Goal: Register for event/course

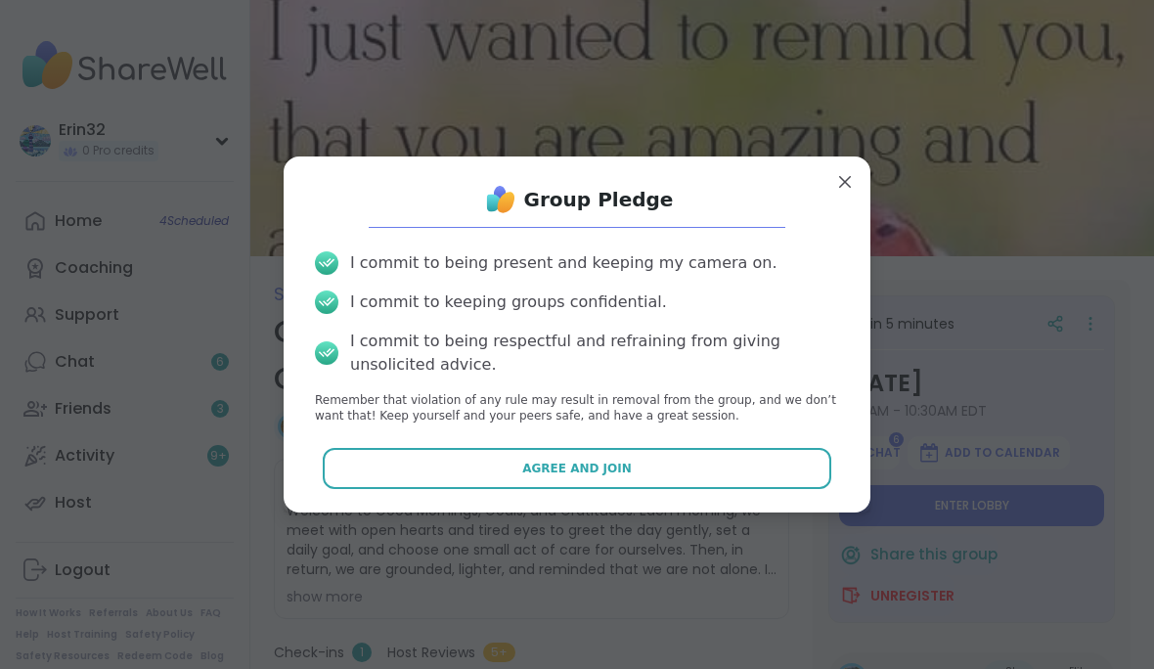
click at [790, 480] on button "Agree and Join" at bounding box center [577, 468] width 509 height 41
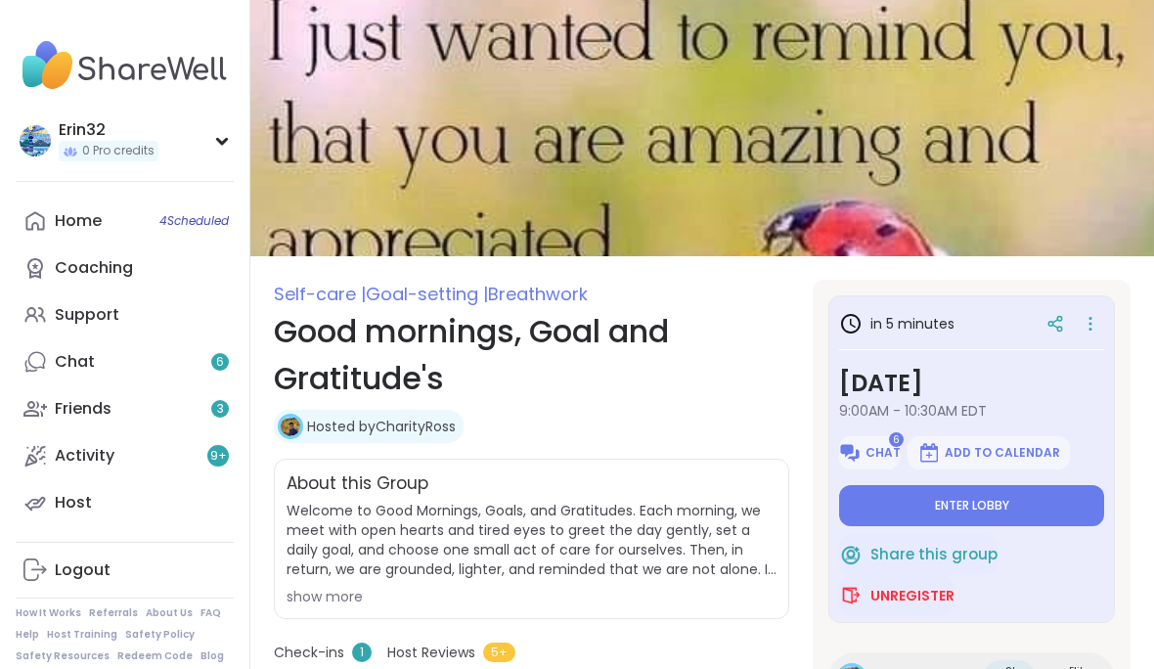
type textarea "*"
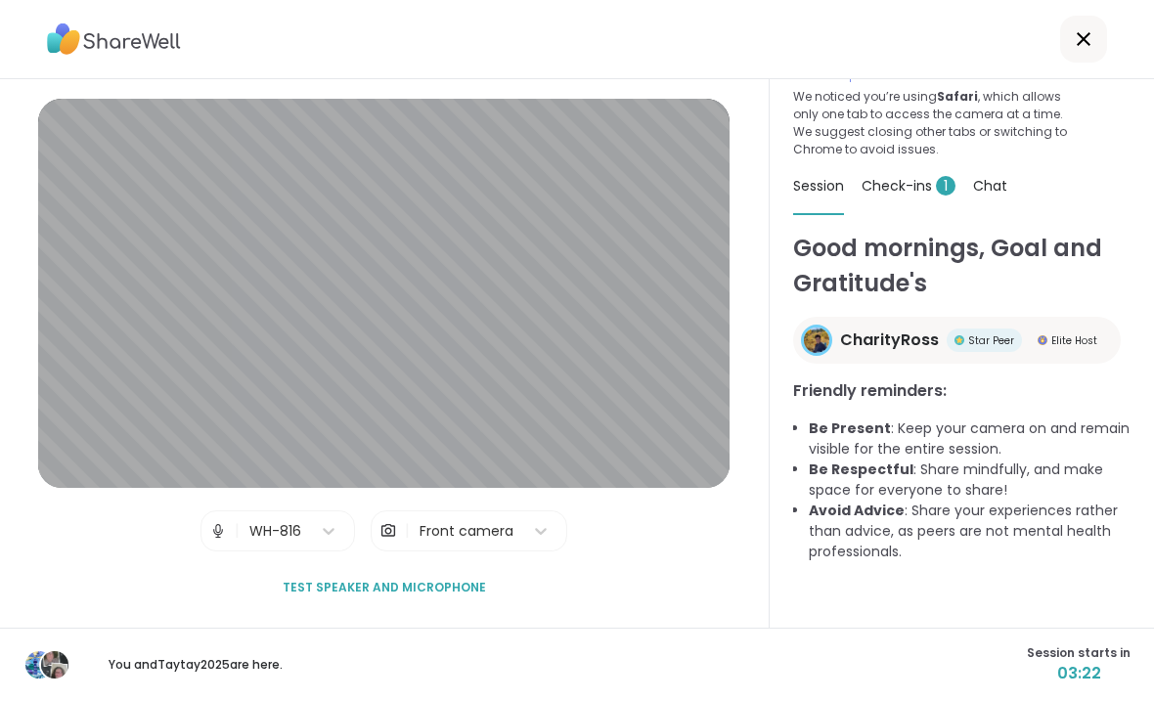
scroll to position [44, 0]
click at [1150, 524] on div "Lobby Welcome! We’ll let you know when the session room is open. We noticed you…" at bounding box center [961, 353] width 384 height 548
click at [1102, 518] on div "Good mornings, Goal and Gratitude's CharityRoss Star Peer Elite Host Friendly r…" at bounding box center [961, 430] width 337 height 398
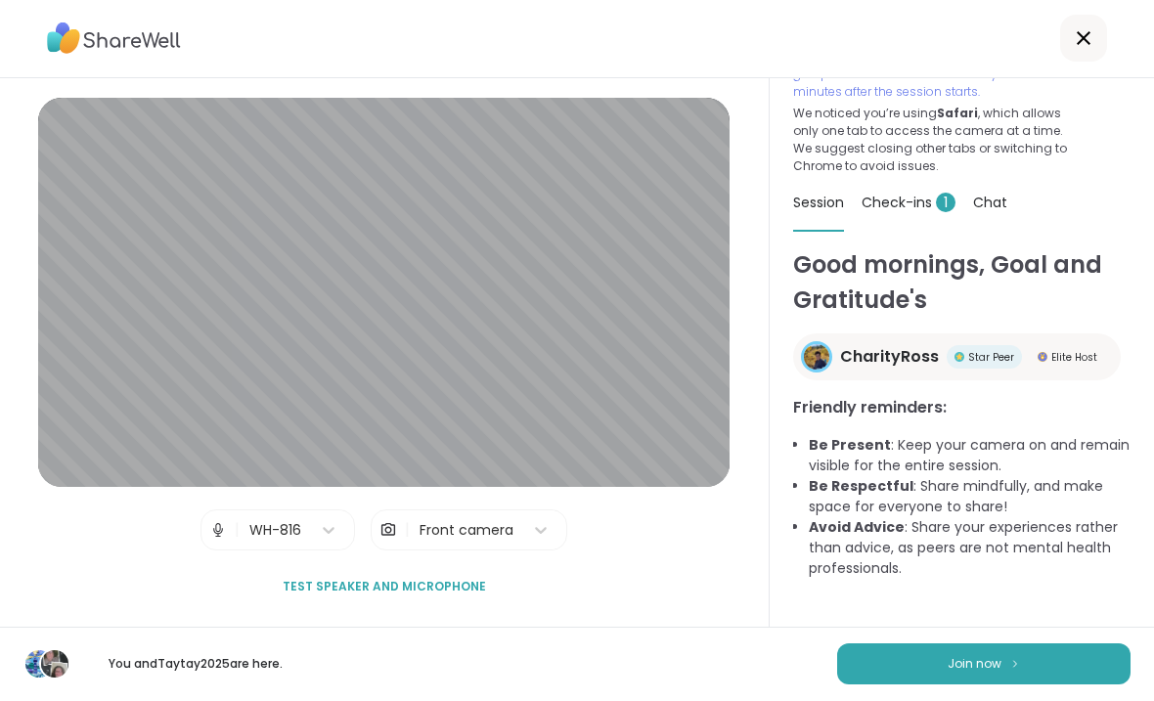
click at [1027, 649] on button "Join now" at bounding box center [983, 664] width 293 height 41
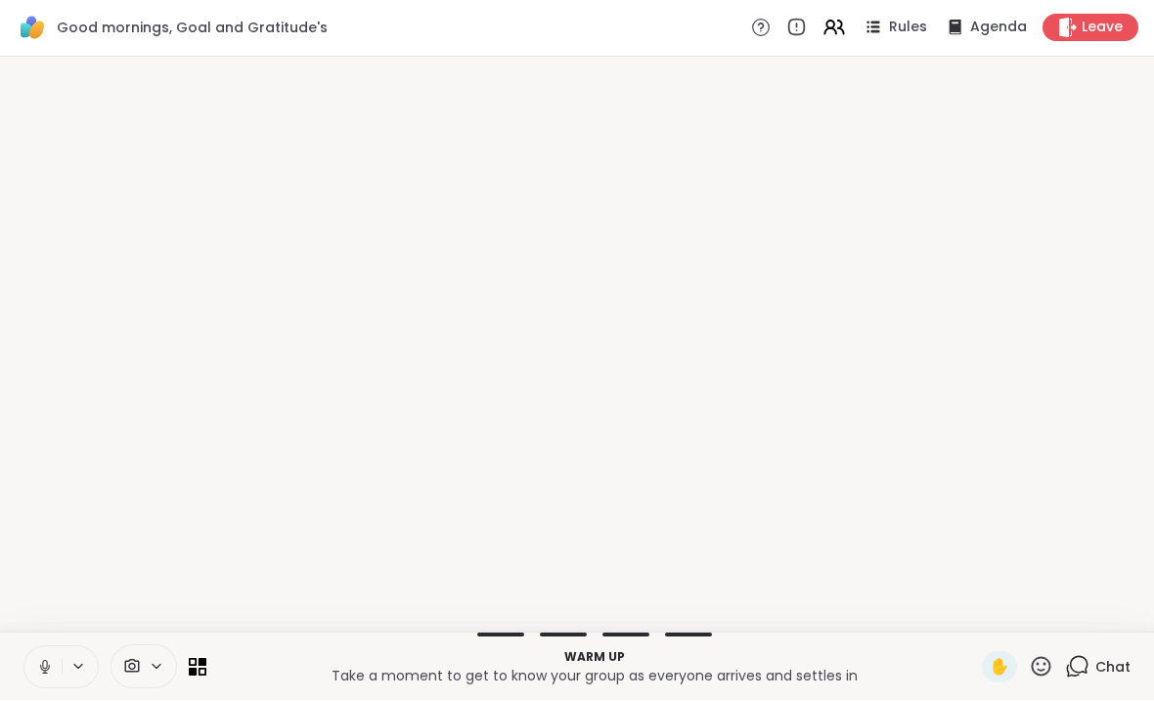
scroll to position [0, 0]
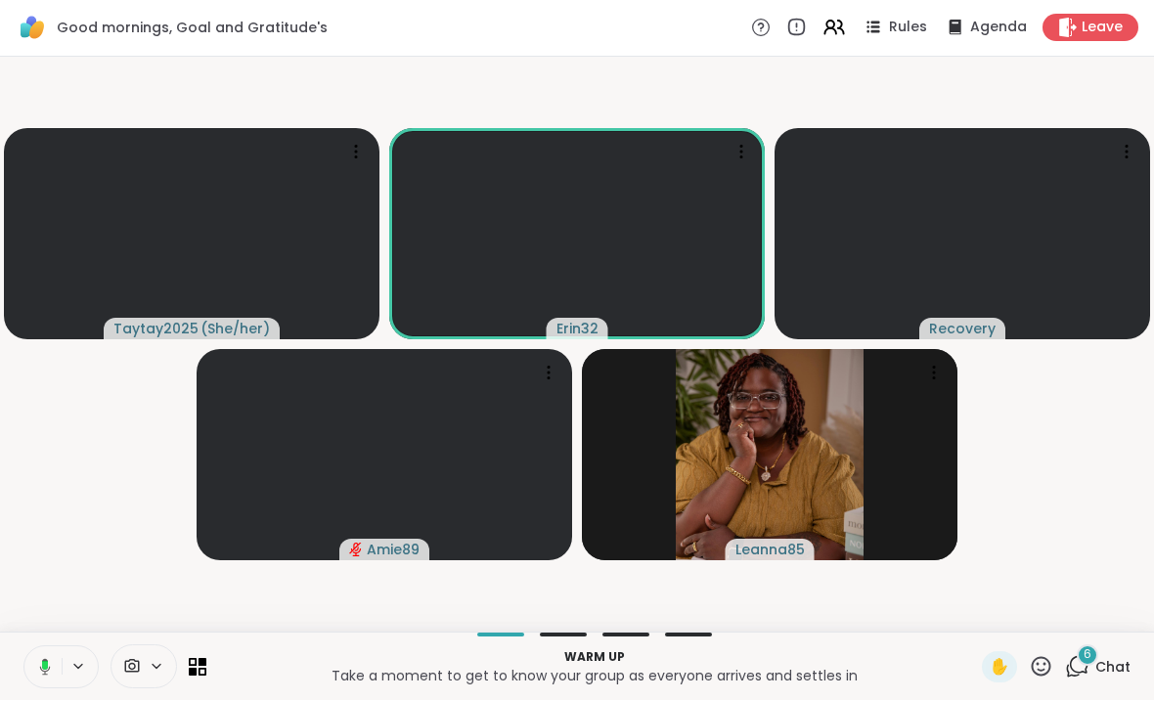
click at [1100, 661] on span "Chat" at bounding box center [1112, 668] width 35 height 20
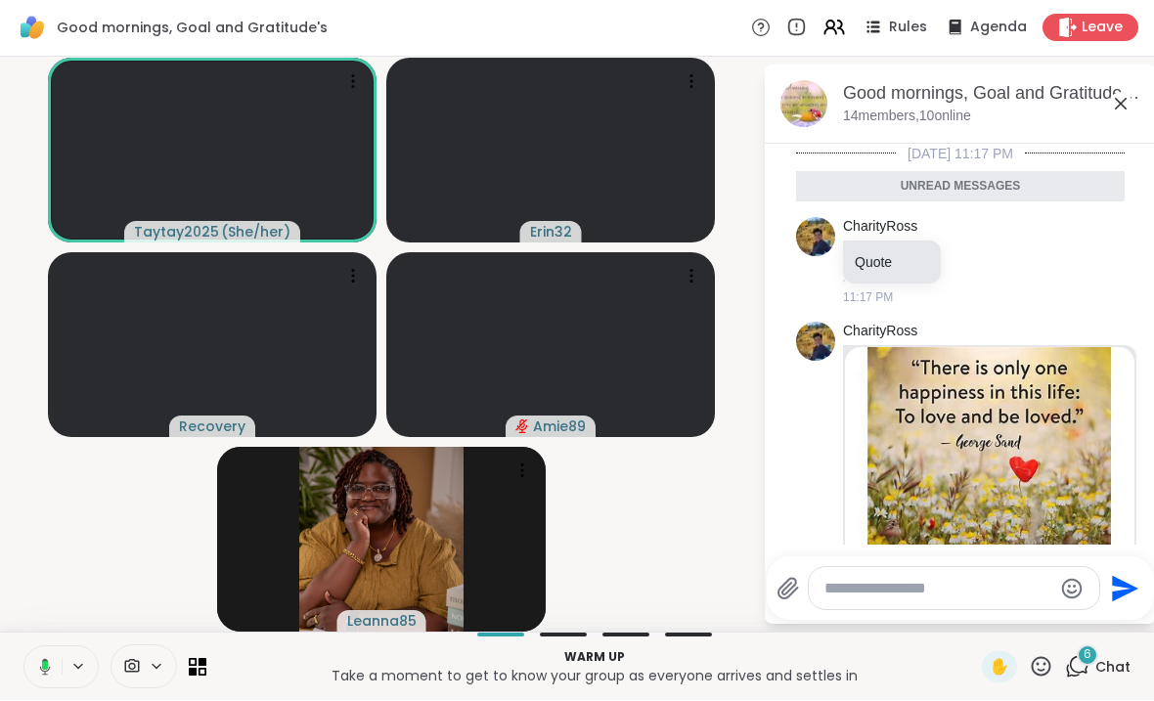
scroll to position [1182, 0]
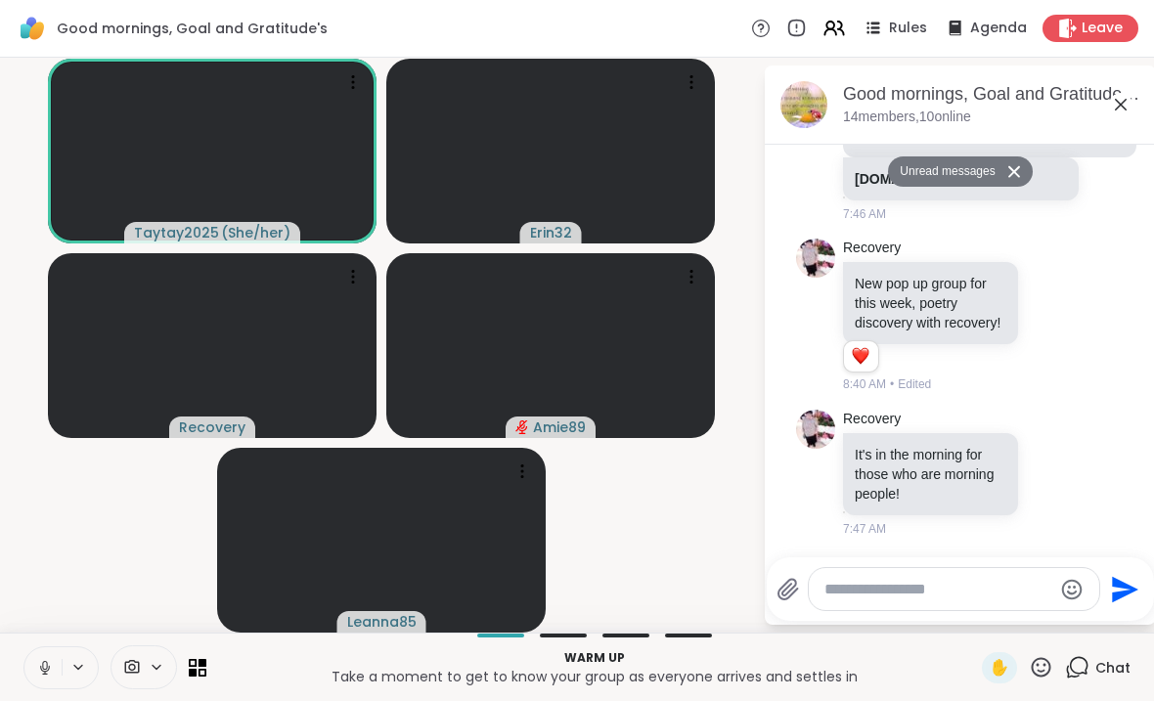
click at [1130, 102] on icon at bounding box center [1120, 104] width 23 height 23
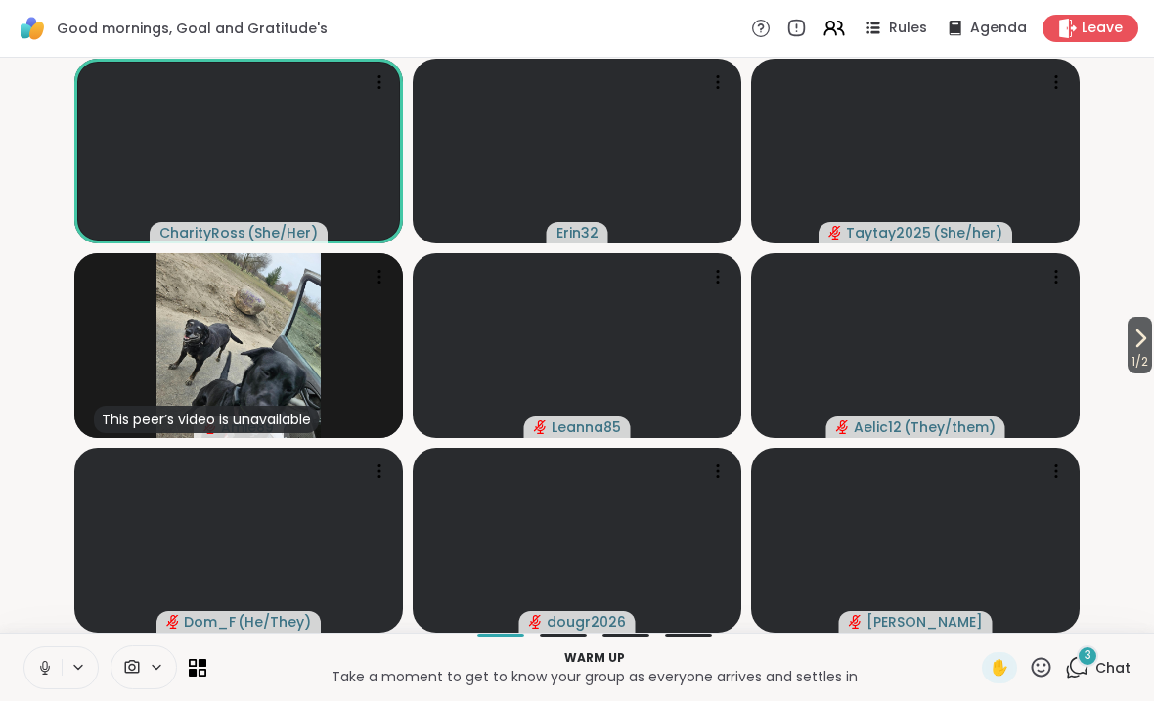
click at [1032, 665] on icon at bounding box center [1040, 667] width 24 height 24
click at [968, 612] on div "❤️" at bounding box center [983, 615] width 35 height 31
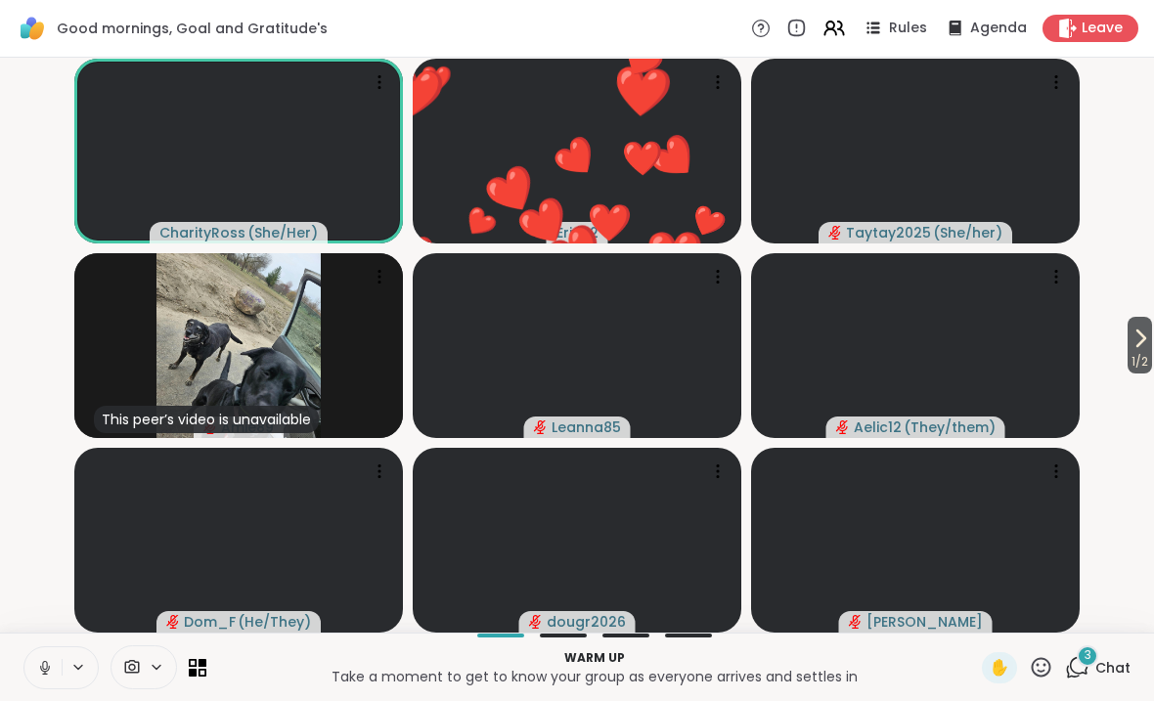
click at [1103, 663] on span "Chat" at bounding box center [1112, 668] width 35 height 20
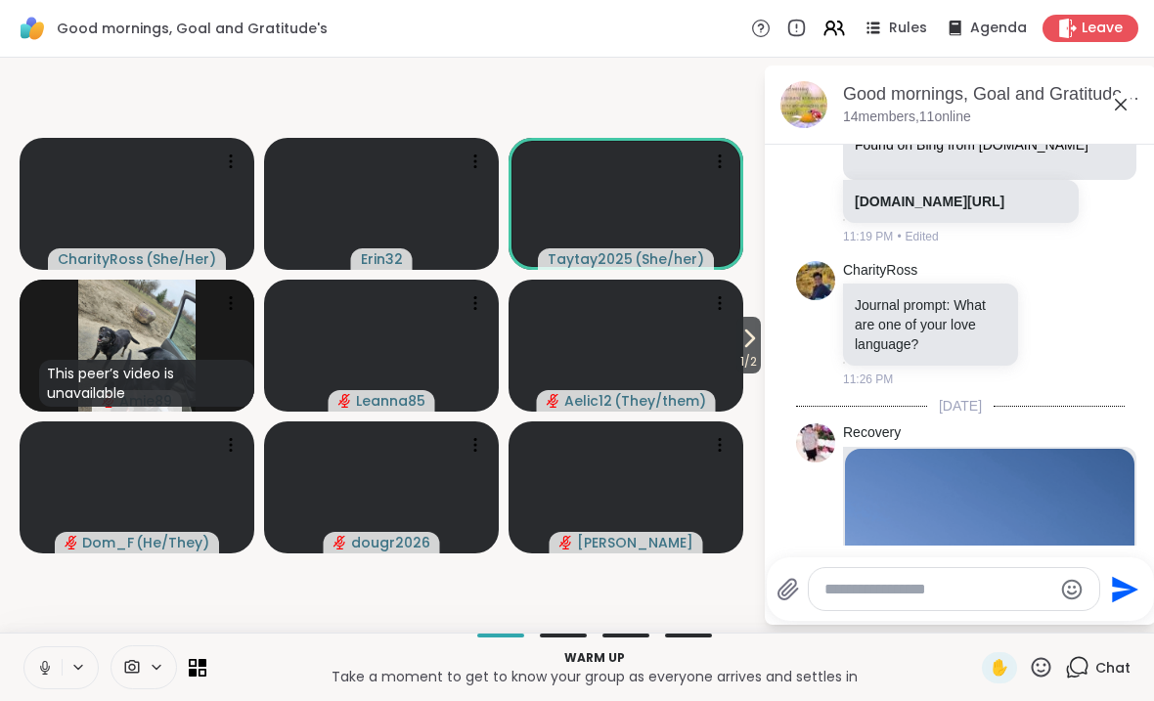
scroll to position [459, 0]
click at [1110, 113] on icon at bounding box center [1120, 104] width 23 height 23
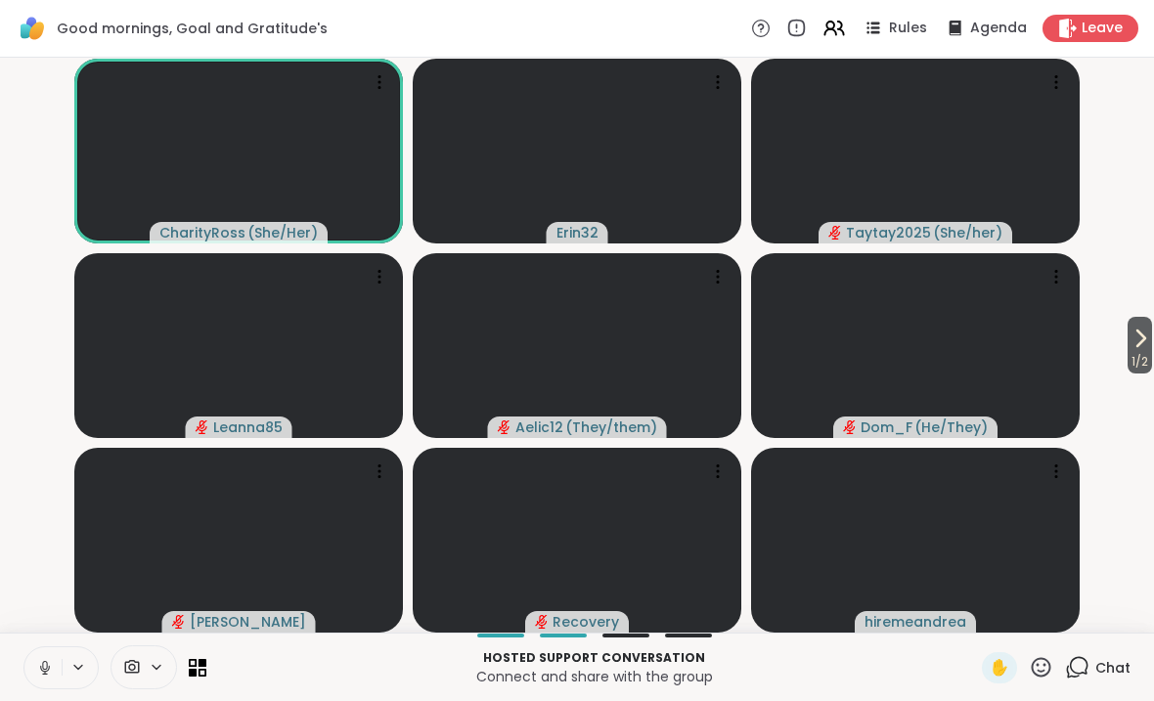
click at [39, 668] on button at bounding box center [42, 667] width 37 height 41
click at [44, 668] on button at bounding box center [42, 667] width 37 height 41
click at [48, 668] on icon at bounding box center [45, 668] width 10 height 6
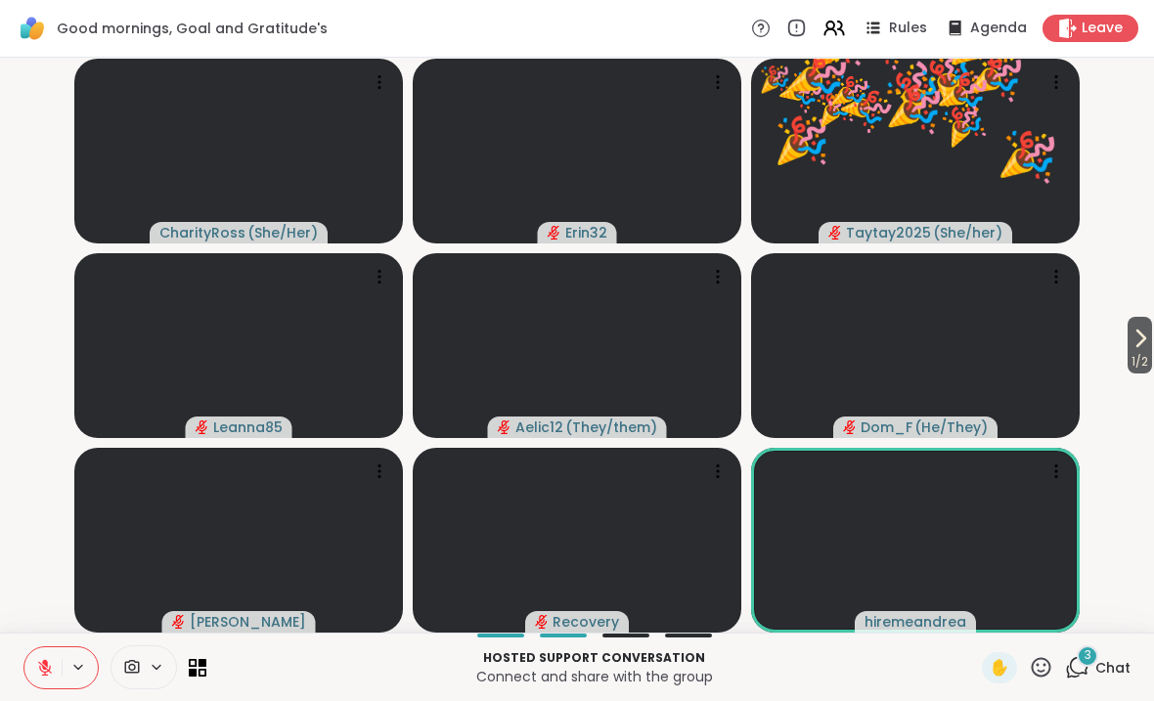
click at [1113, 662] on span "Chat" at bounding box center [1112, 668] width 35 height 20
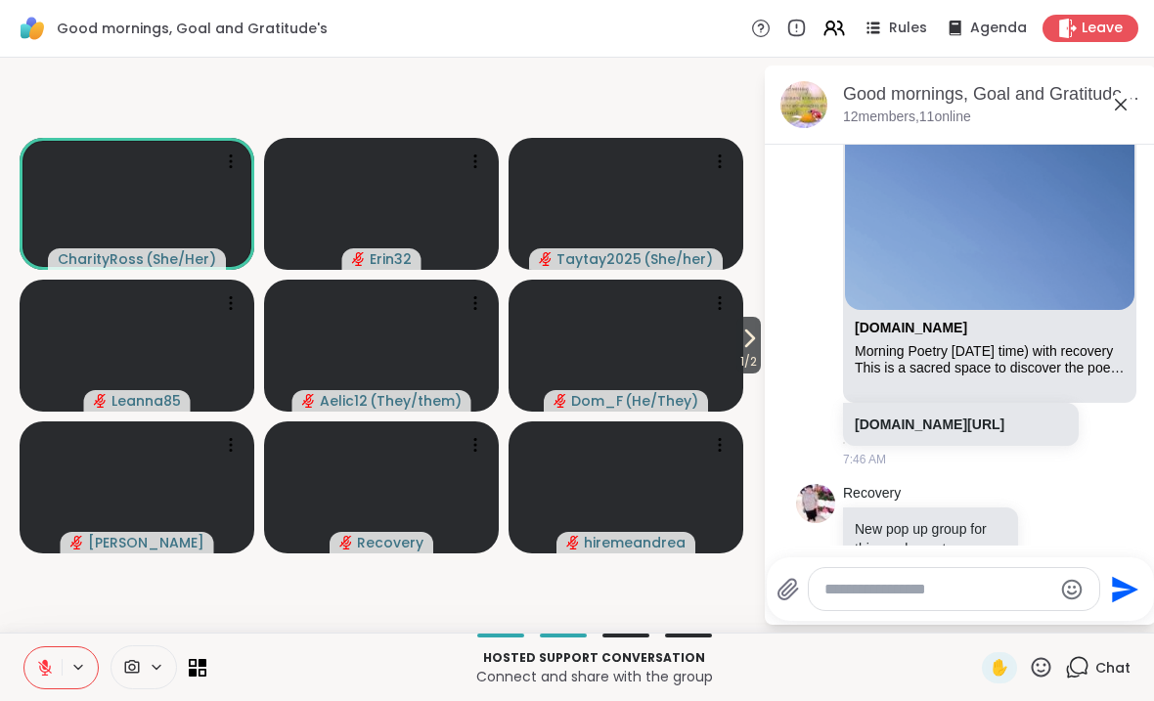
scroll to position [871, 0]
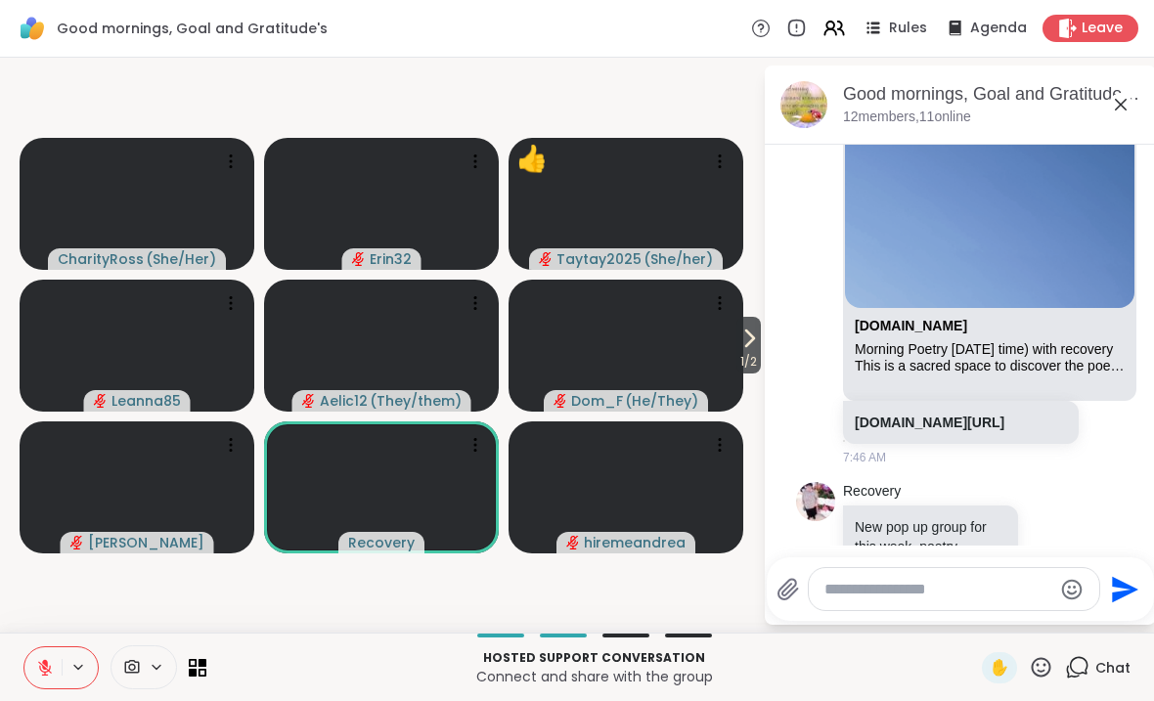
click at [1004, 430] on link "[DOMAIN_NAME][URL]" at bounding box center [929, 422] width 150 height 16
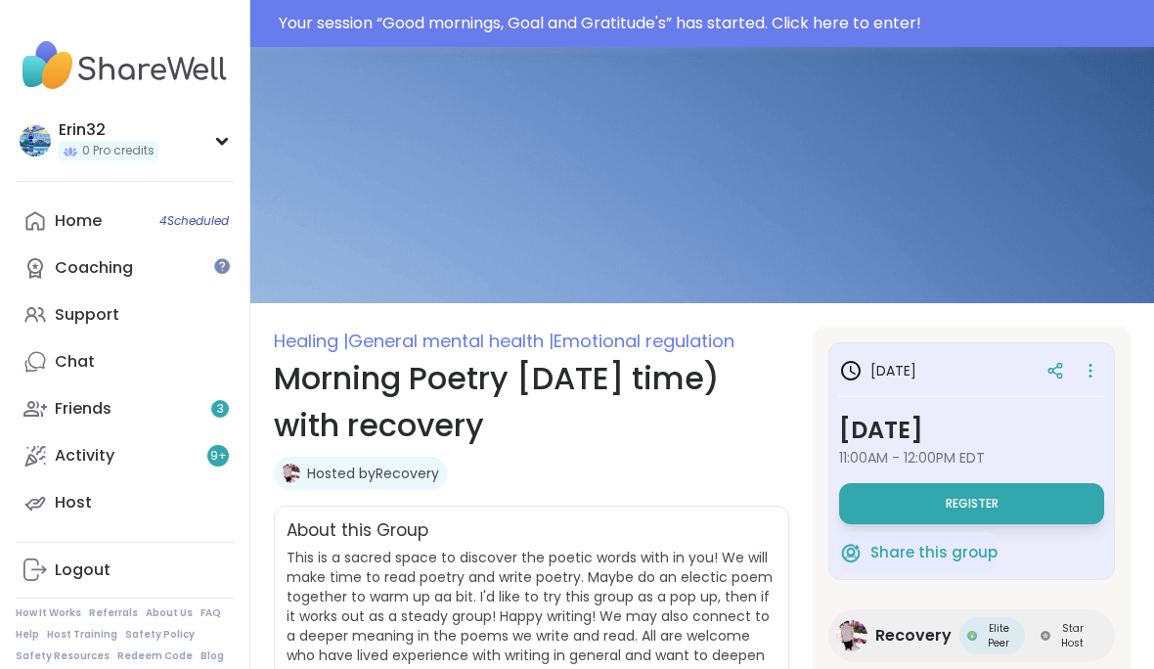
click at [1063, 502] on button "Register" at bounding box center [971, 503] width 265 height 41
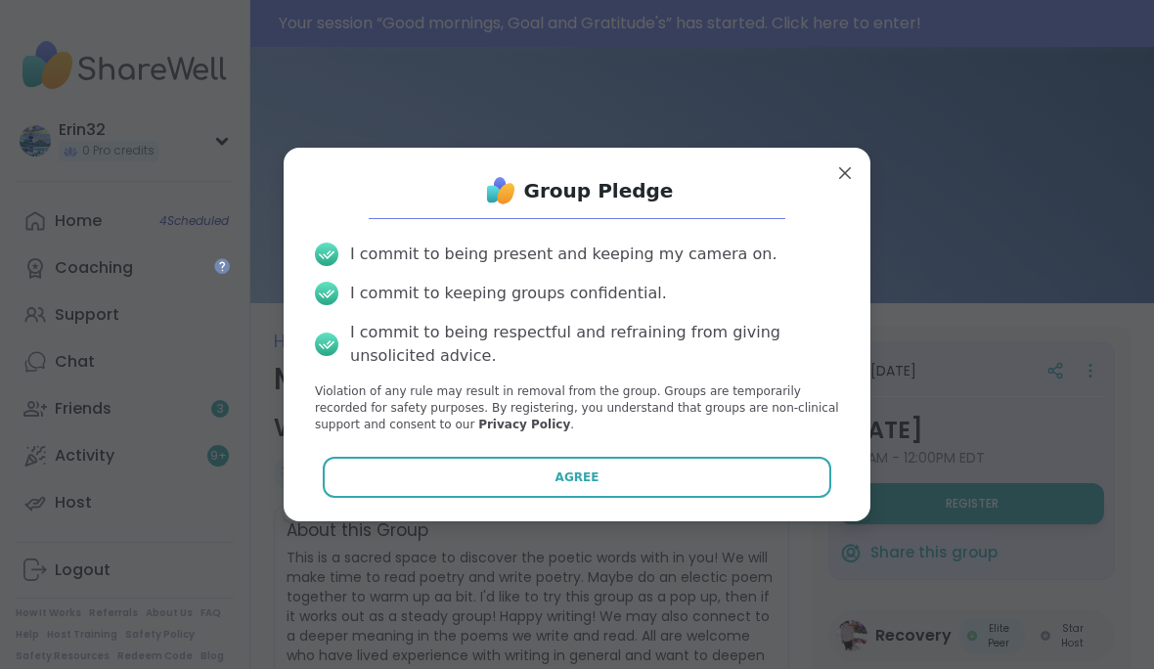
click at [751, 462] on button "Agree" at bounding box center [577, 477] width 509 height 41
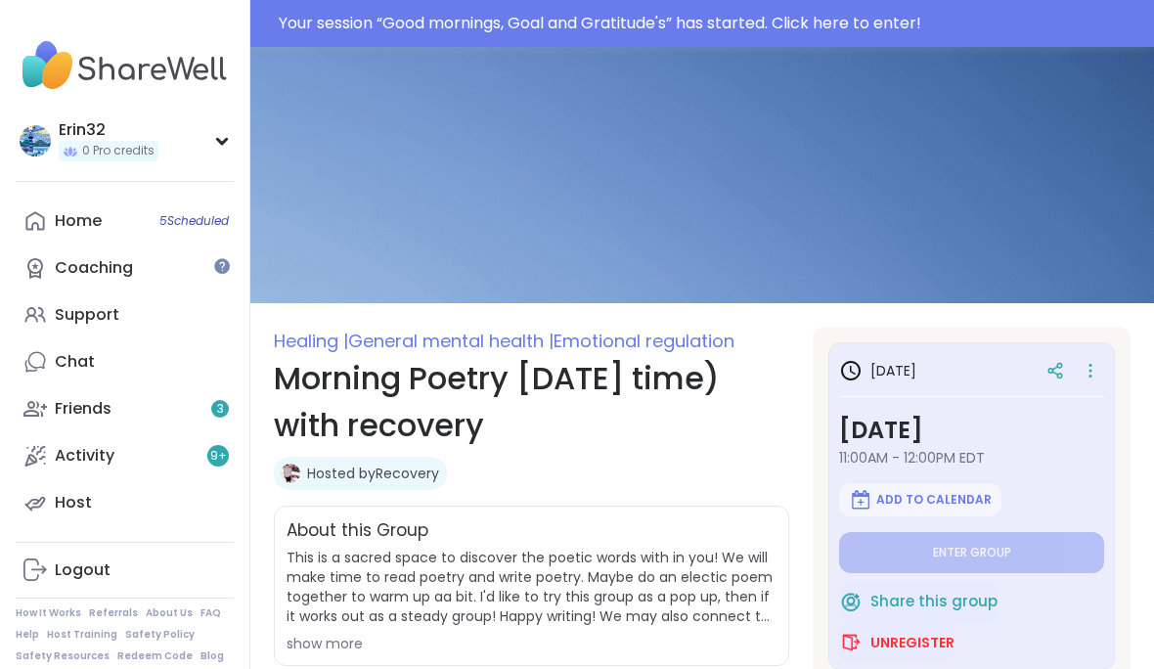
click at [840, 152] on img at bounding box center [701, 175] width 903 height 256
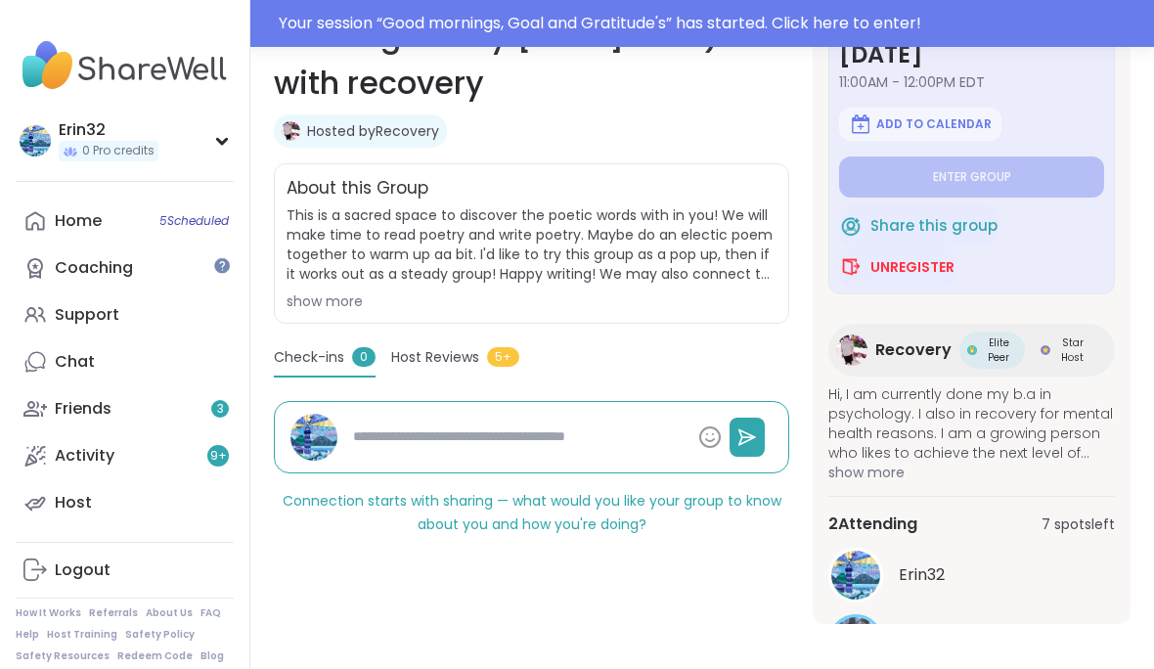
scroll to position [352, 0]
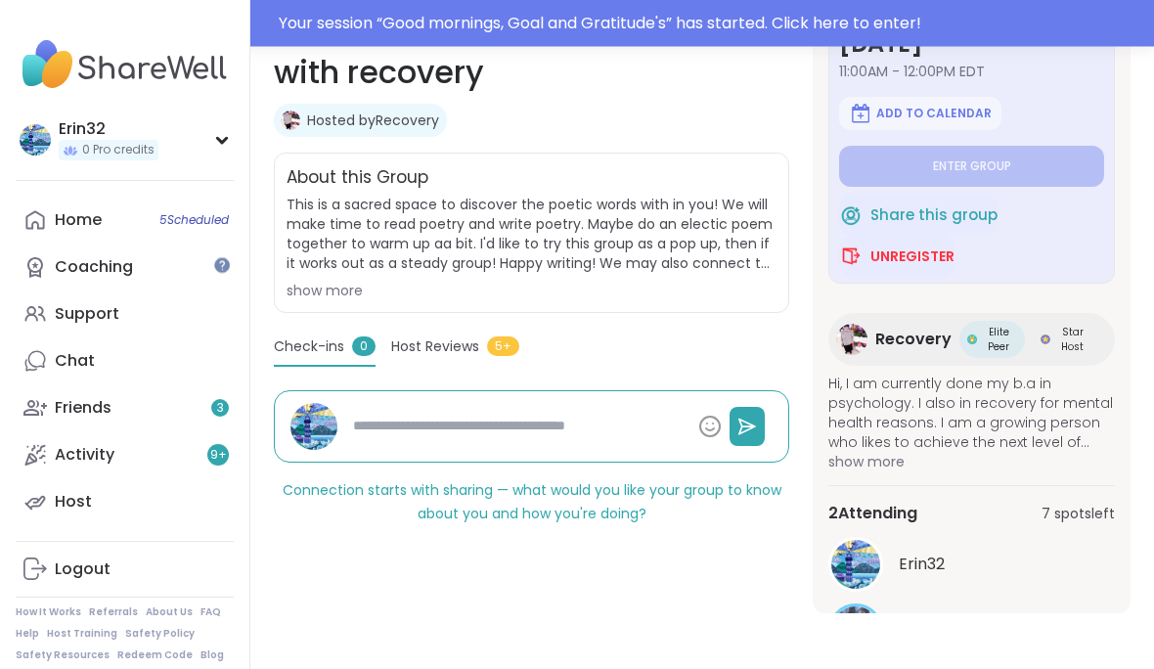
click at [1097, 515] on span "7 spots left" at bounding box center [1077, 514] width 73 height 21
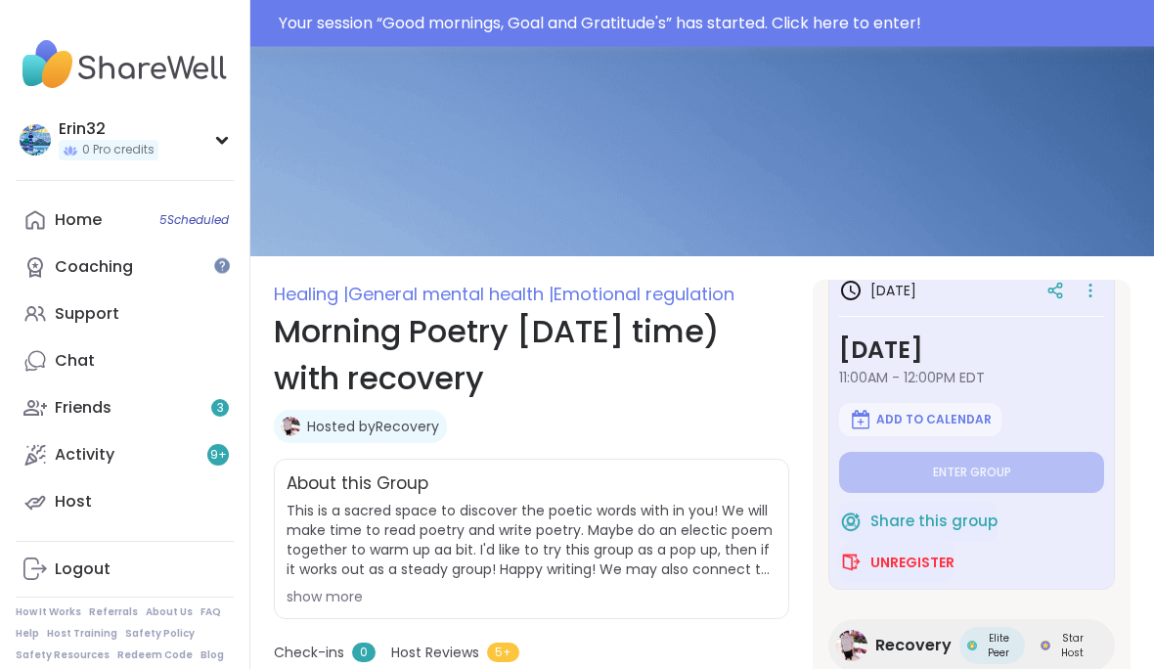
scroll to position [0, 0]
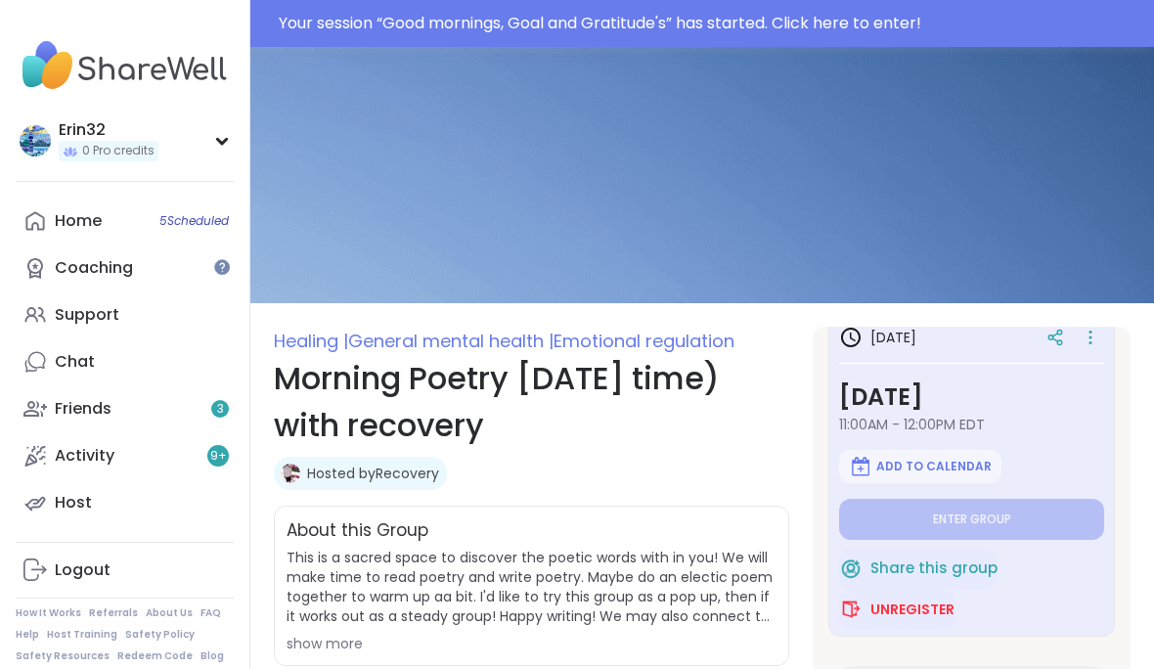
type textarea "*"
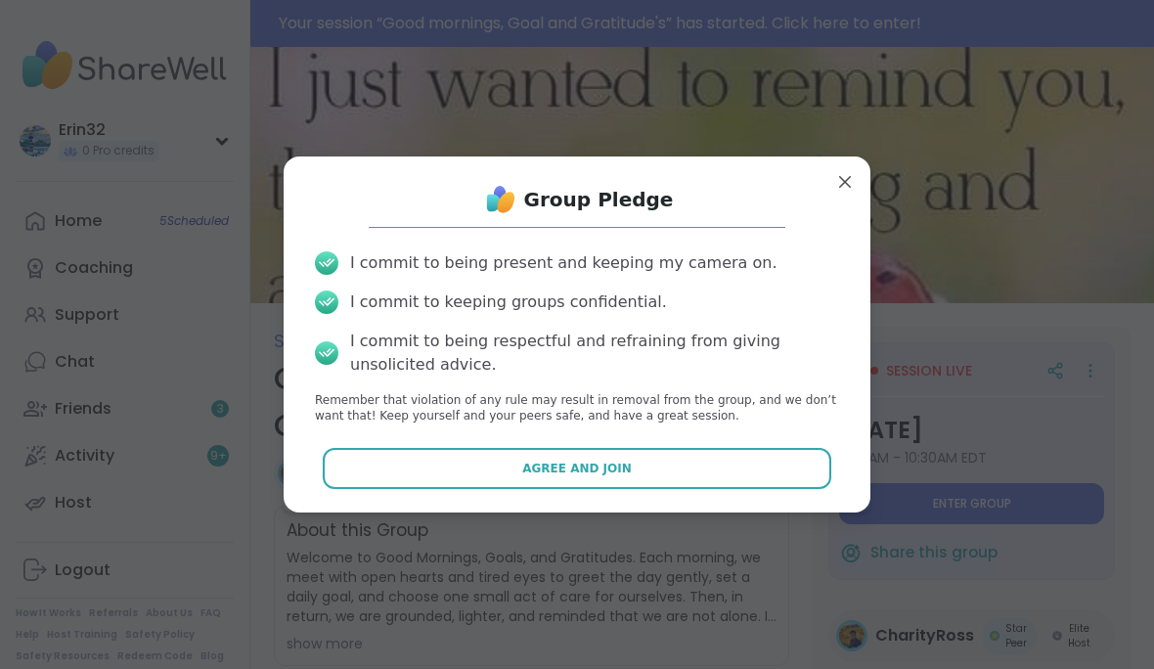
click at [798, 458] on button "Agree and Join" at bounding box center [577, 468] width 509 height 41
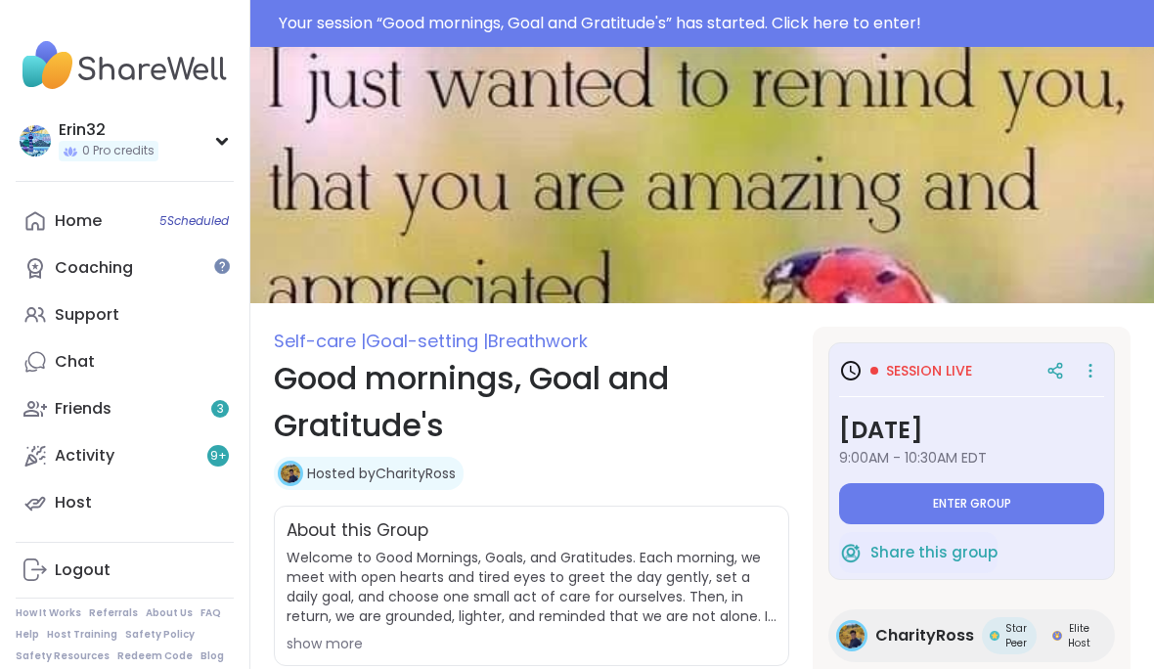
type textarea "*"
click at [1045, 518] on button "Enter group" at bounding box center [971, 503] width 265 height 41
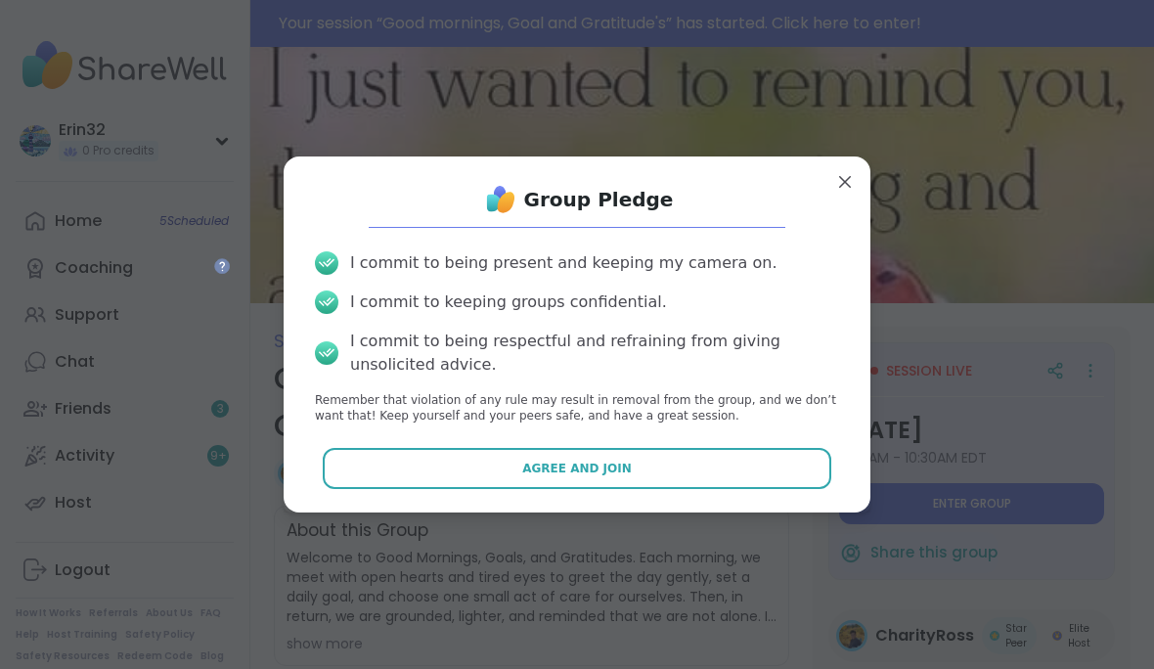
click at [756, 499] on div "Group Pledge I commit to being present and keeping my camera on. I commit to ke…" at bounding box center [576, 334] width 587 height 356
click at [705, 458] on button "Agree and Join" at bounding box center [577, 468] width 509 height 41
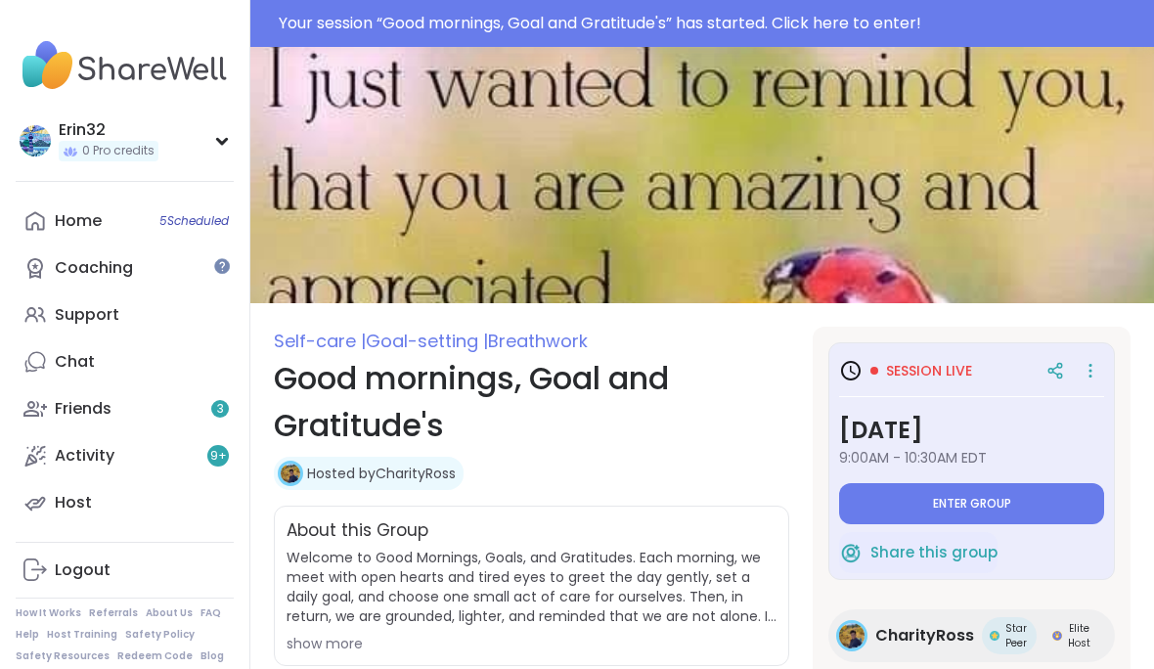
type textarea "*"
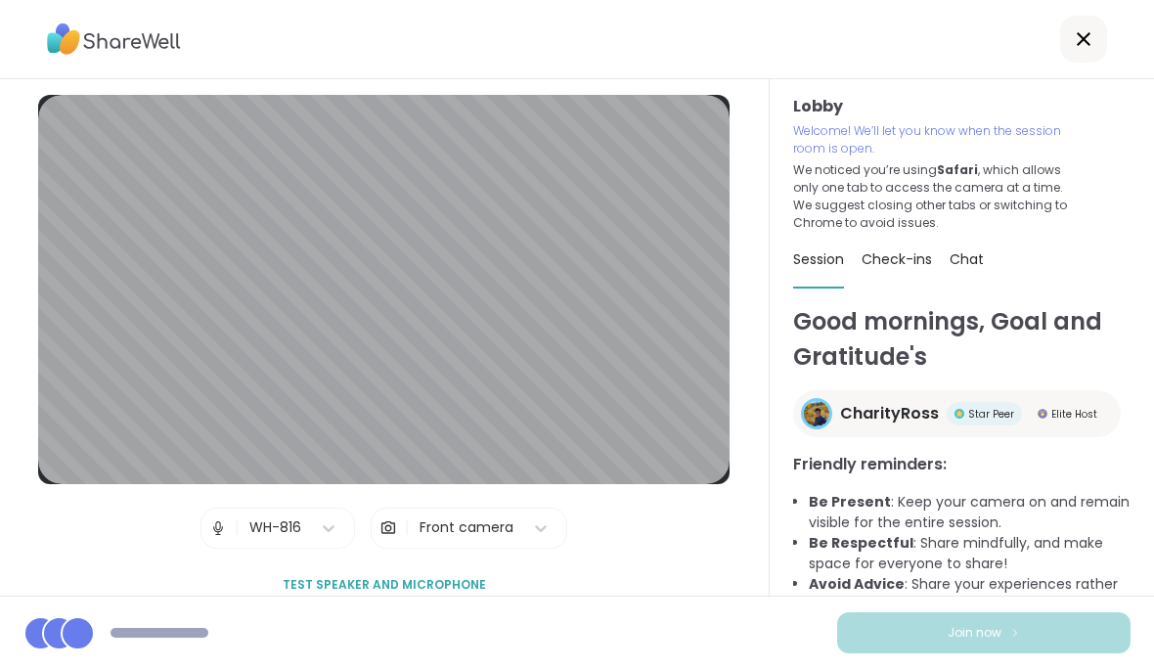
click at [355, 1] on div at bounding box center [577, 39] width 1154 height 79
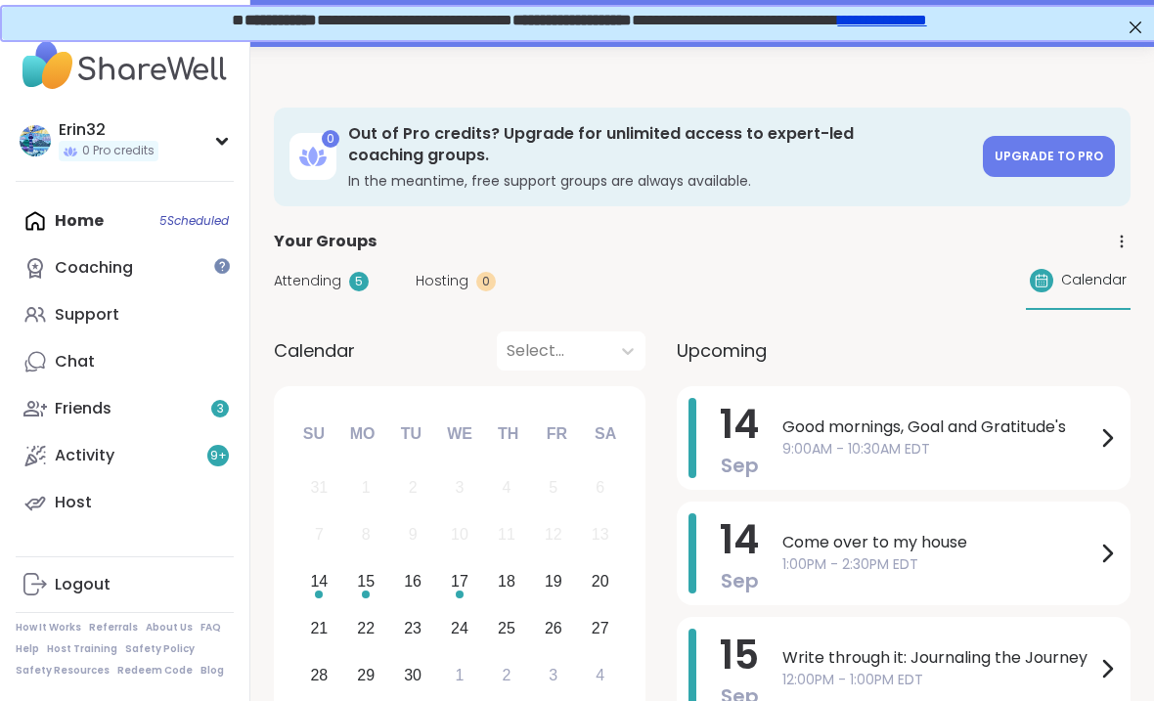
click at [1000, 435] on span "Good mornings, Goal and Gratitude's" at bounding box center [938, 426] width 313 height 23
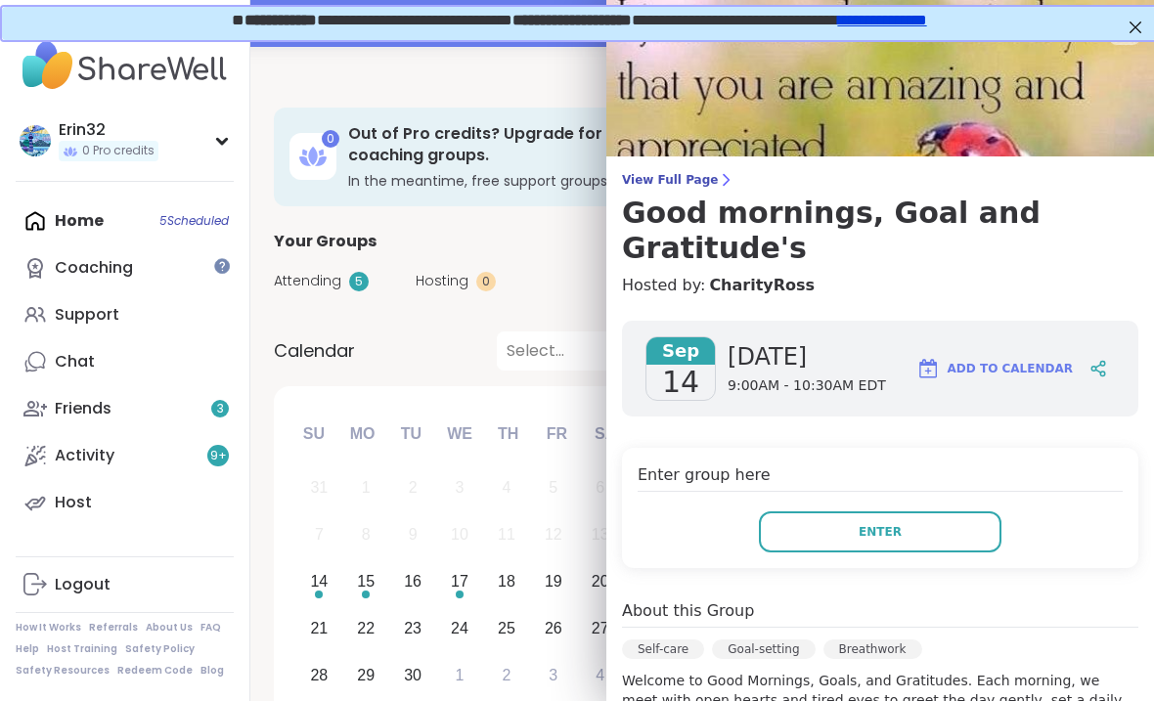
click at [909, 528] on button "Enter" at bounding box center [880, 531] width 242 height 41
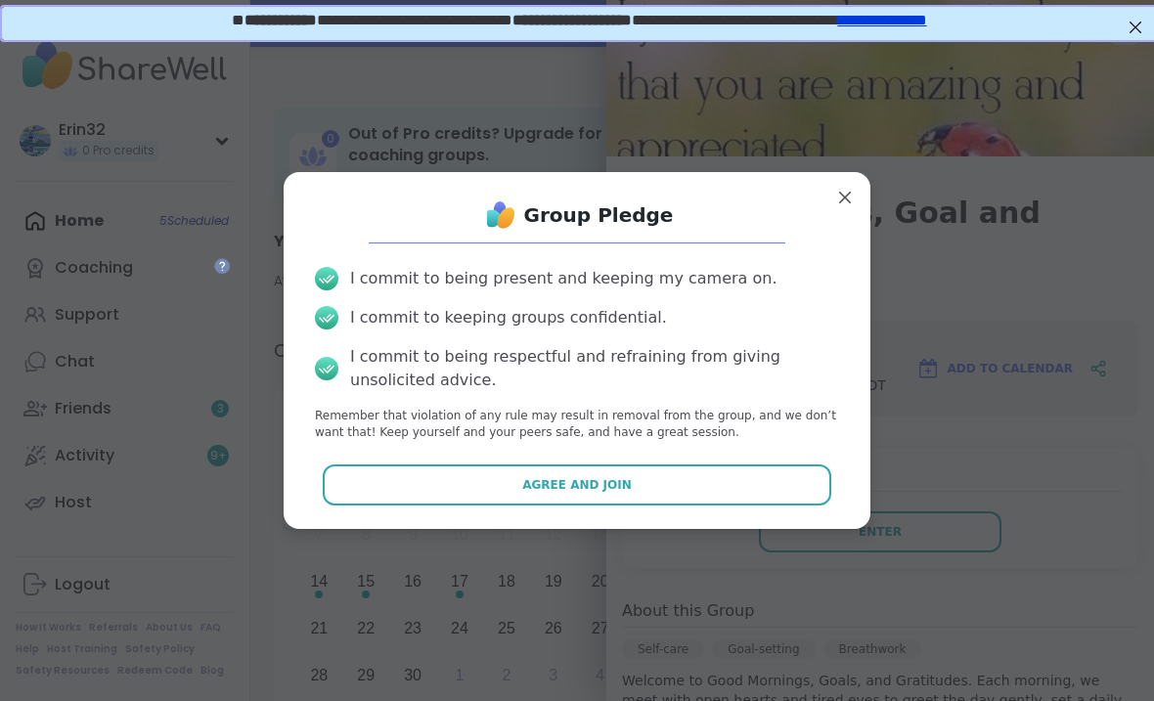
click at [793, 490] on button "Agree and Join" at bounding box center [577, 484] width 509 height 41
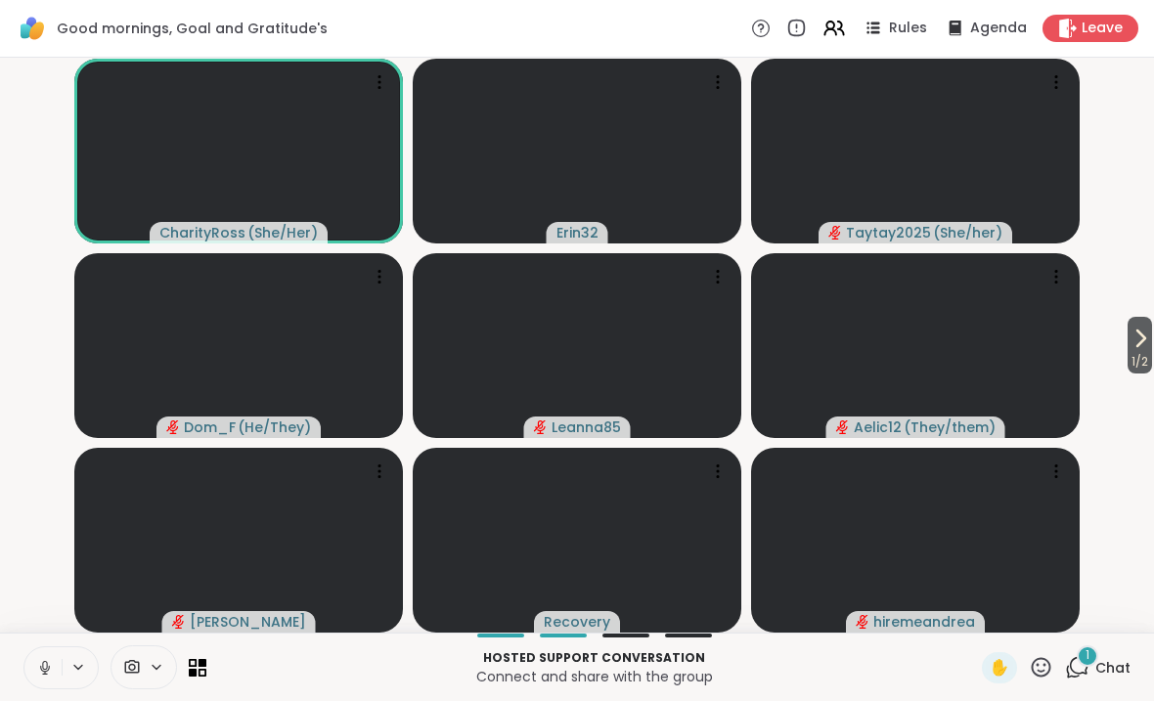
click at [1096, 668] on span "Chat" at bounding box center [1112, 668] width 35 height 20
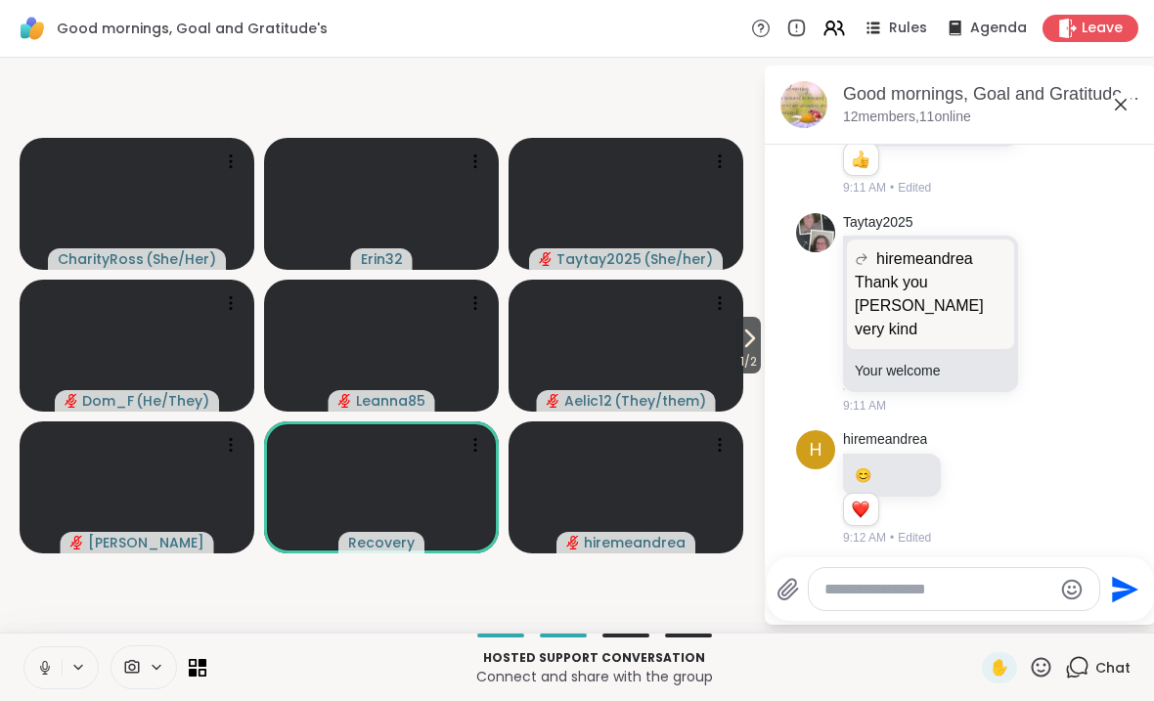
scroll to position [2550, 0]
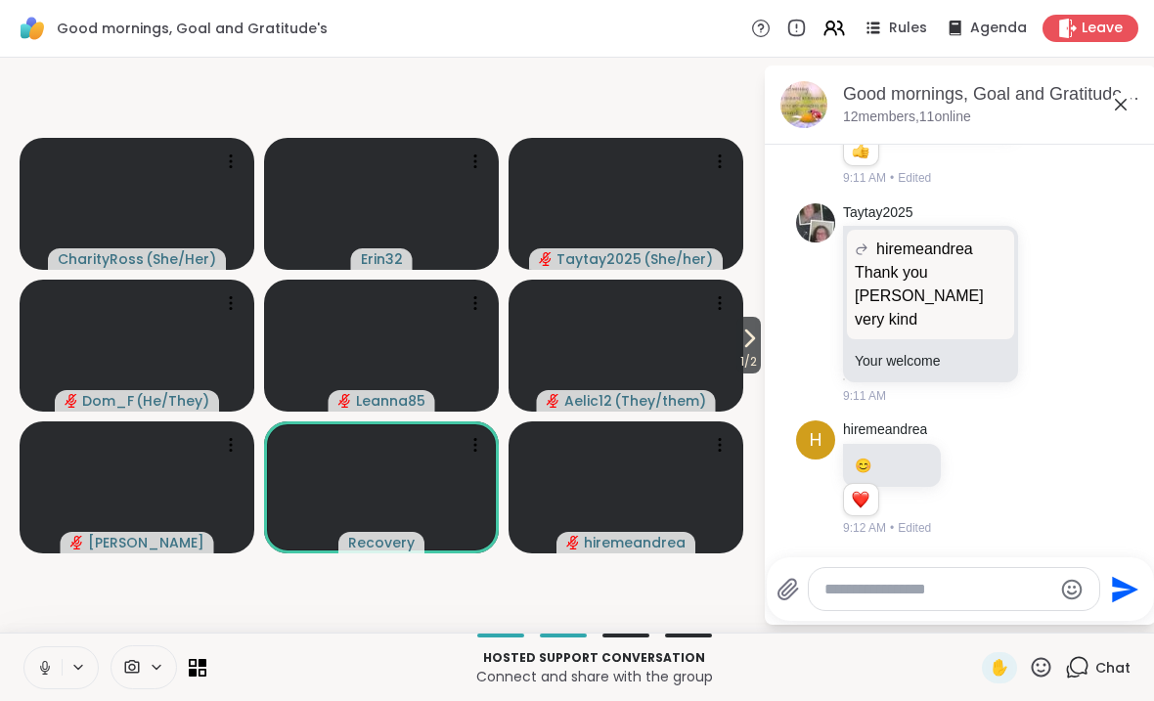
click at [1125, 109] on icon at bounding box center [1120, 105] width 12 height 12
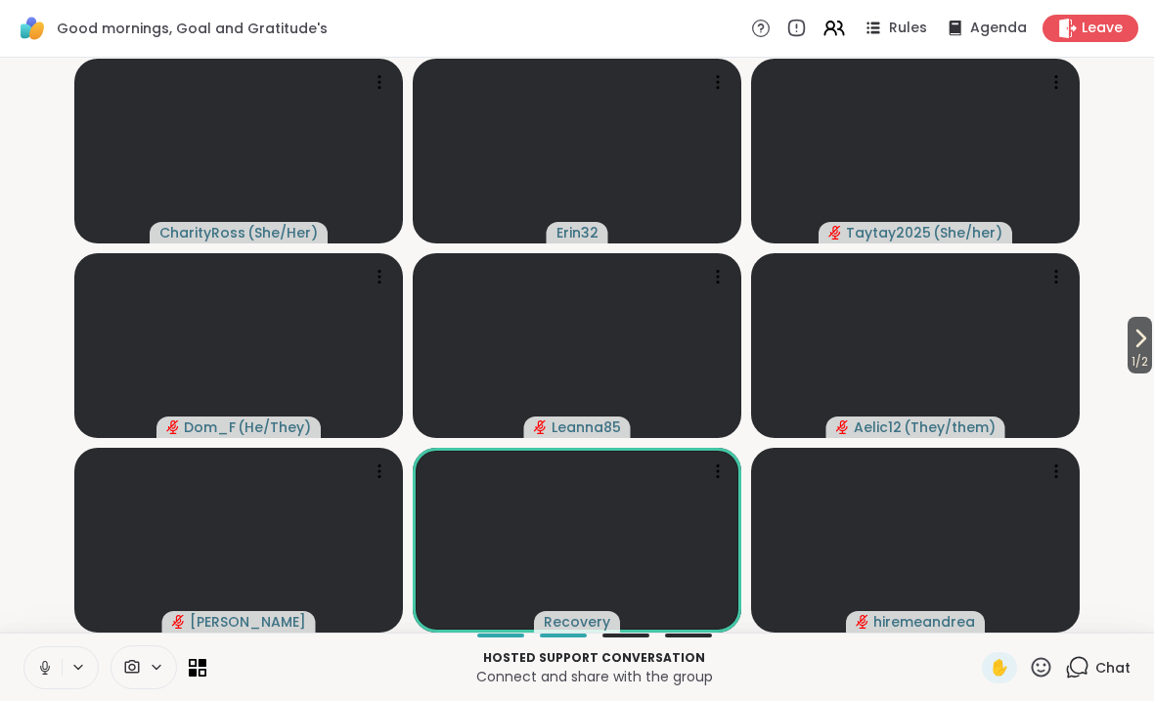
click at [1117, 197] on video-player-container "1 / 2 CharityRoss ( She/Her ) Erin32 Taytay2025 ( She/her ) Dom_F ( He/They ) L…" at bounding box center [577, 344] width 1130 height 559
click at [1142, 339] on icon at bounding box center [1139, 338] width 23 height 23
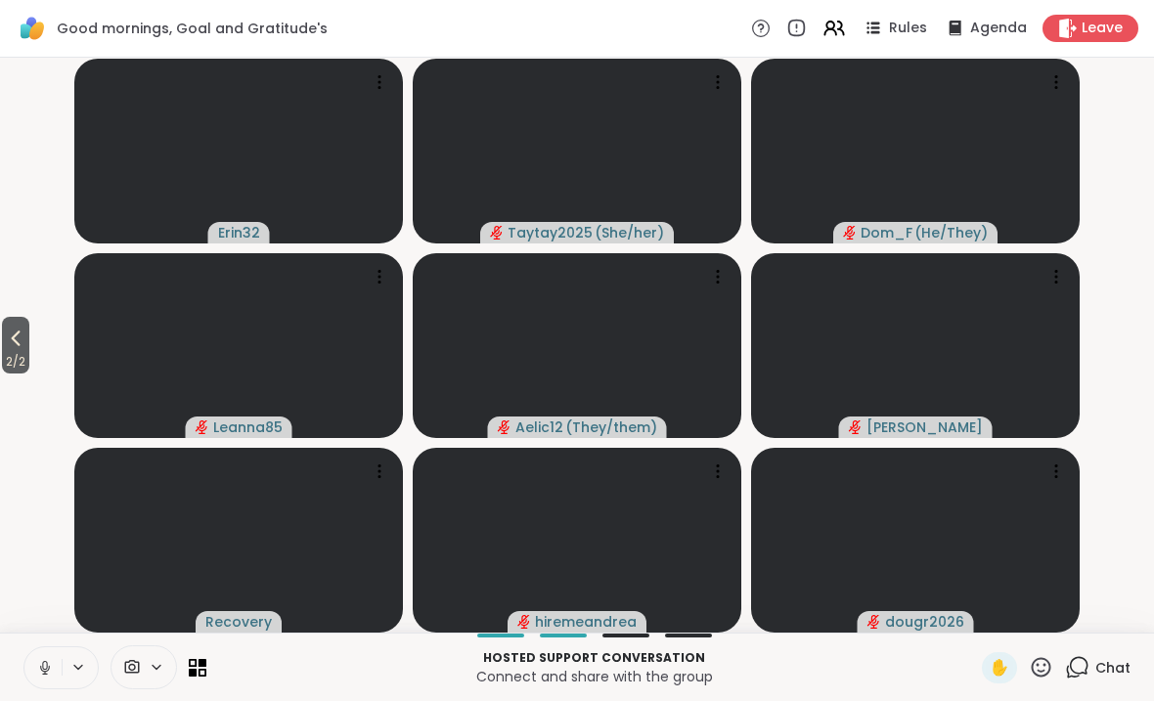
click at [22, 338] on icon at bounding box center [15, 338] width 23 height 23
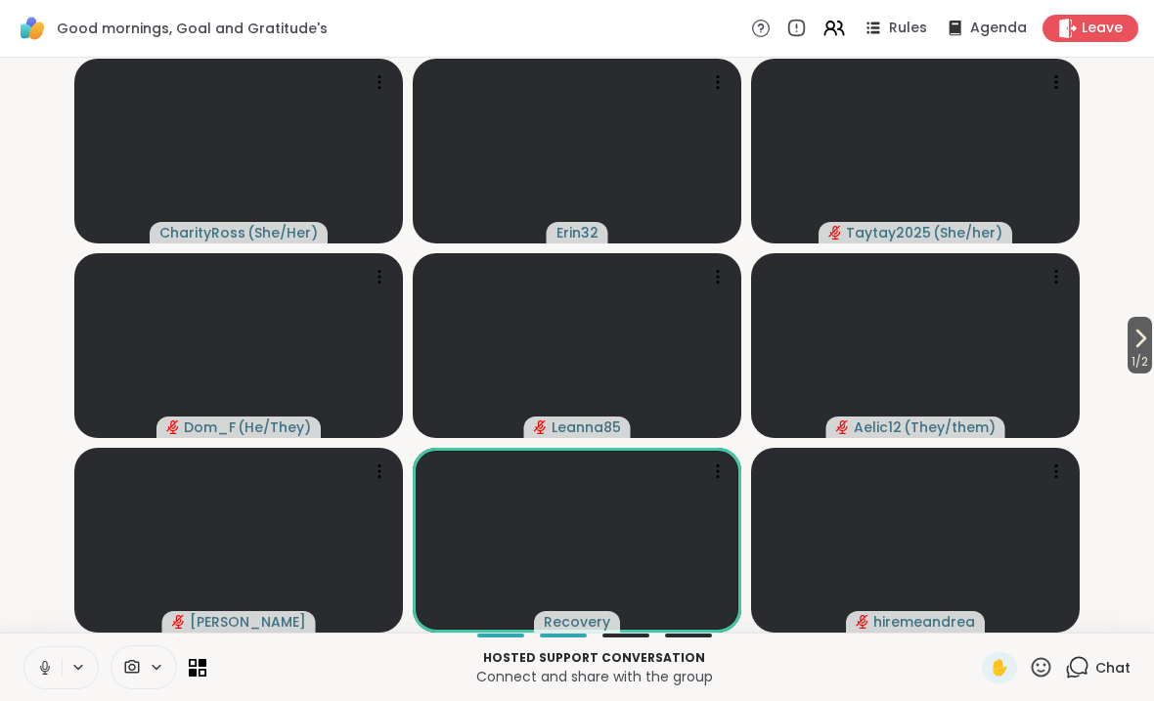
click at [1149, 339] on icon at bounding box center [1139, 338] width 23 height 23
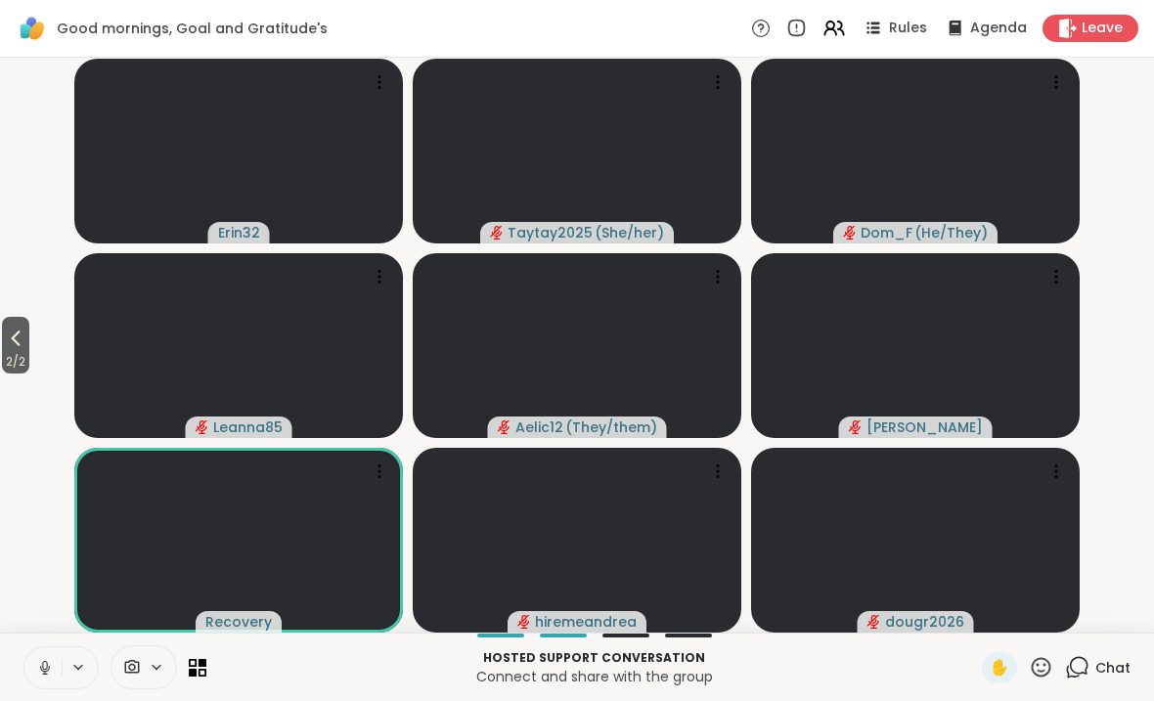
click at [12, 340] on icon at bounding box center [15, 338] width 23 height 23
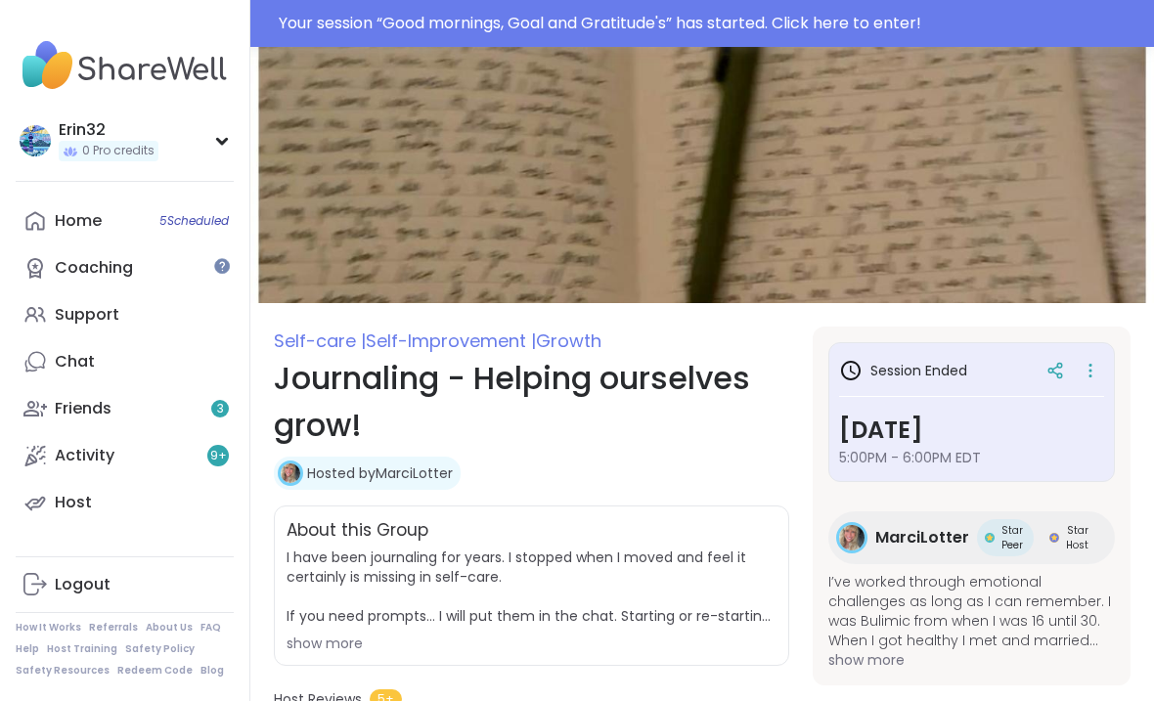
click at [853, 33] on div "Your session “ Good mornings, Goal and Gratitude's ” has started. Click here to…" at bounding box center [710, 23] width 863 height 23
click at [894, 35] on div at bounding box center [577, 23] width 1154 height 47
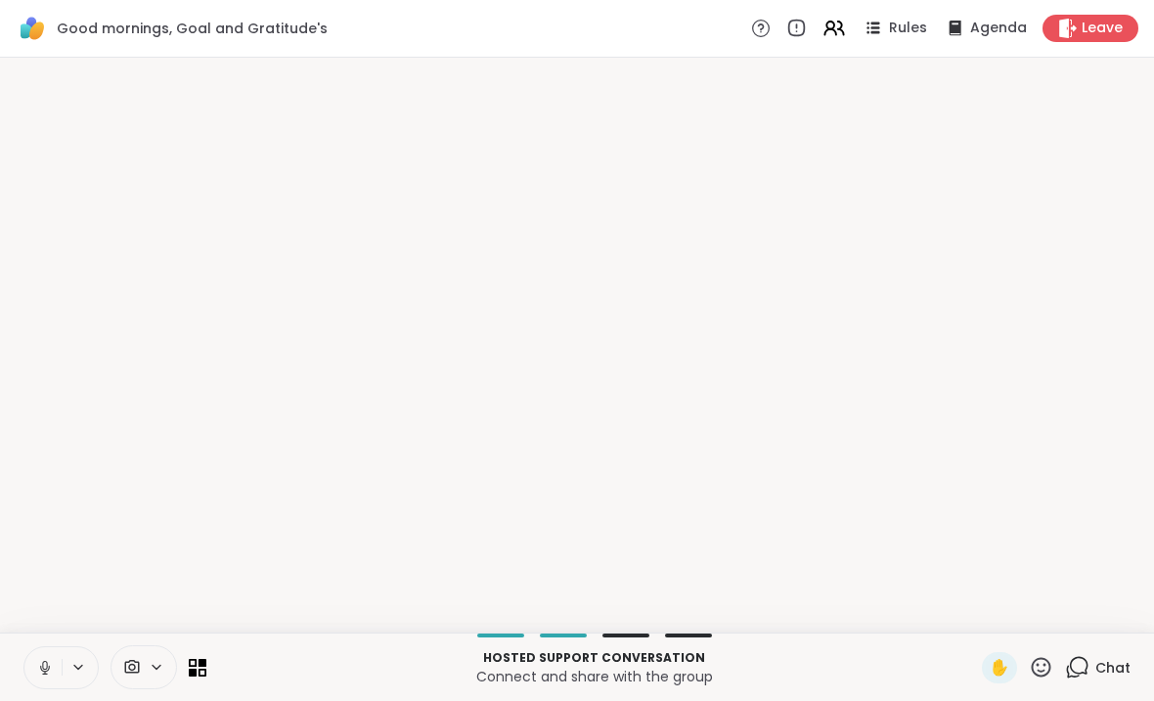
click at [1030, 668] on icon at bounding box center [1040, 667] width 24 height 24
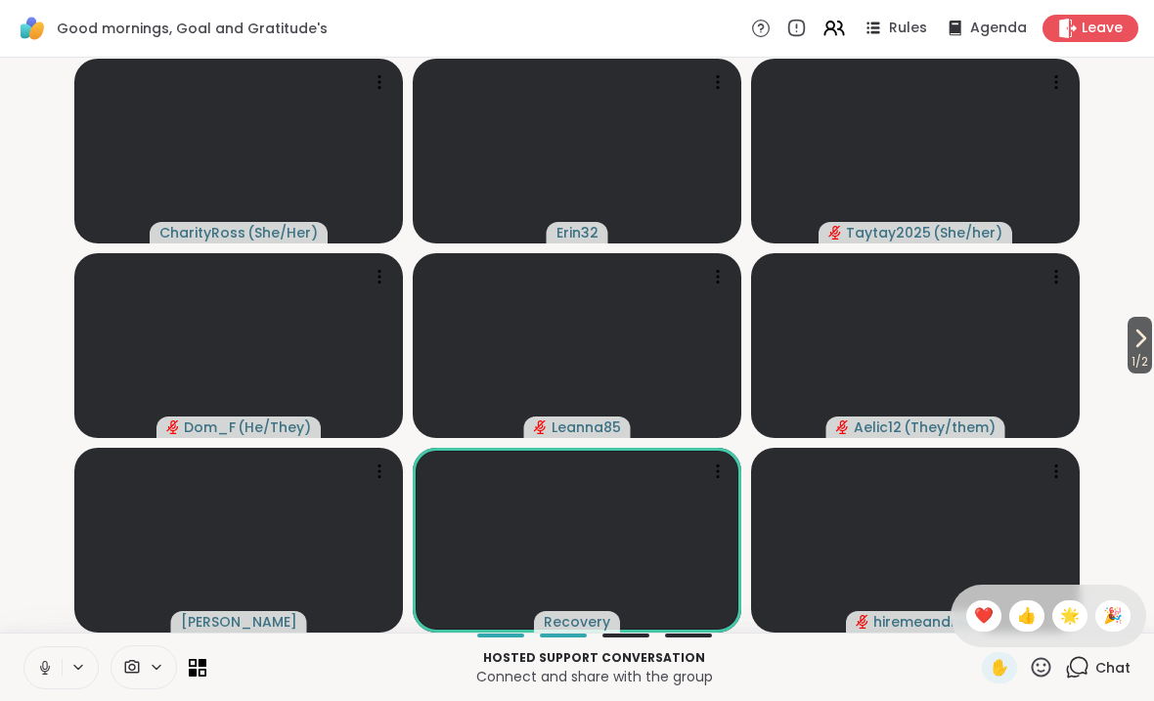
click at [1126, 476] on video-player-container "1 / 2 CharityRoss ( She/Her ) Erin32 Taytay2025 ( She/her ) Dom_F ( He/They ) L…" at bounding box center [577, 344] width 1130 height 559
click at [1133, 494] on video-player-container "1 / 2 CharityRoss ( She/Her ) Erin32 Taytay2025 ( She/her ) Dom_F ( He/They ) L…" at bounding box center [577, 344] width 1130 height 559
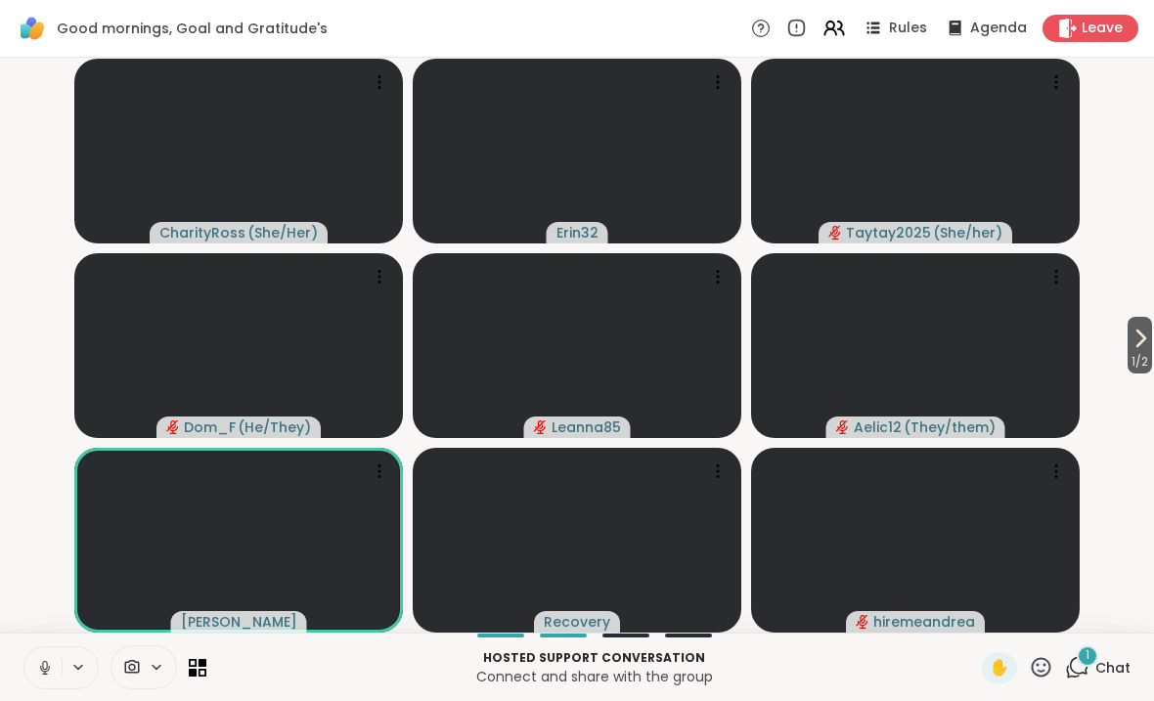
click at [1110, 654] on div "1 Chat" at bounding box center [1097, 667] width 65 height 31
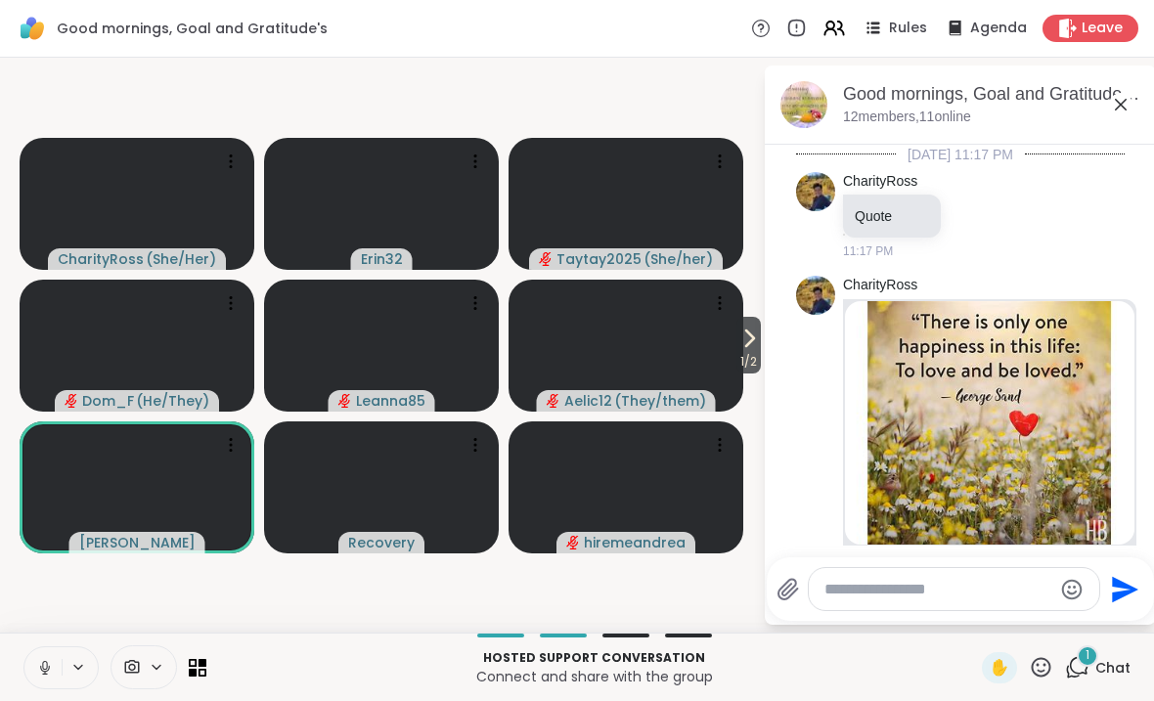
scroll to position [2719, 0]
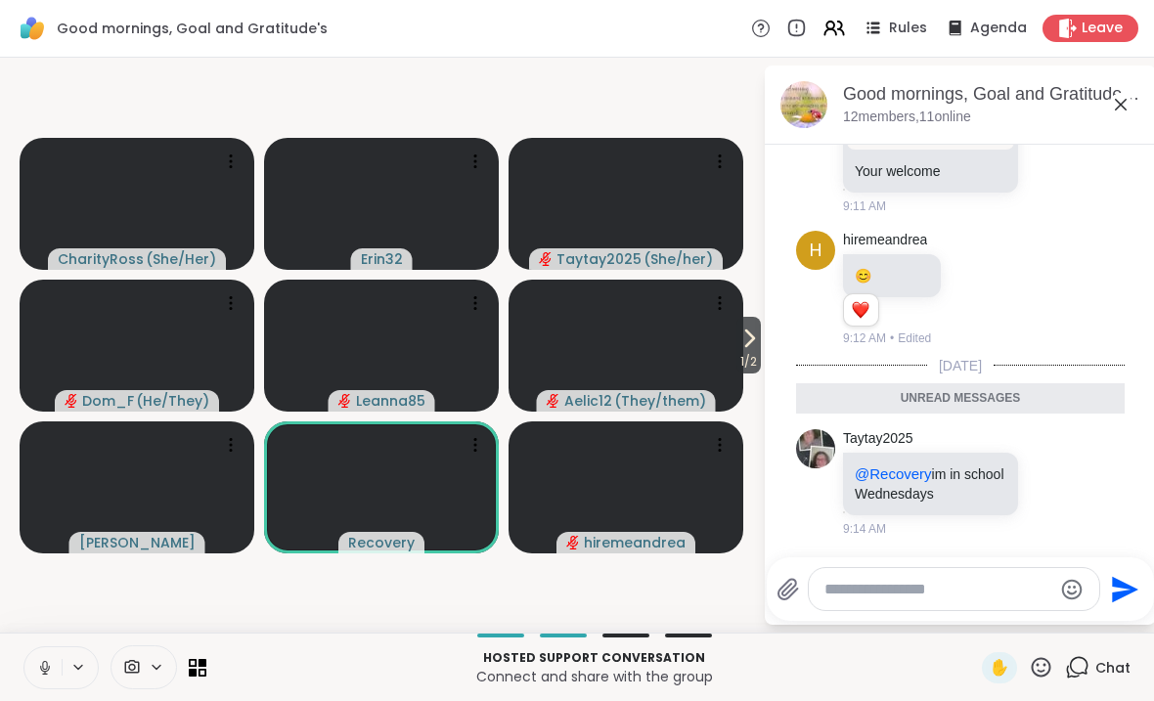
click at [1130, 103] on icon at bounding box center [1120, 104] width 23 height 23
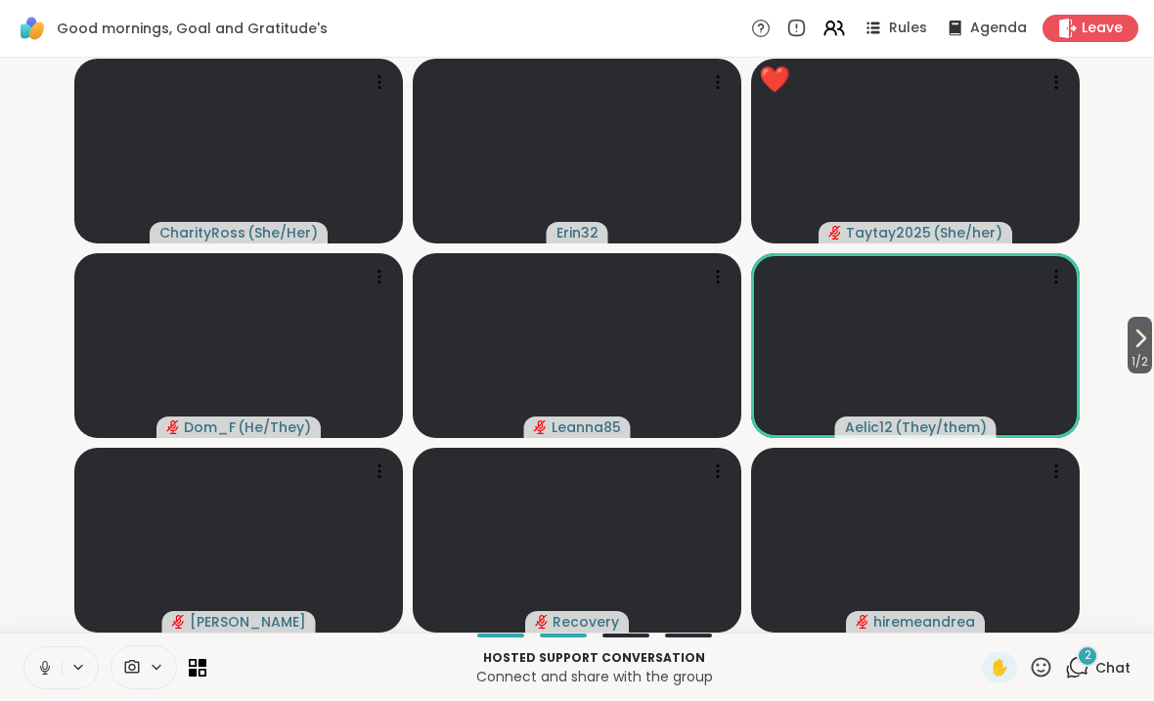
click at [1101, 662] on span "Chat" at bounding box center [1112, 668] width 35 height 20
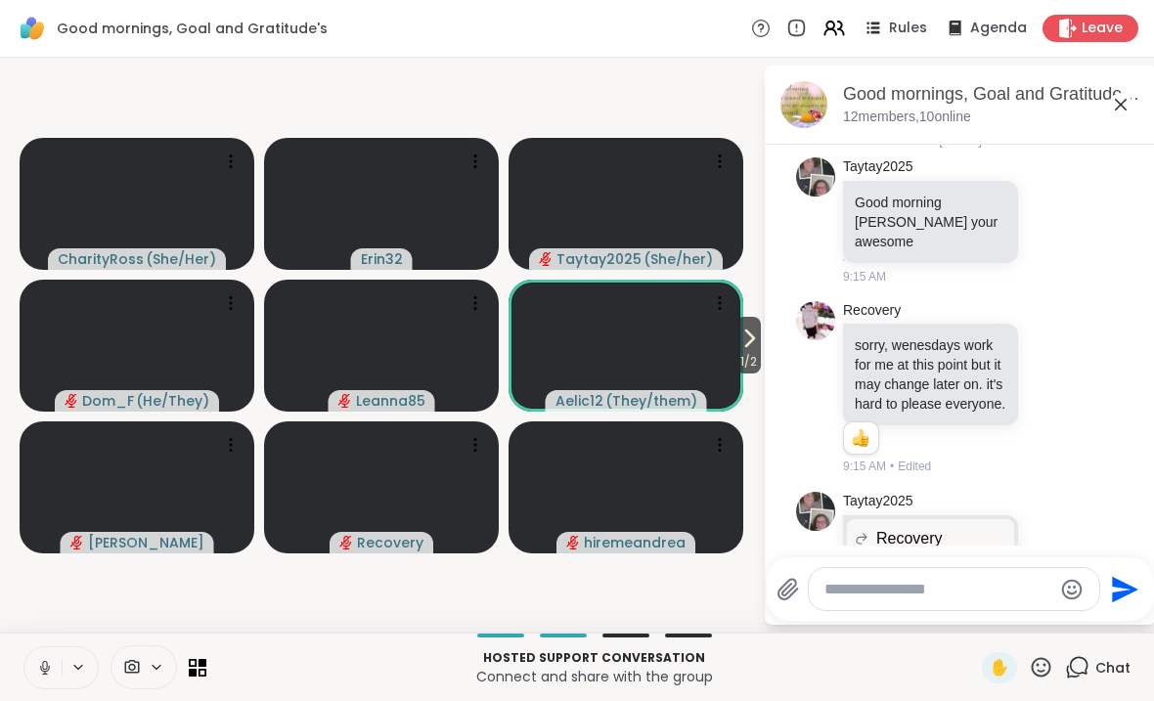
scroll to position [3222, 0]
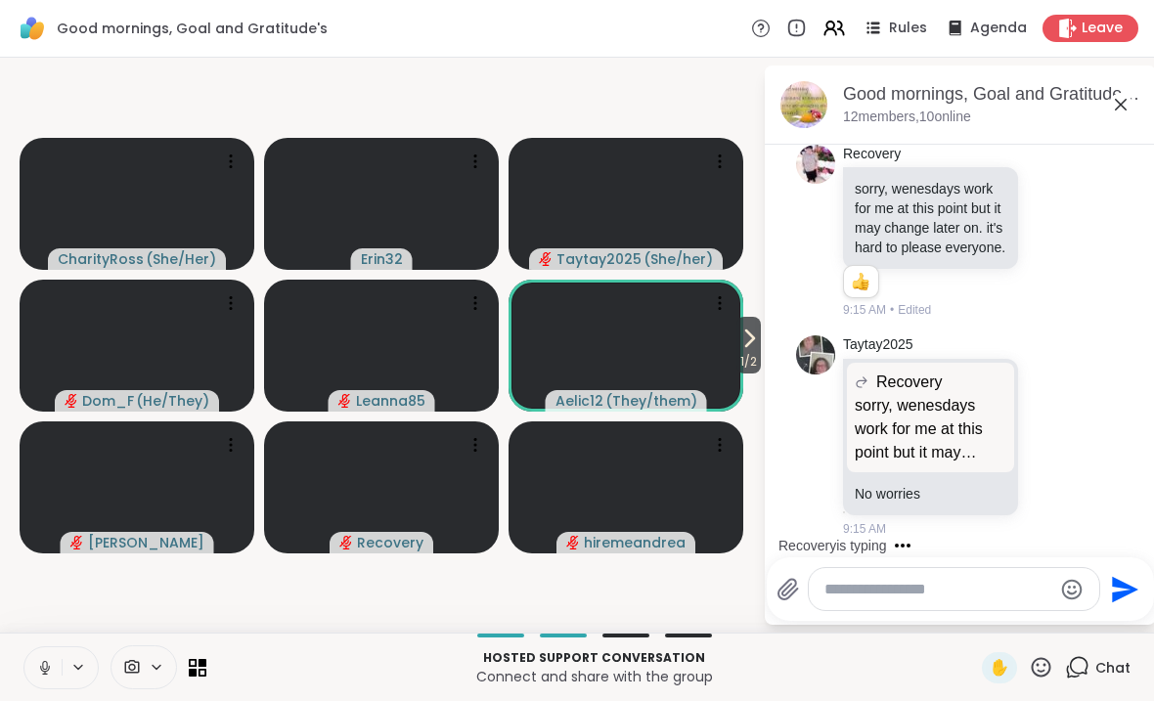
click at [1125, 115] on icon at bounding box center [1120, 104] width 23 height 23
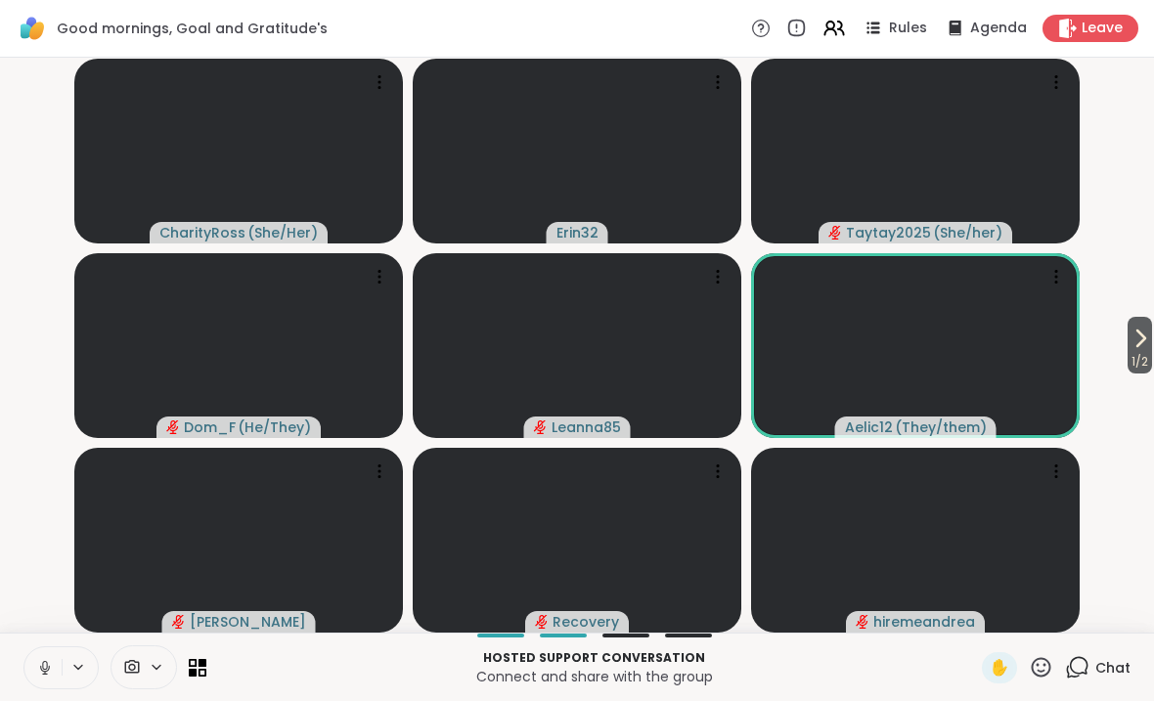
click at [22, 328] on video-player-container "1 / 2 CharityRoss ( She/Her ) Erin32 Taytay2025 ( She/her ) Dom_F ( He/They ) L…" at bounding box center [577, 344] width 1130 height 559
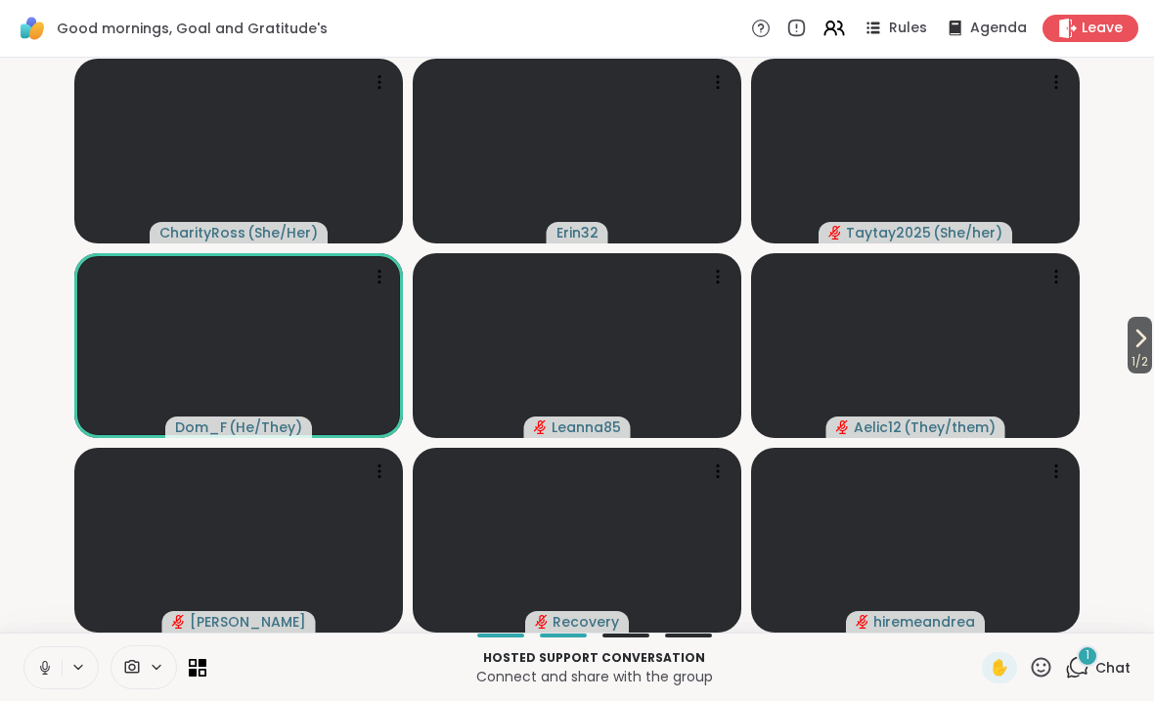
click at [1119, 663] on span "Chat" at bounding box center [1112, 668] width 35 height 20
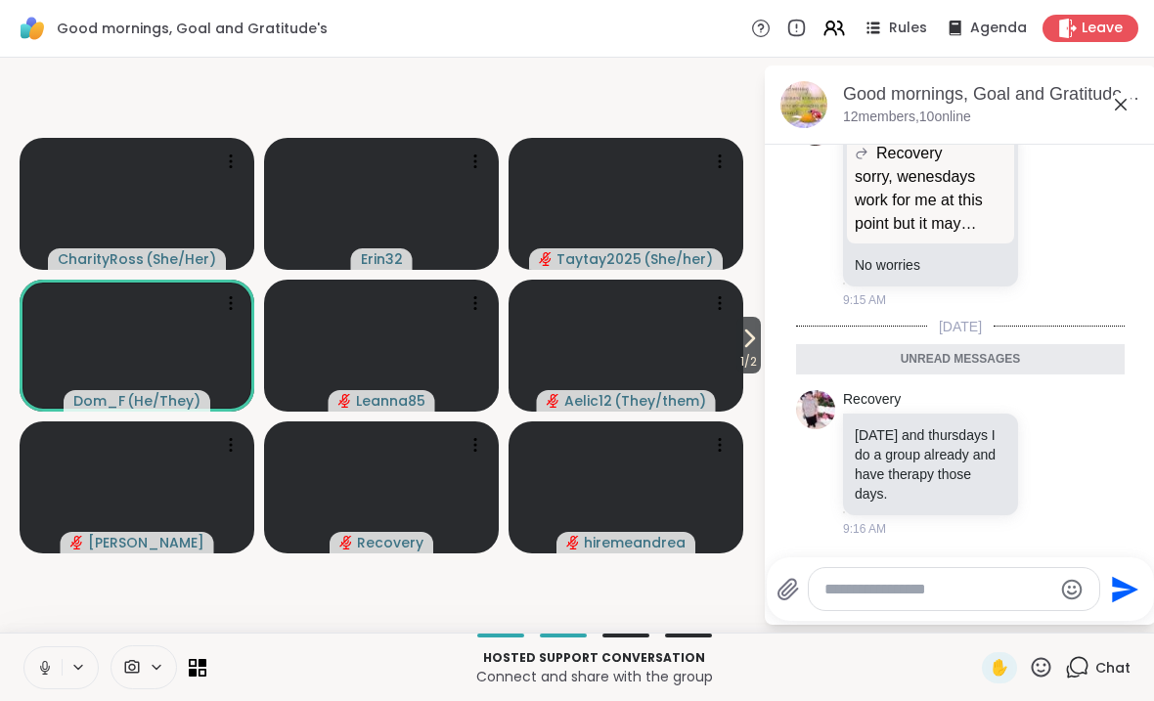
scroll to position [3458, 0]
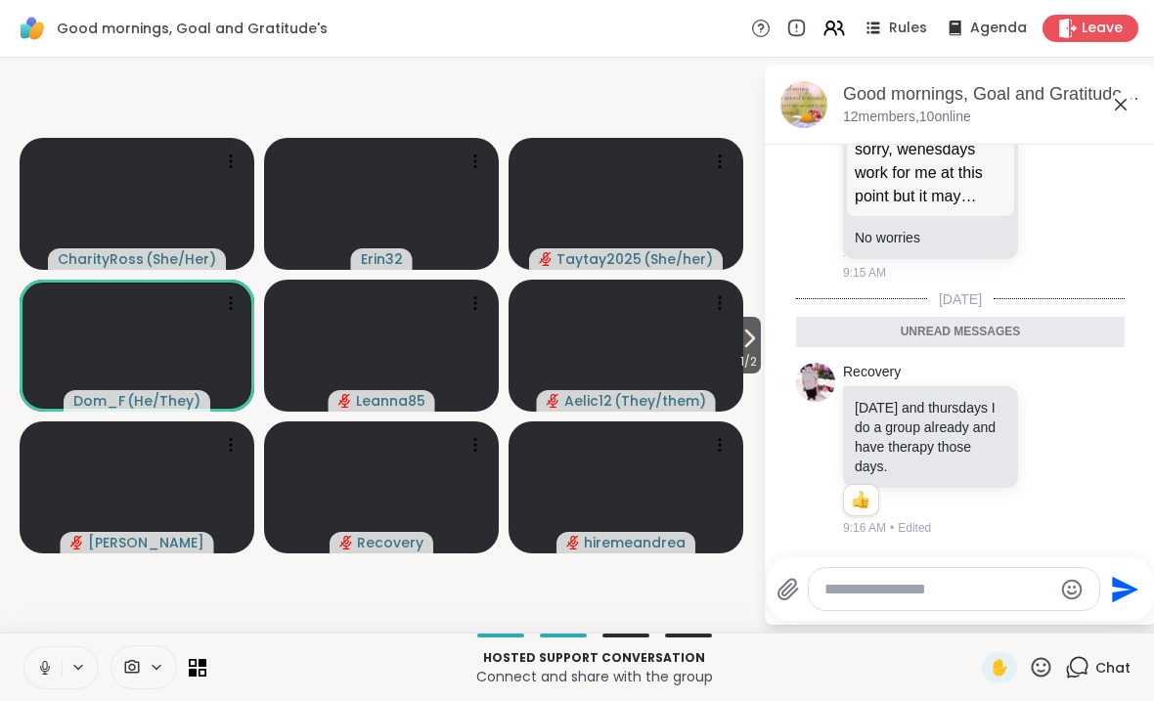
click at [1121, 103] on icon at bounding box center [1120, 105] width 12 height 12
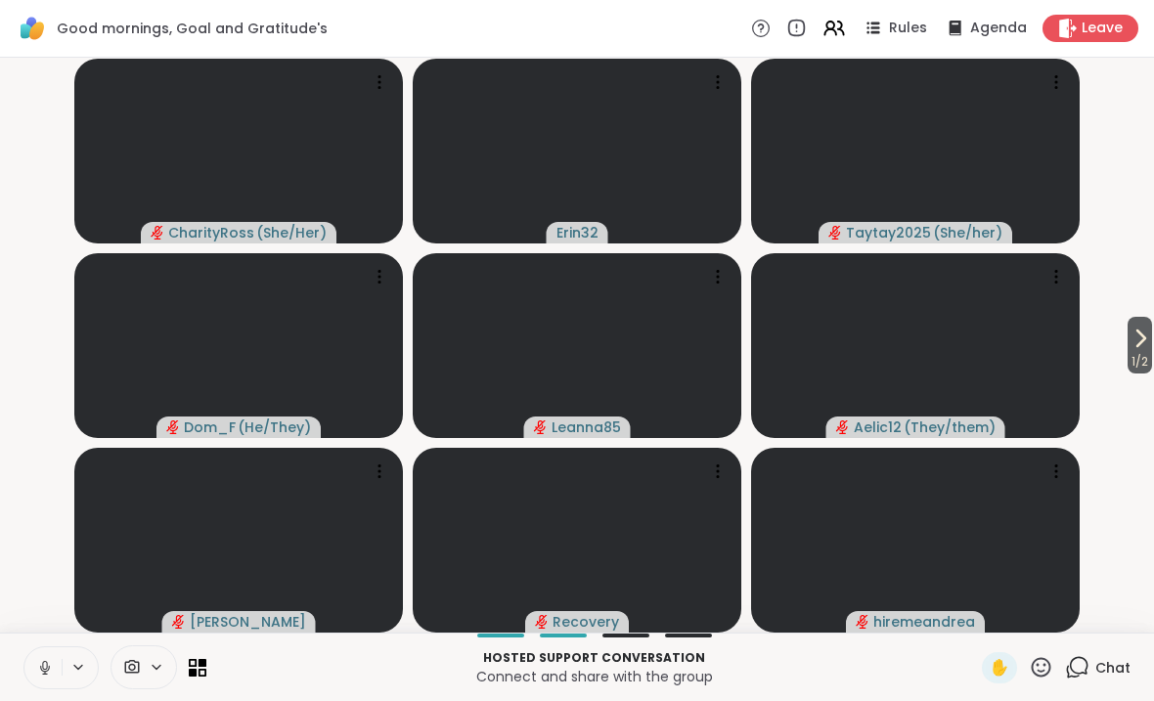
click at [47, 668] on icon at bounding box center [45, 668] width 18 height 18
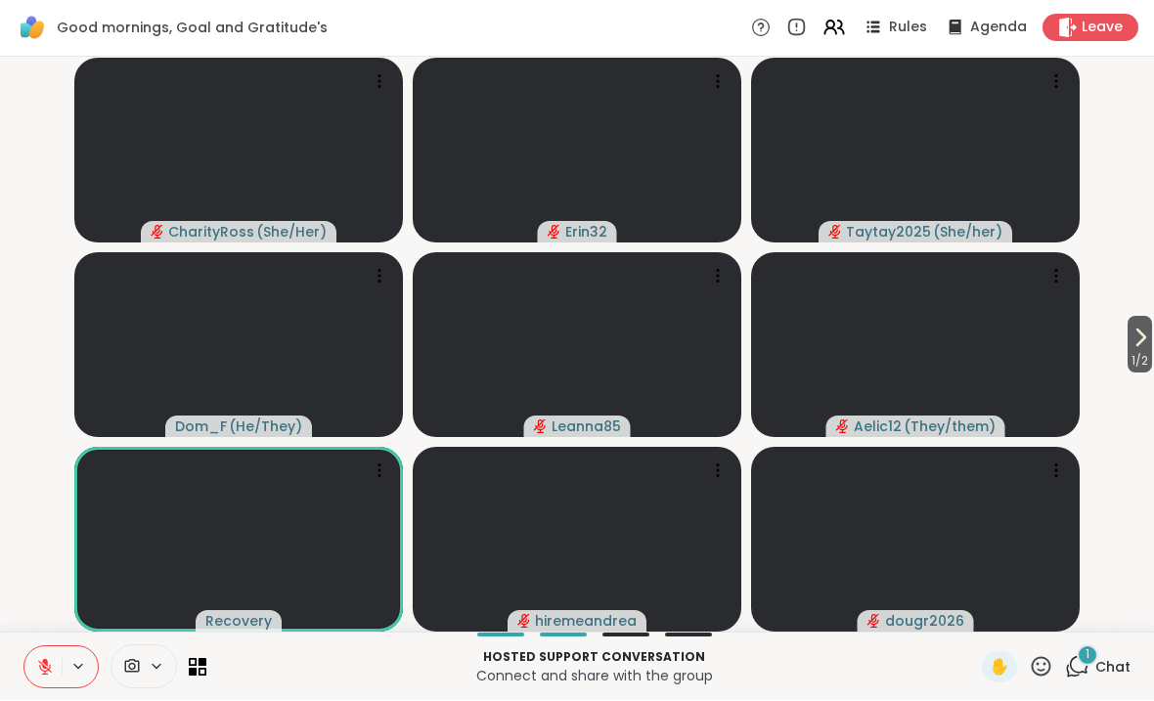
click at [1115, 668] on span "Chat" at bounding box center [1112, 668] width 35 height 20
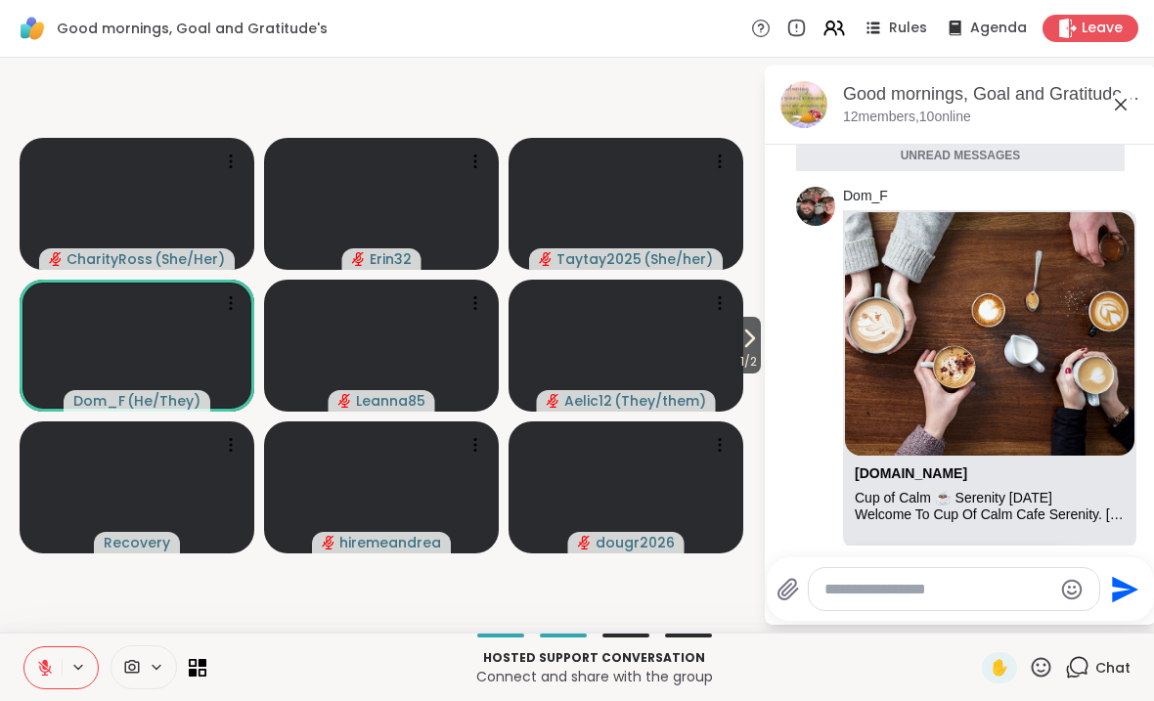
scroll to position [3782, 0]
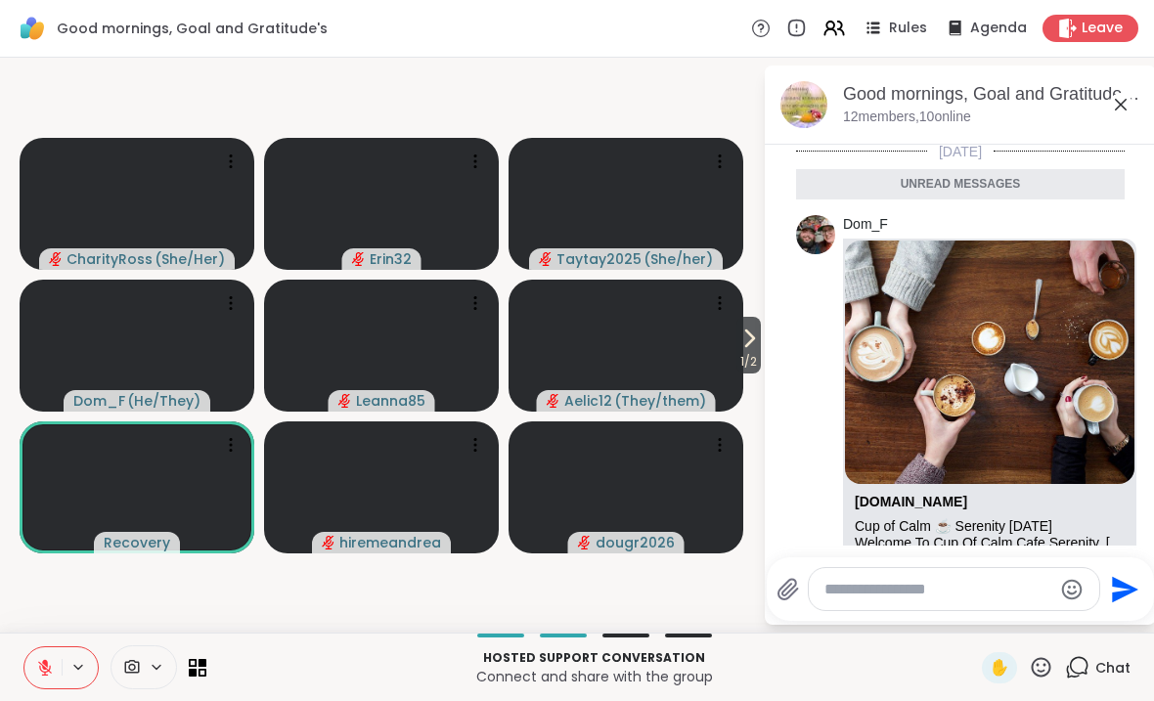
click at [1131, 102] on icon at bounding box center [1120, 104] width 23 height 23
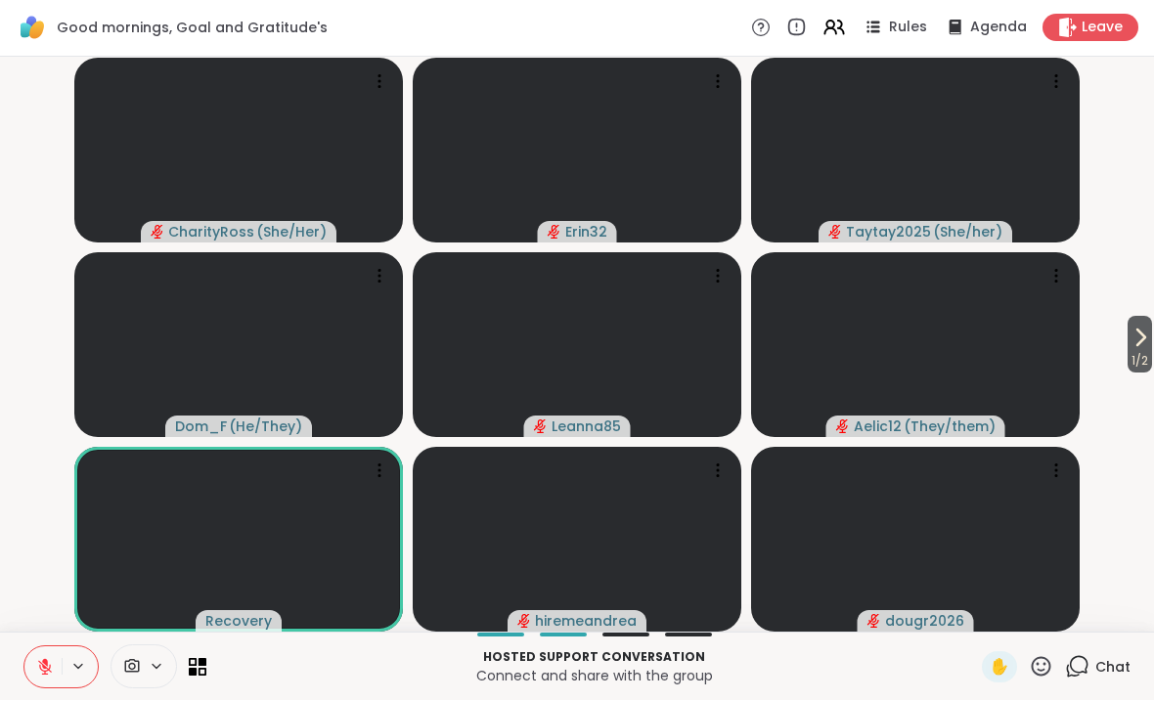
click at [1142, 344] on icon at bounding box center [1139, 338] width 23 height 23
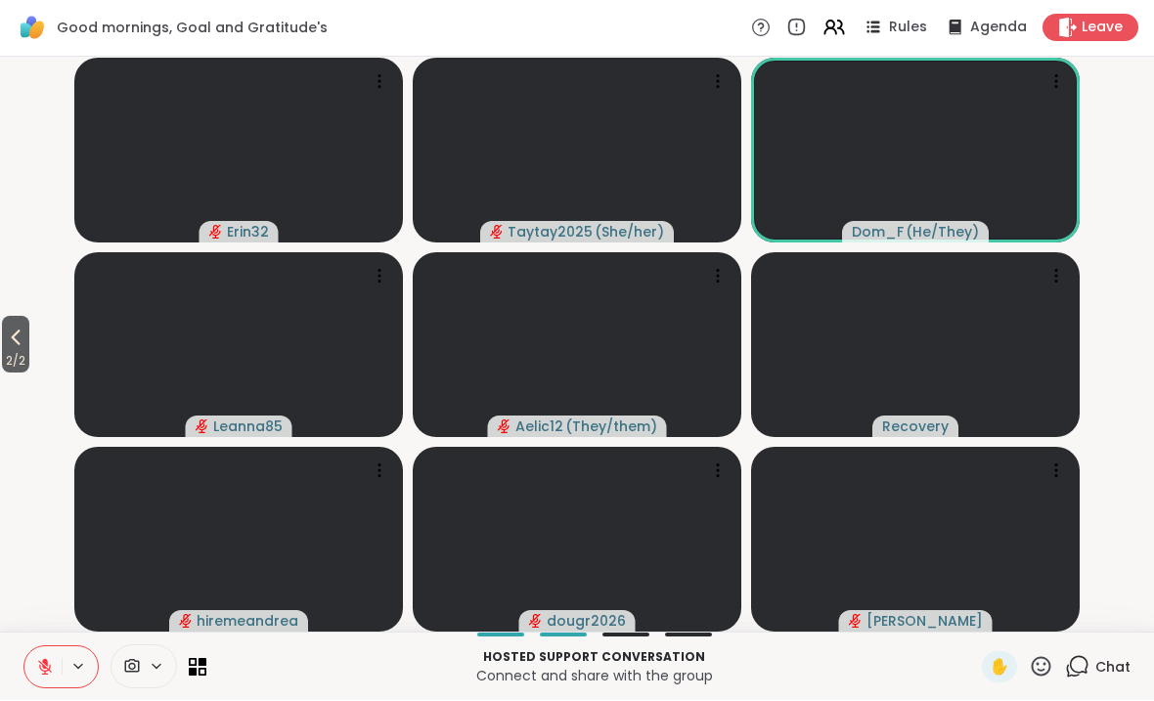
click at [12, 354] on span "2 / 2" at bounding box center [15, 361] width 27 height 23
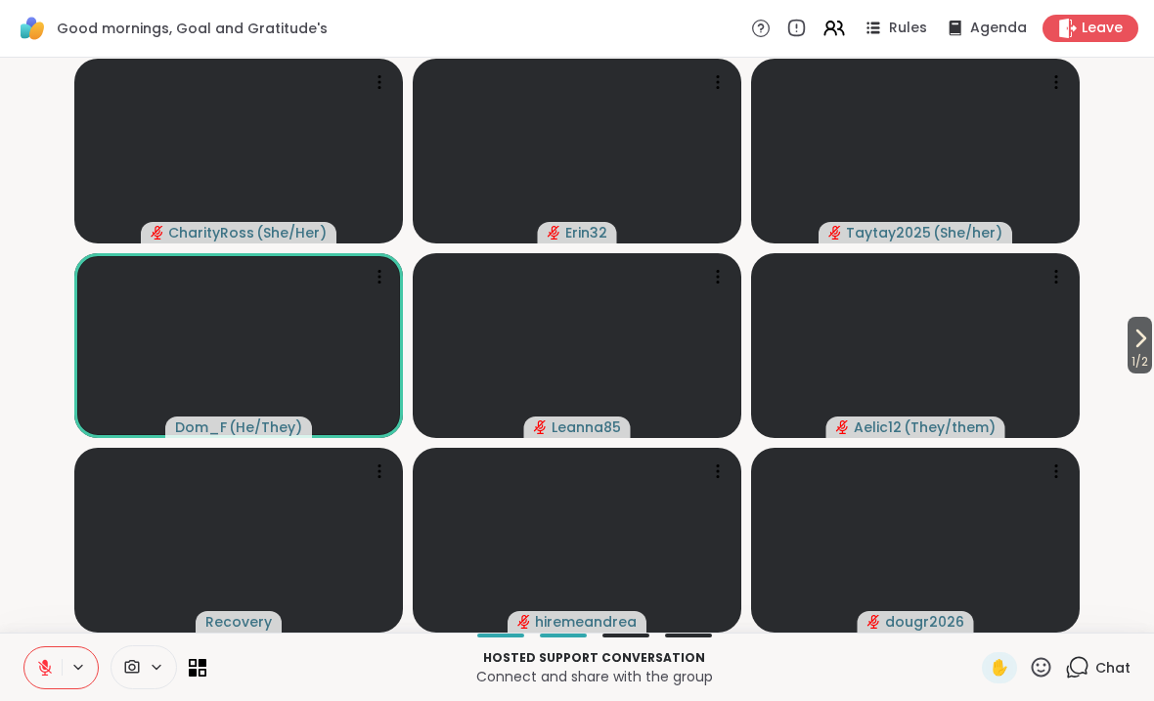
click at [1148, 481] on div "1 / 2 CharityRoss ( She/Her ) Erin32 Taytay2025 ( She/her ) Dom_F ( He/They ) L…" at bounding box center [577, 345] width 1154 height 575
click at [1094, 668] on div "1 Chat" at bounding box center [1097, 667] width 65 height 31
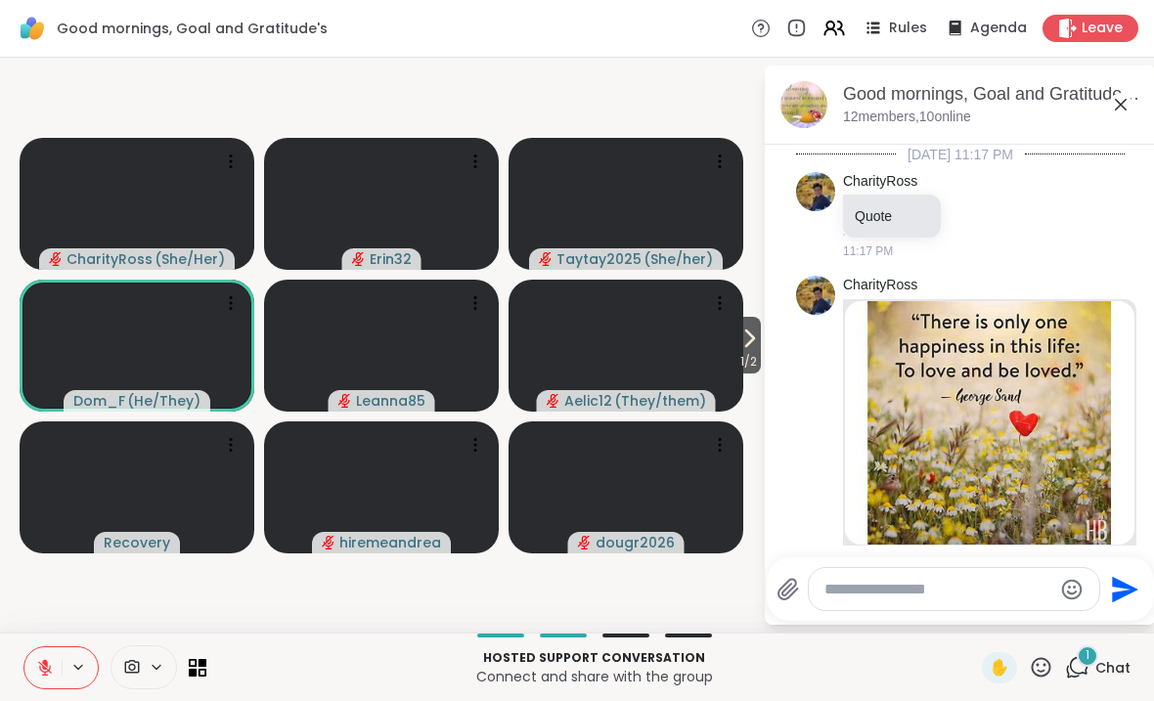
scroll to position [4041, 0]
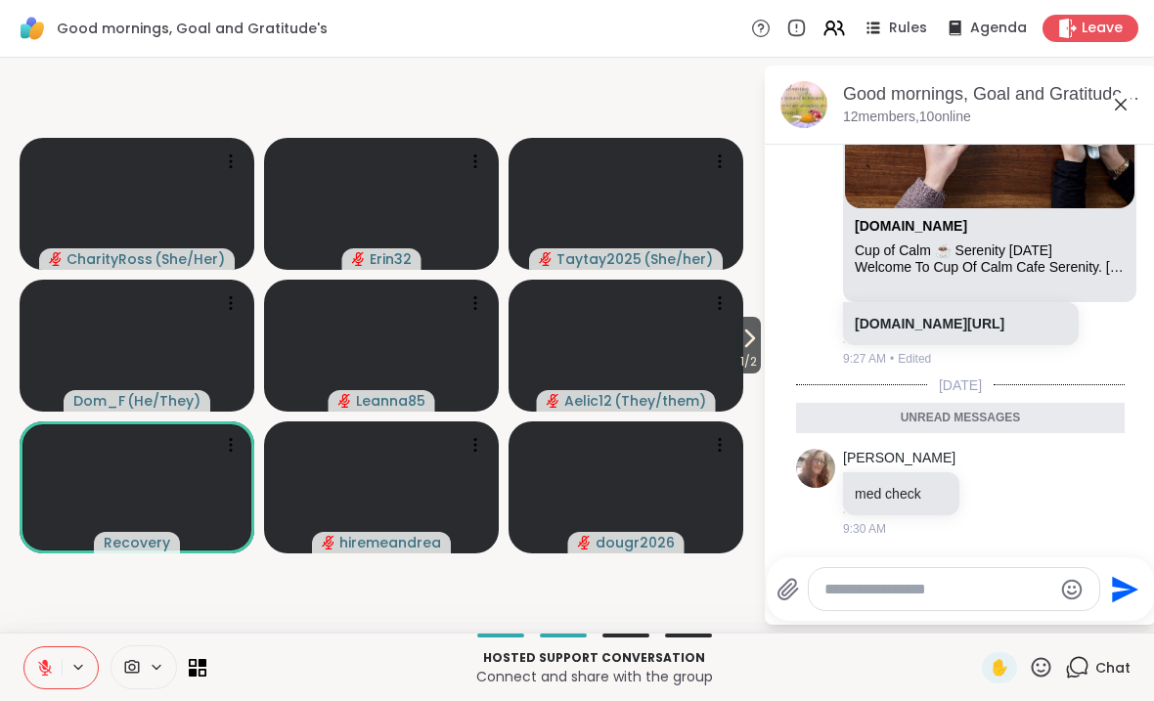
click at [1129, 98] on icon at bounding box center [1120, 104] width 23 height 23
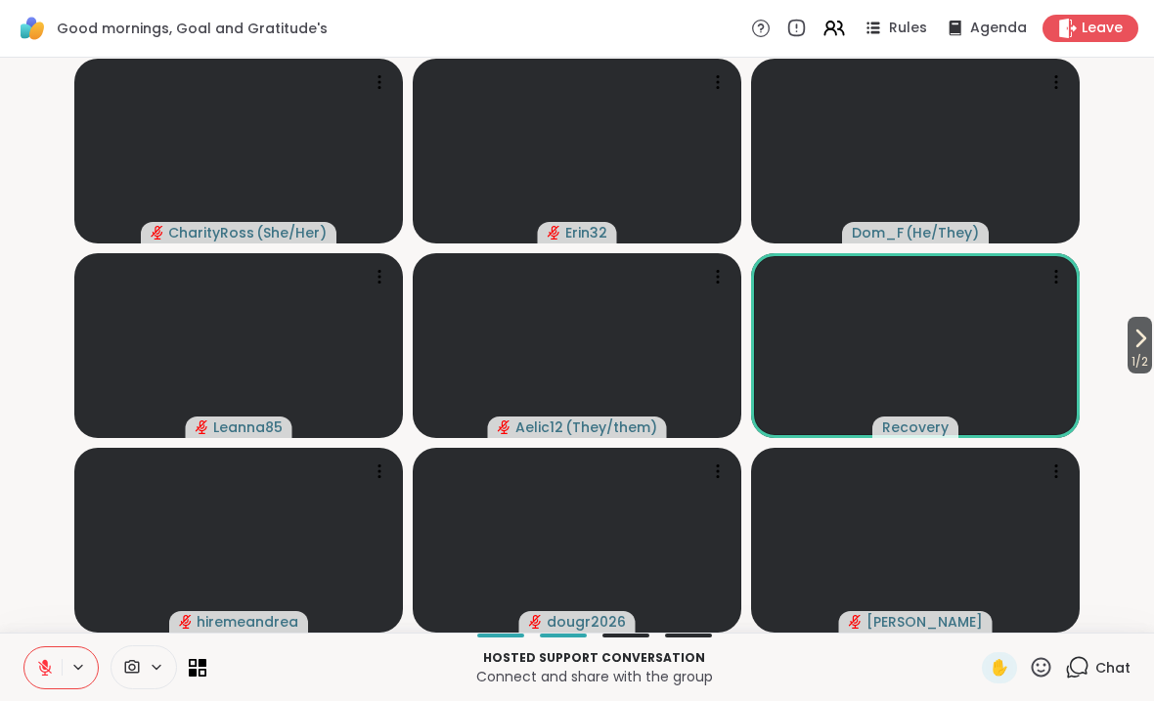
click at [1140, 350] on span "1 / 2" at bounding box center [1139, 361] width 24 height 23
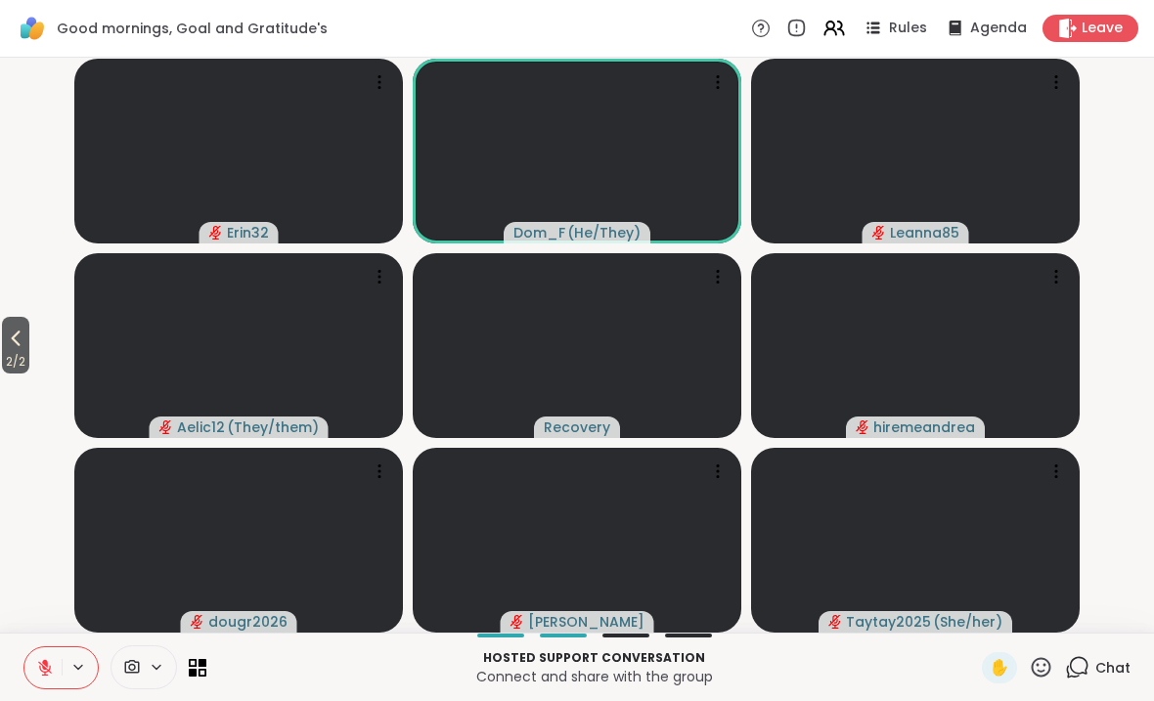
click at [10, 348] on icon at bounding box center [15, 338] width 23 height 23
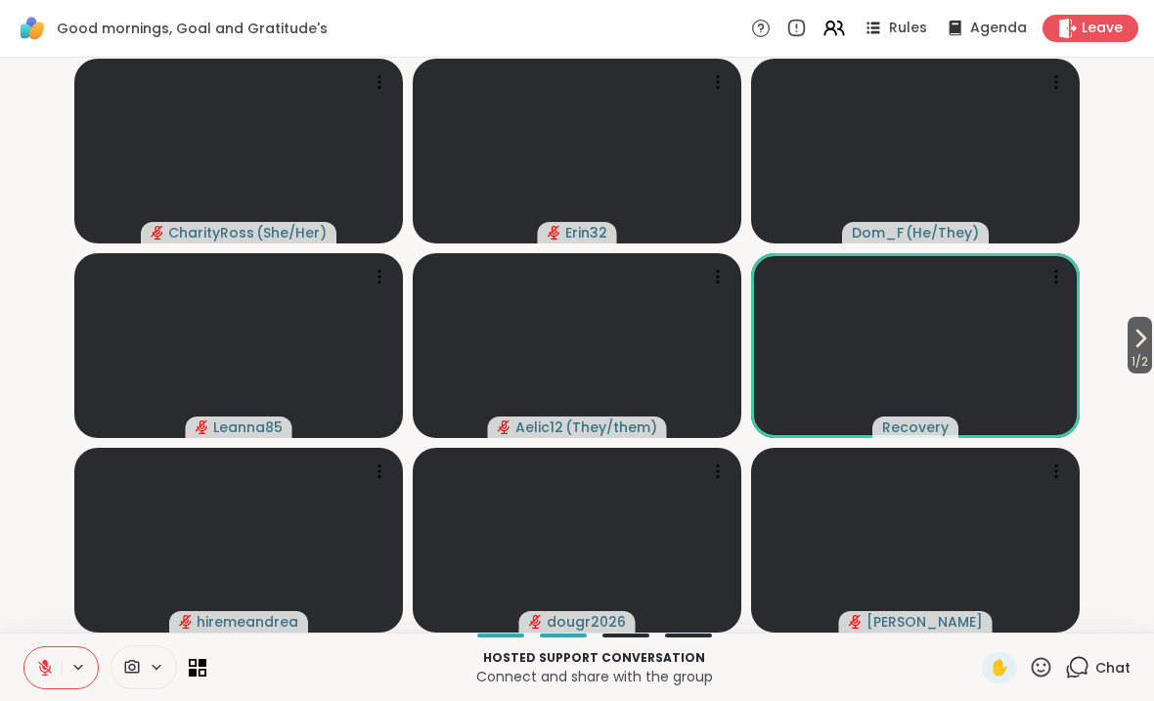
click at [1147, 340] on icon at bounding box center [1139, 338] width 23 height 23
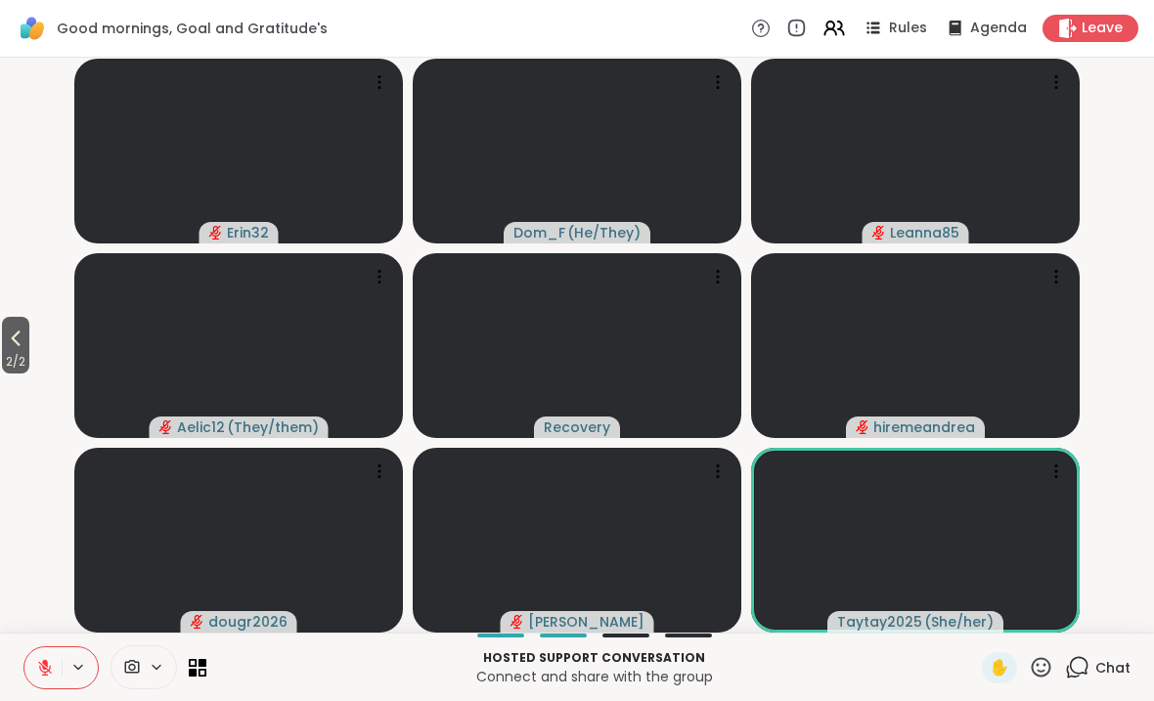
click at [29, 351] on span "2 / 2" at bounding box center [15, 361] width 27 height 23
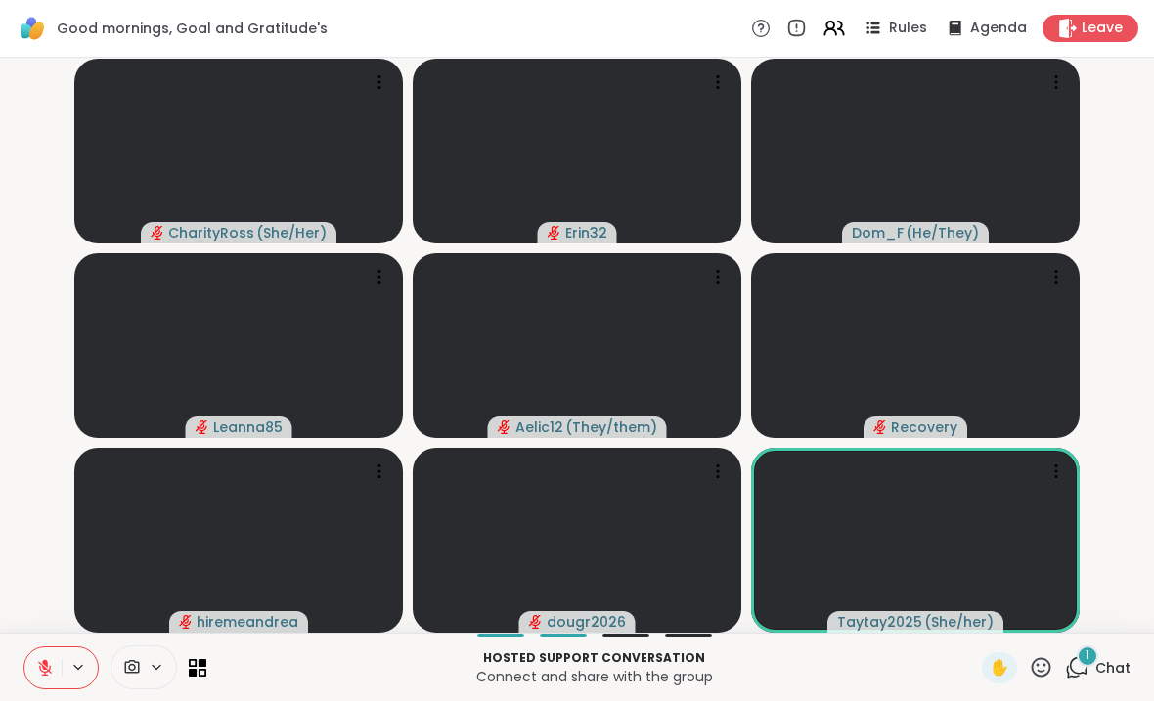
click at [1112, 637] on div "Hosted support conversation Connect and share with the group ✋ 1 Chat" at bounding box center [577, 666] width 1154 height 68
click at [1115, 636] on div "Hosted support conversation Connect and share with the group ✋ 1 Chat" at bounding box center [577, 666] width 1154 height 68
click at [1112, 656] on div "1 Chat" at bounding box center [1097, 667] width 65 height 31
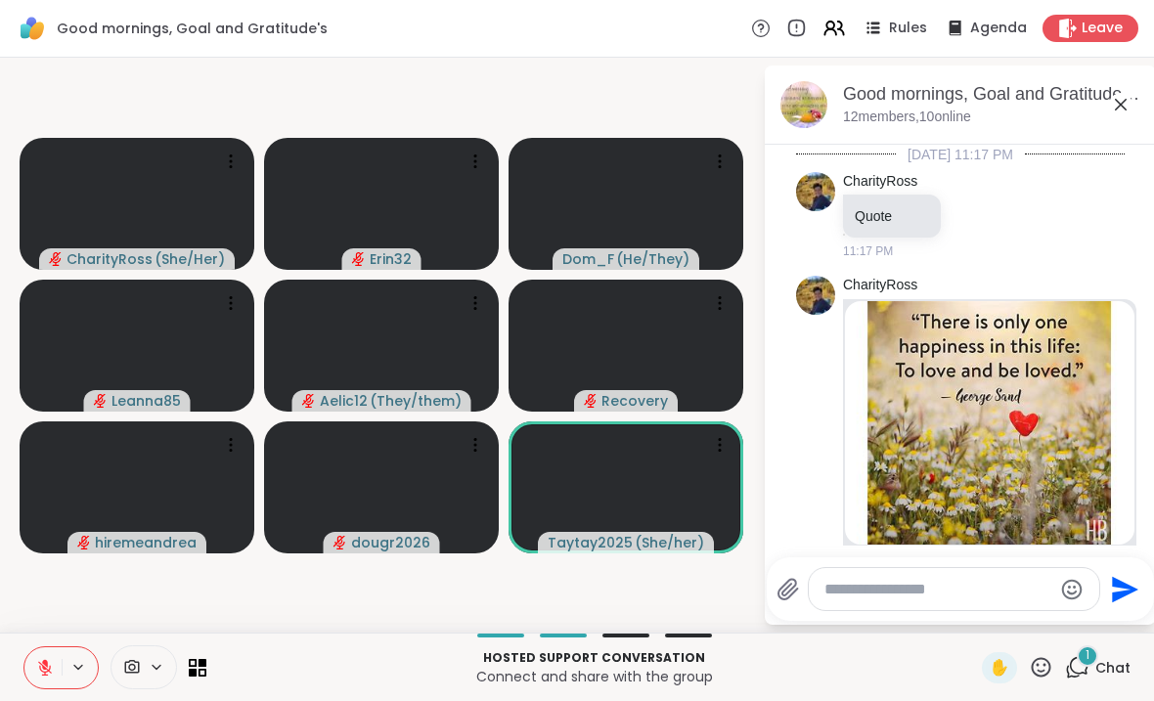
scroll to position [4204, 0]
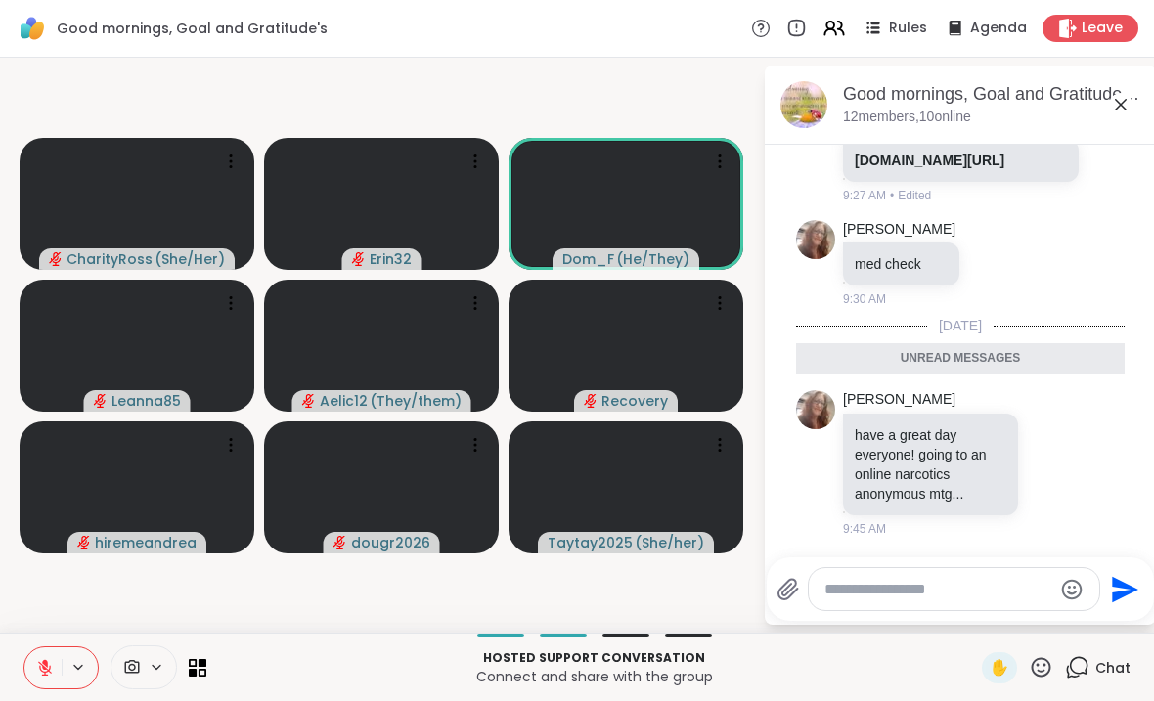
click at [1126, 109] on icon at bounding box center [1120, 104] width 23 height 23
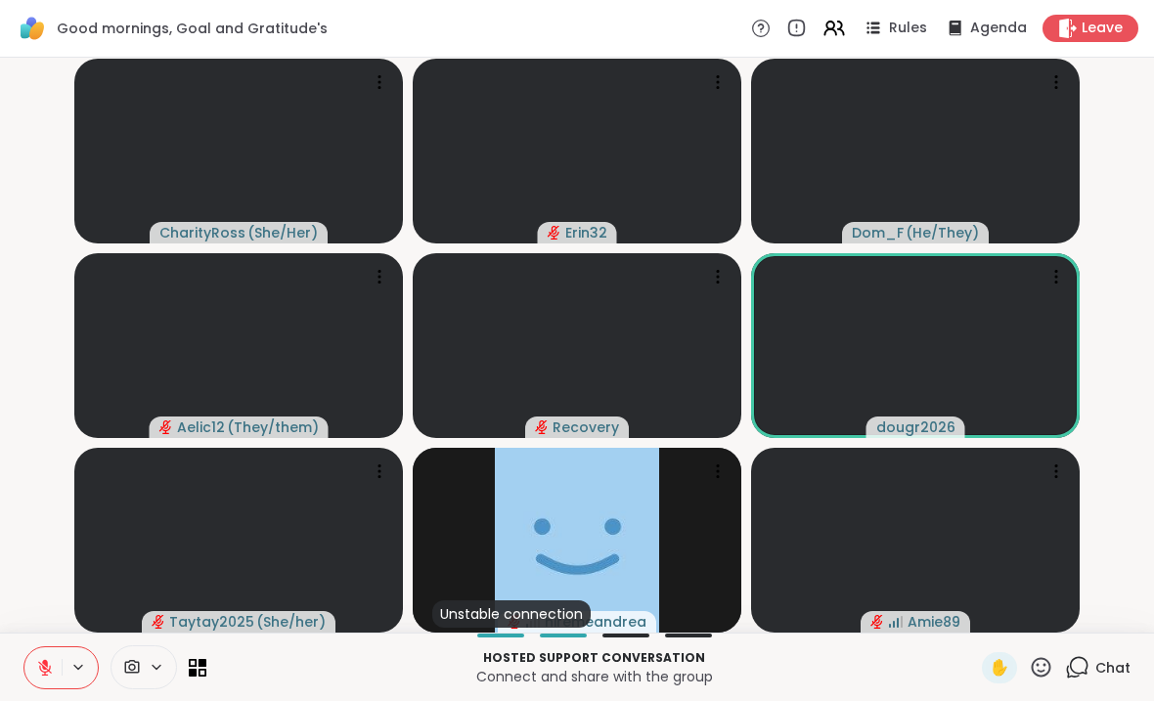
click at [1117, 660] on span "Chat" at bounding box center [1112, 668] width 35 height 20
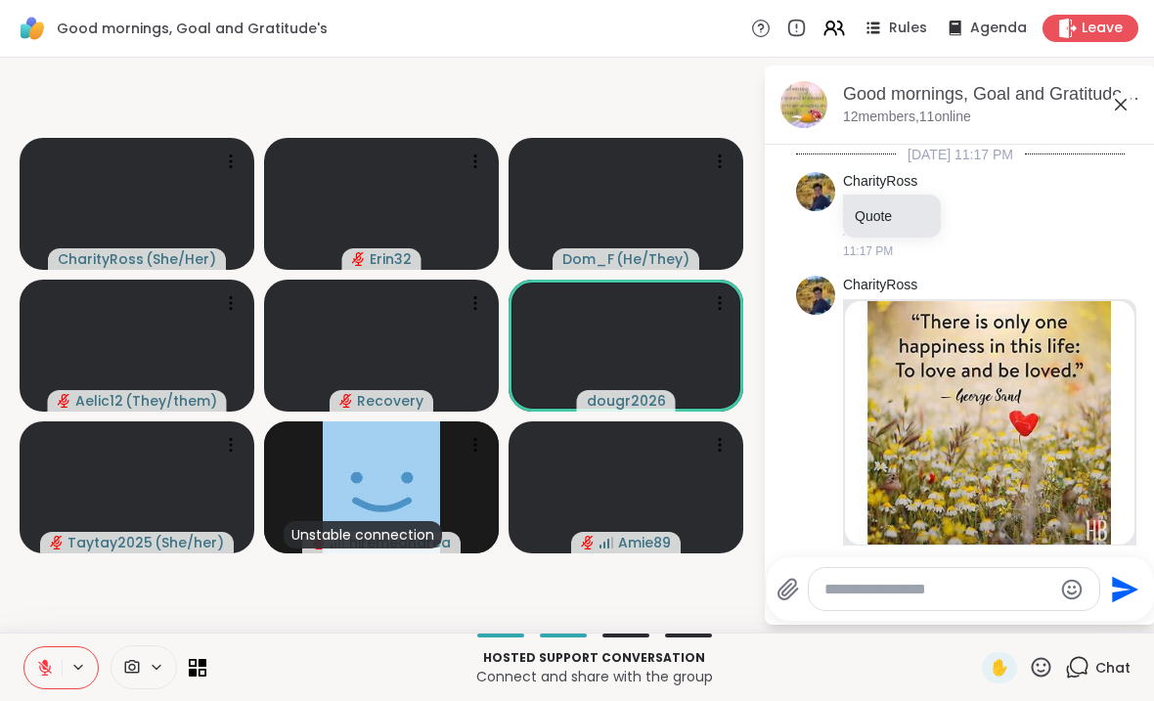
scroll to position [4193, 0]
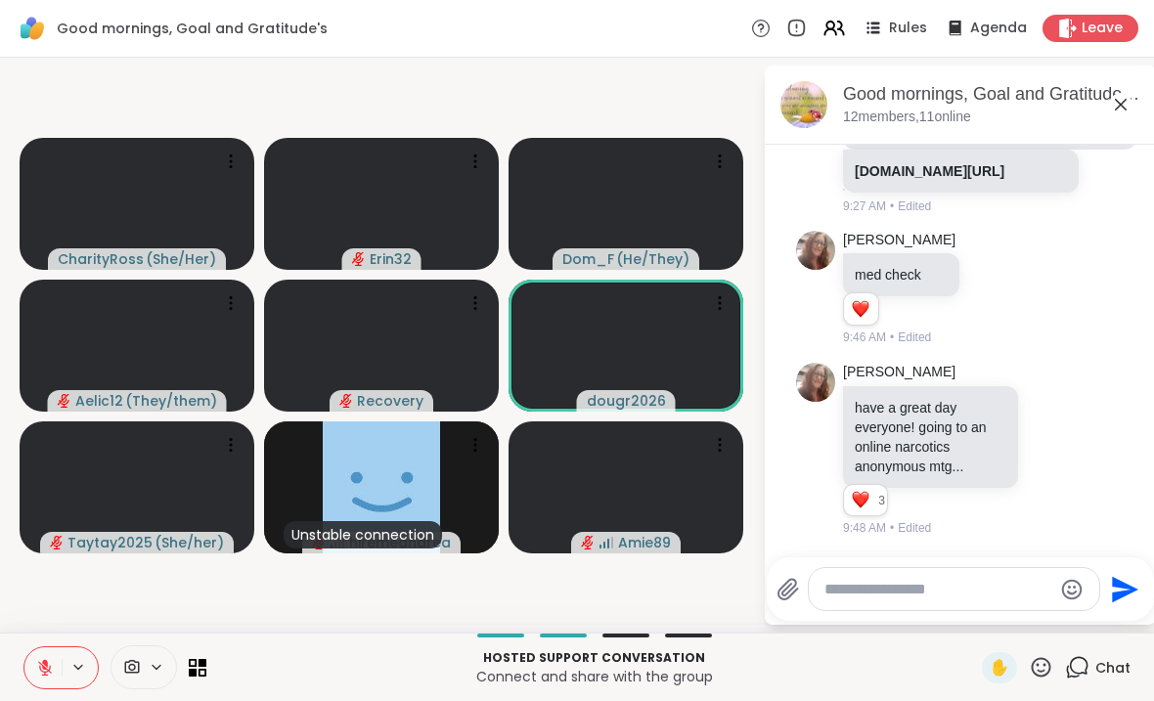
click at [1121, 98] on icon at bounding box center [1120, 104] width 23 height 23
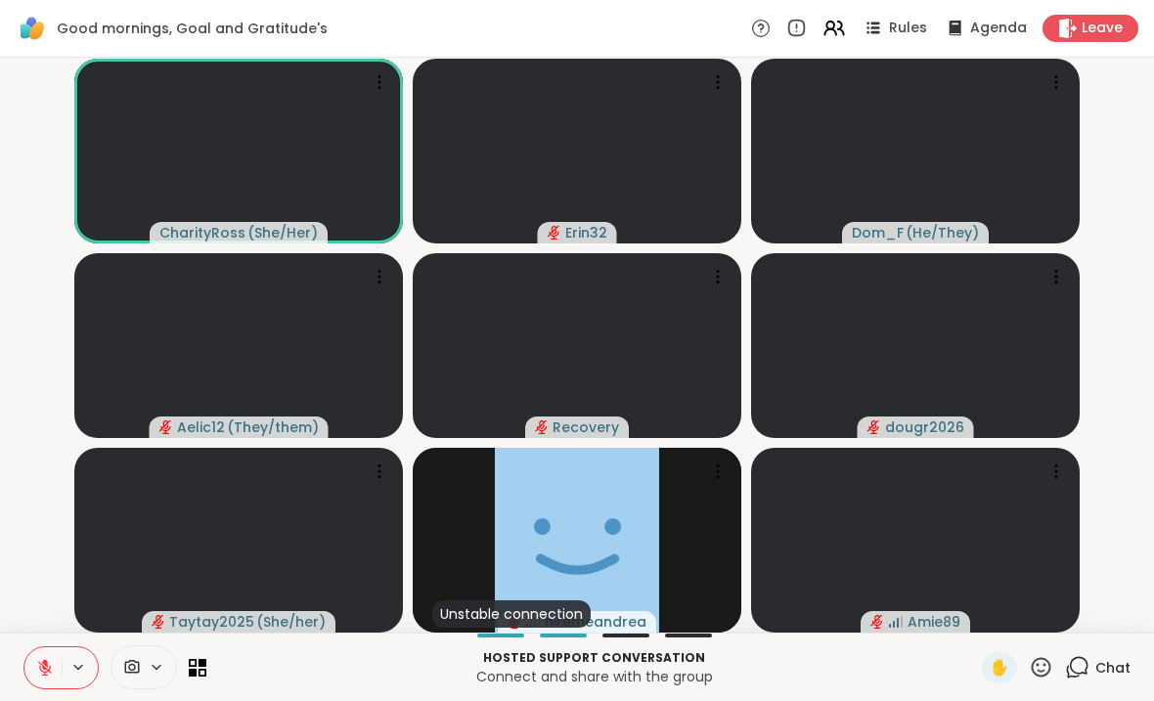
click at [39, 668] on button at bounding box center [42, 667] width 37 height 41
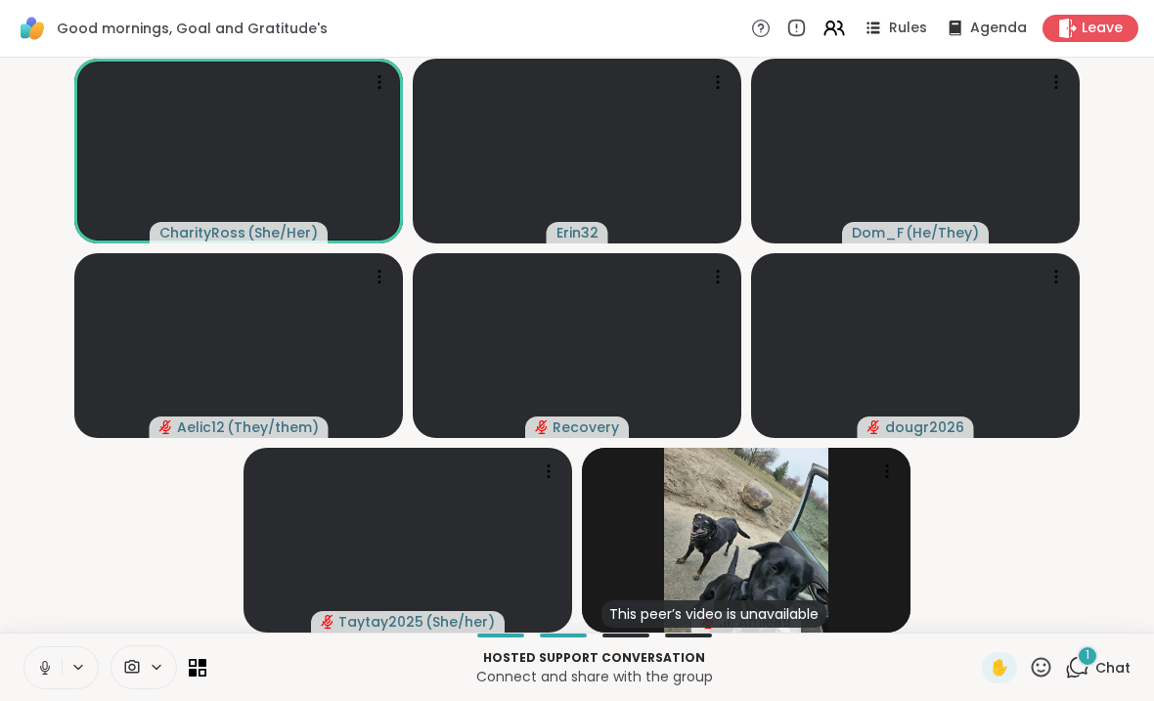
click at [1106, 668] on span "Chat" at bounding box center [1112, 668] width 35 height 20
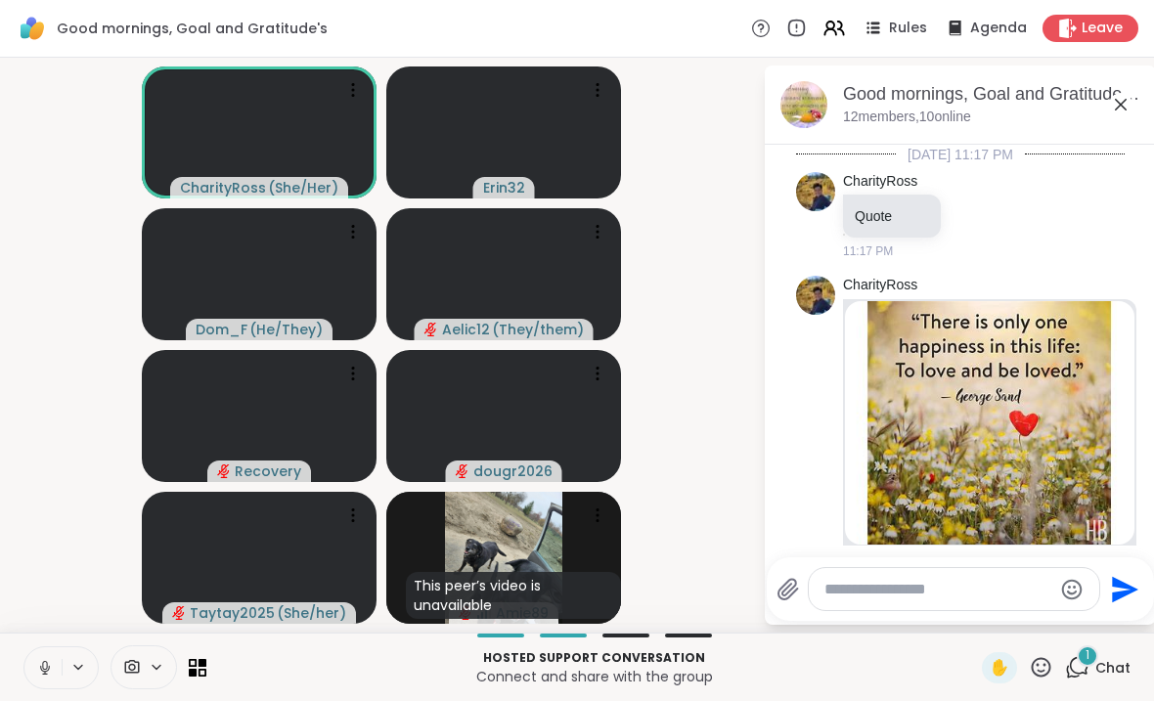
scroll to position [4409, 0]
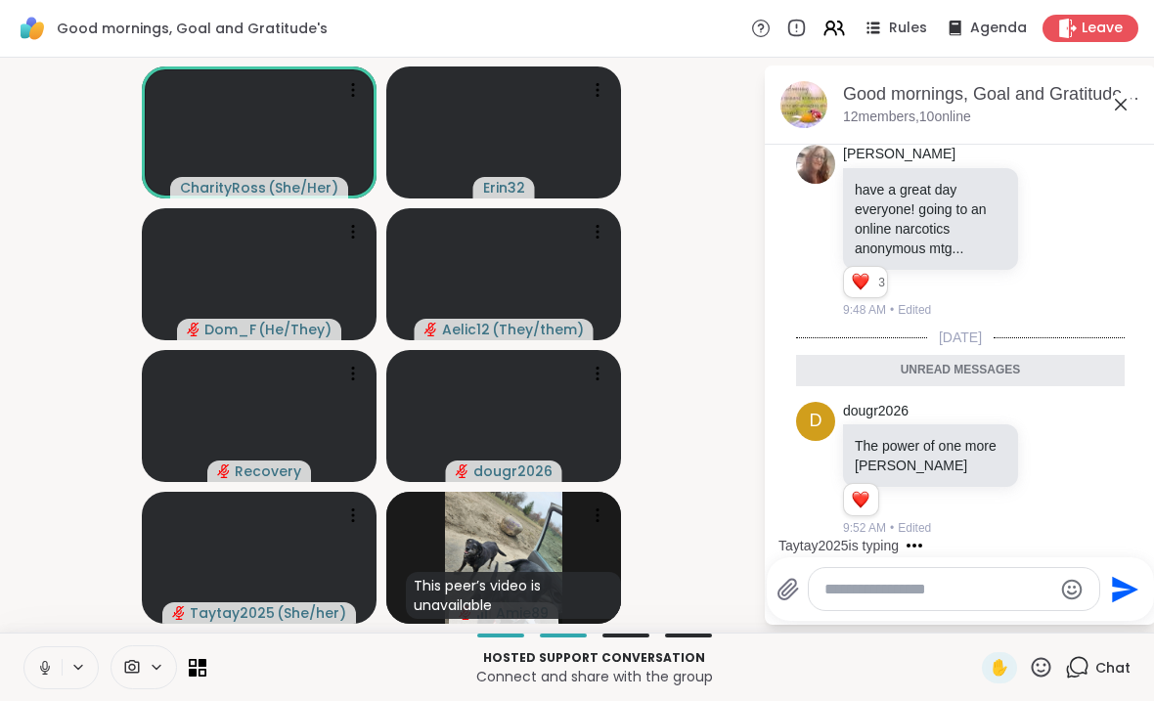
click at [1109, 108] on icon at bounding box center [1120, 104] width 23 height 23
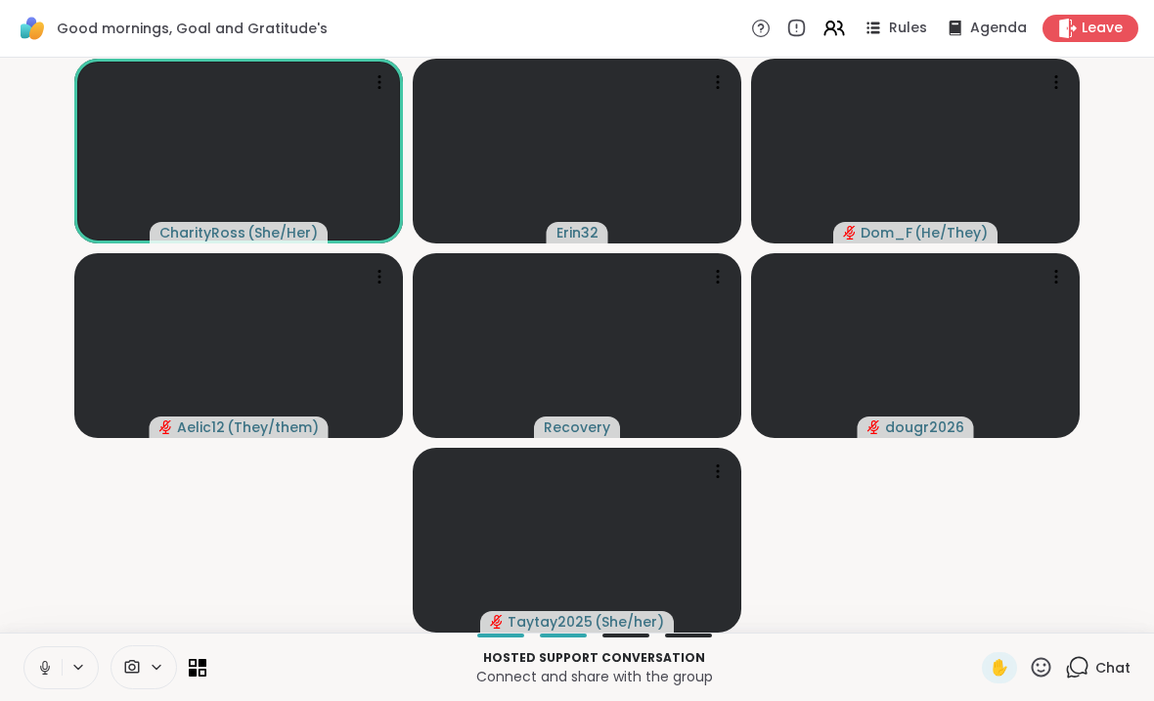
click at [34, 668] on button at bounding box center [42, 667] width 37 height 41
click at [1082, 668] on icon at bounding box center [1077, 667] width 24 height 24
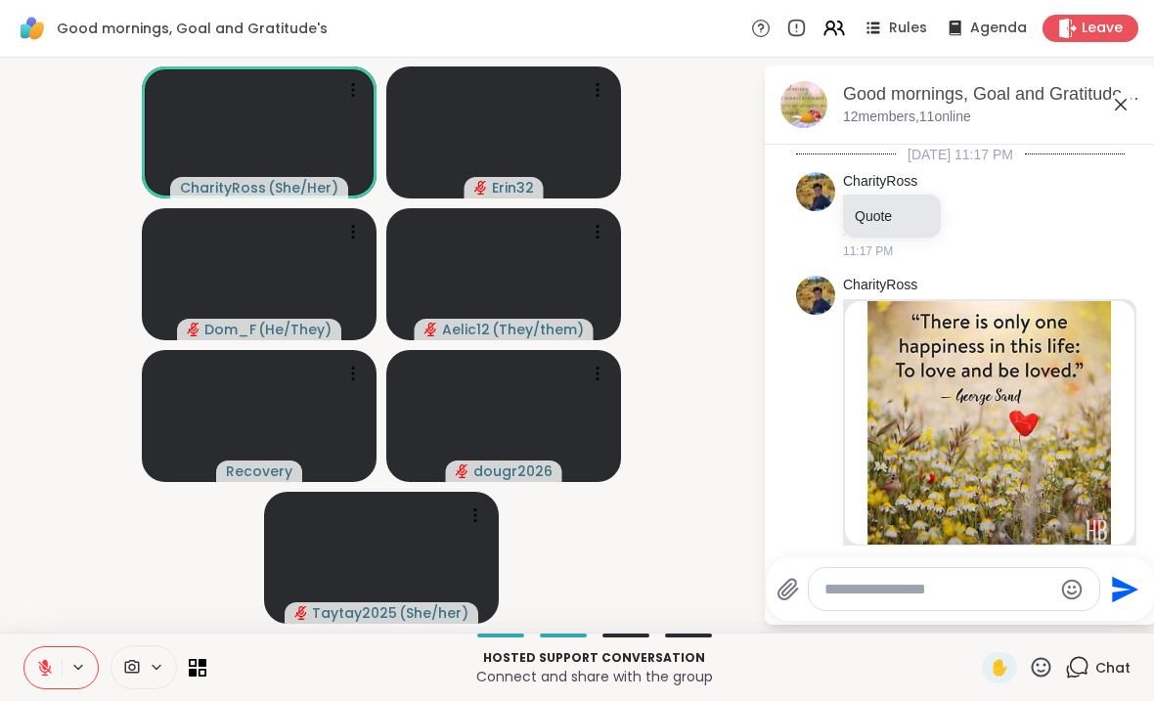
scroll to position [4343, 0]
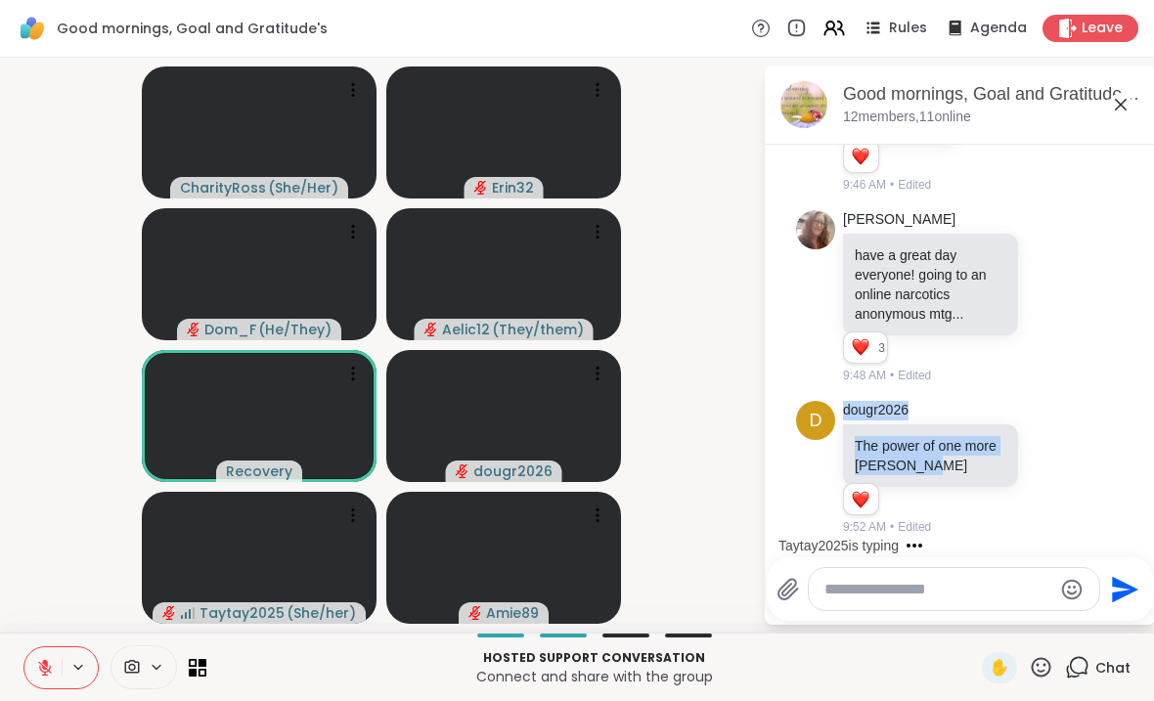
copy div "dougr2026 The power of one more [PERSON_NAME]"
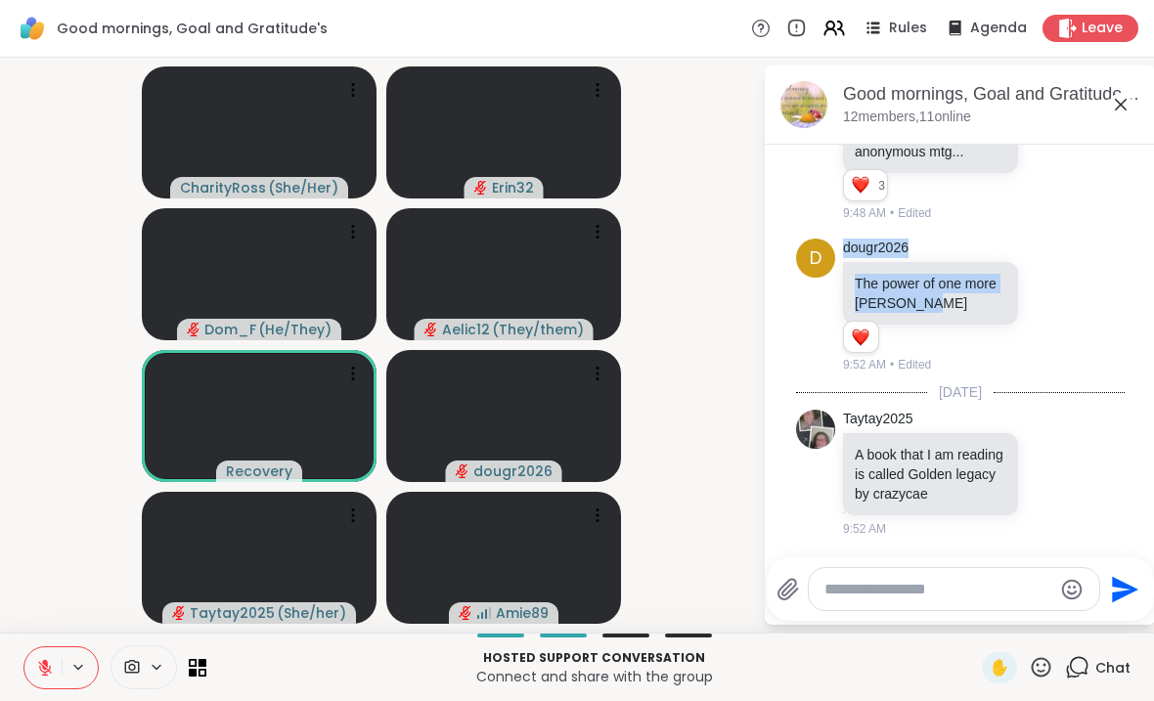
scroll to position [4525, 0]
click at [713, 266] on video-player-container "CharityRoss ( She/Her ) Erin32 Dom_F ( He/They ) Aelic12 ( They/them ) Recovery…" at bounding box center [381, 344] width 739 height 559
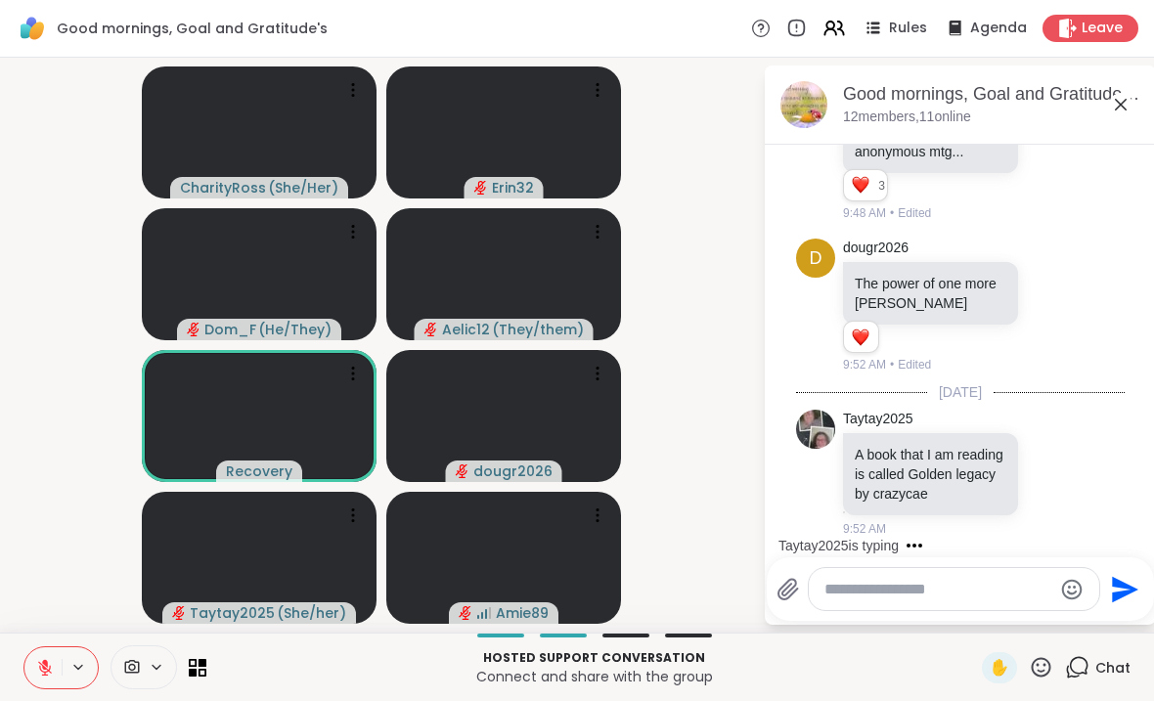
click at [2, 228] on div "CharityRoss ( She/Her ) Erin32 Dom_F ( He/They ) Aelic12 ( They/them ) Recovery…" at bounding box center [577, 345] width 1154 height 575
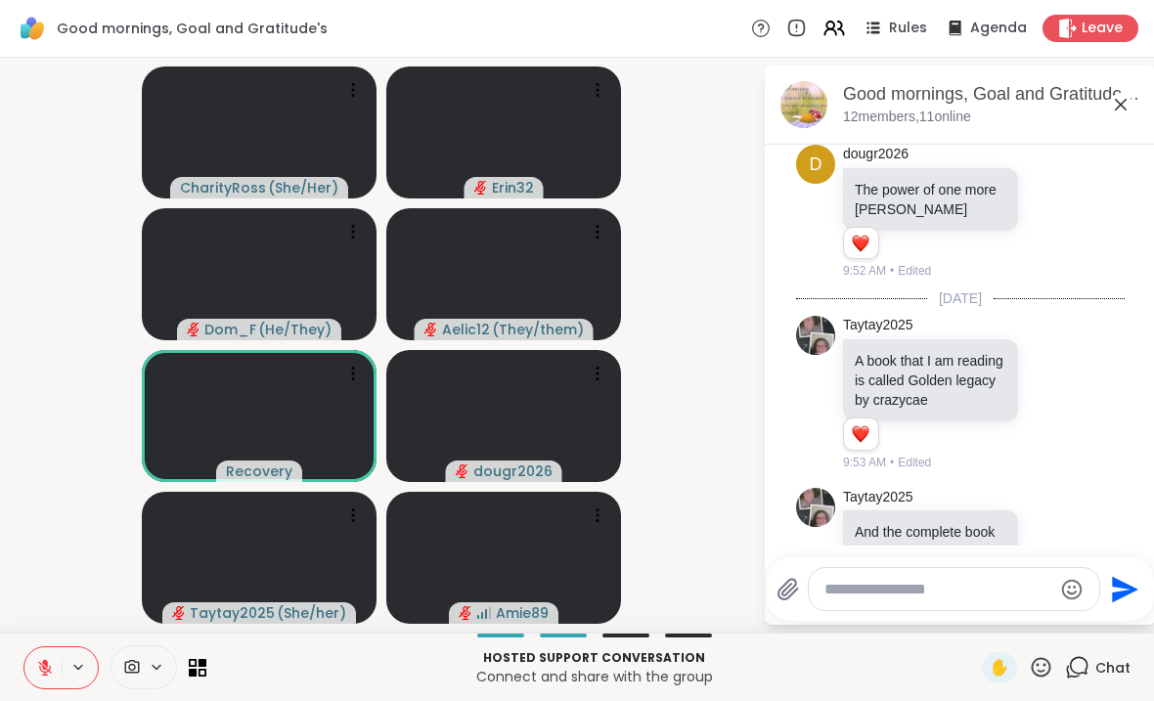
scroll to position [4754, 0]
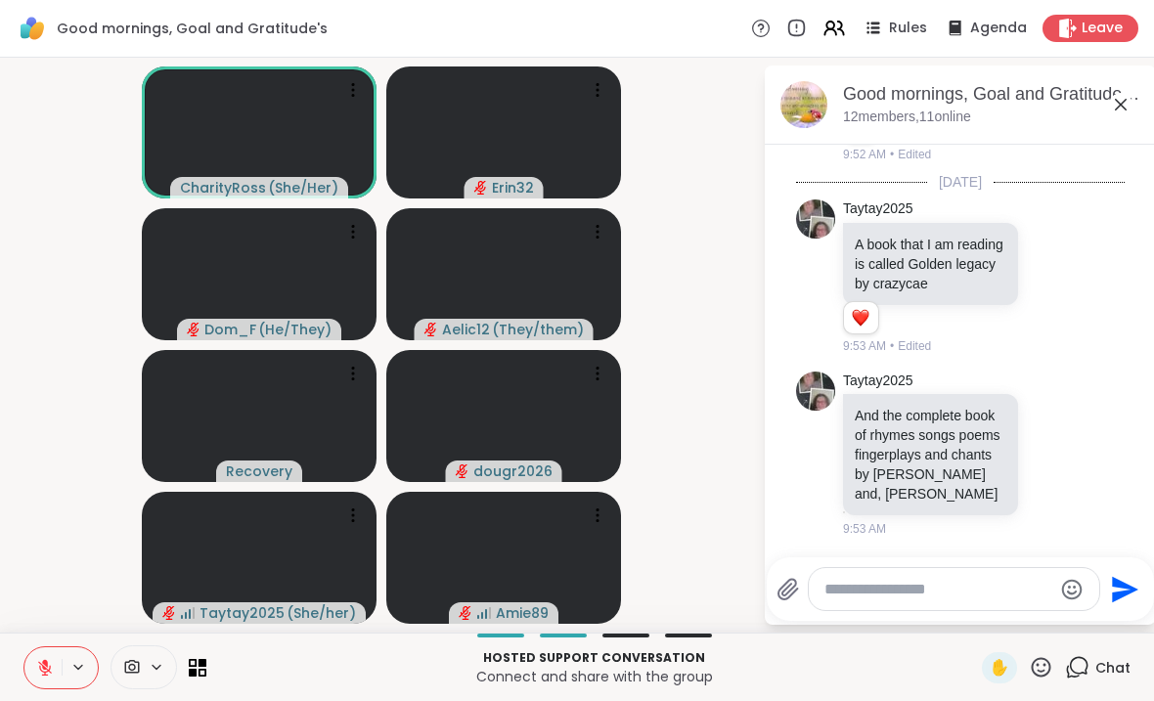
click at [1126, 102] on icon at bounding box center [1120, 104] width 23 height 23
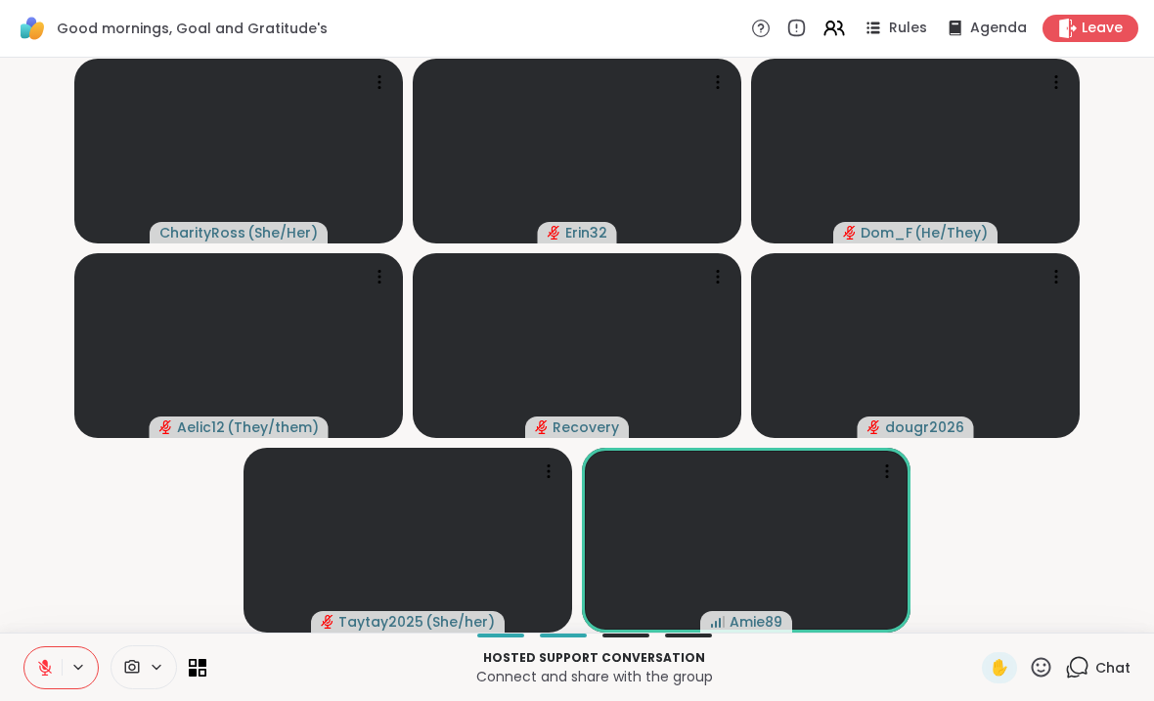
click at [991, 664] on span "✋" at bounding box center [999, 667] width 20 height 23
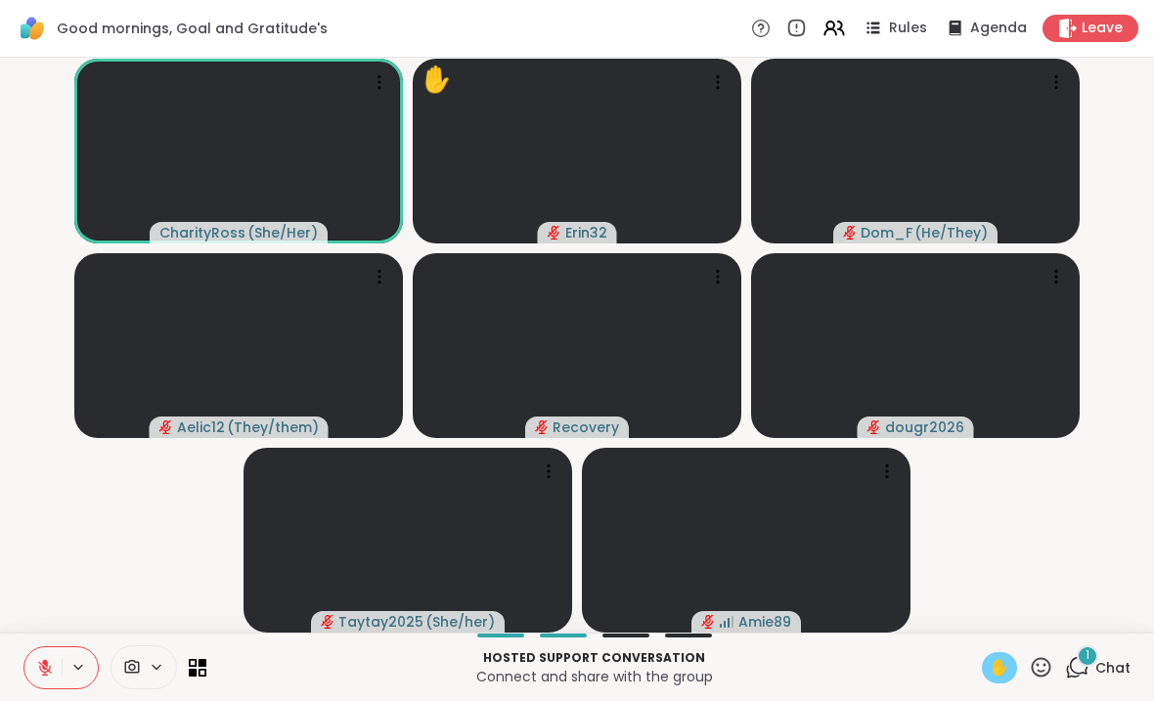
click at [1108, 661] on span "Chat" at bounding box center [1112, 668] width 35 height 20
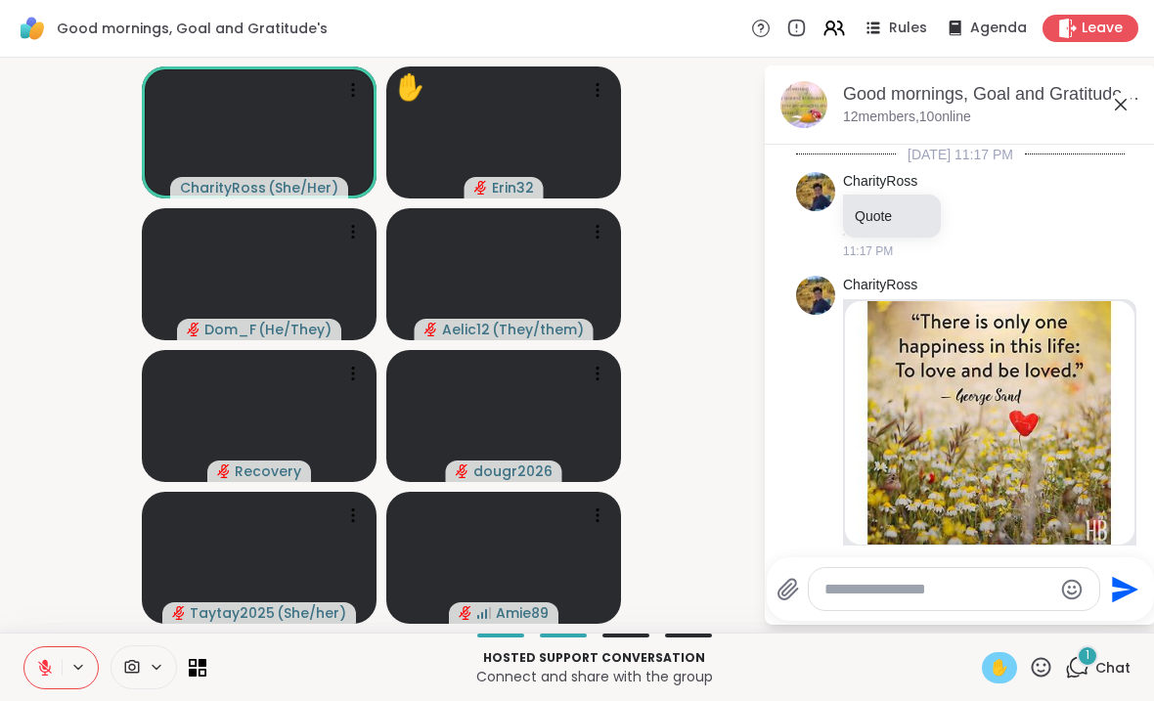
scroll to position [4904, 0]
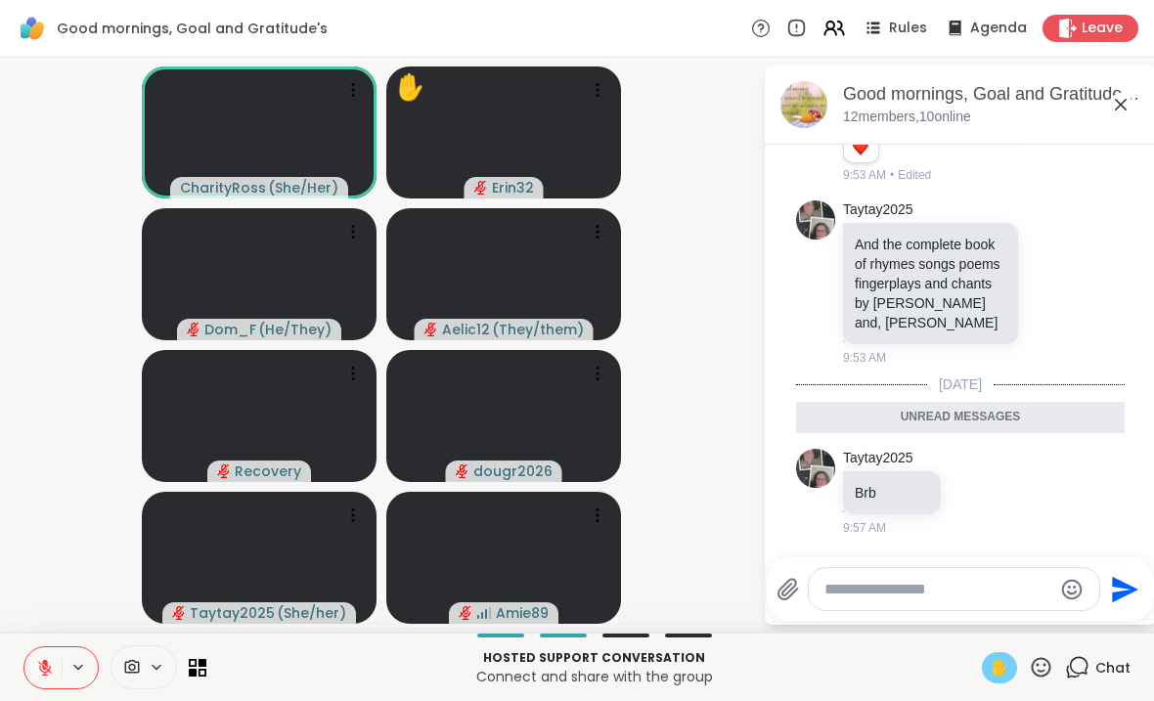
click at [1147, 97] on div "Good mornings, Goal and Gratitude's , [DATE] members, 10 online" at bounding box center [959, 104] width 391 height 79
click at [1109, 114] on icon at bounding box center [1120, 104] width 23 height 23
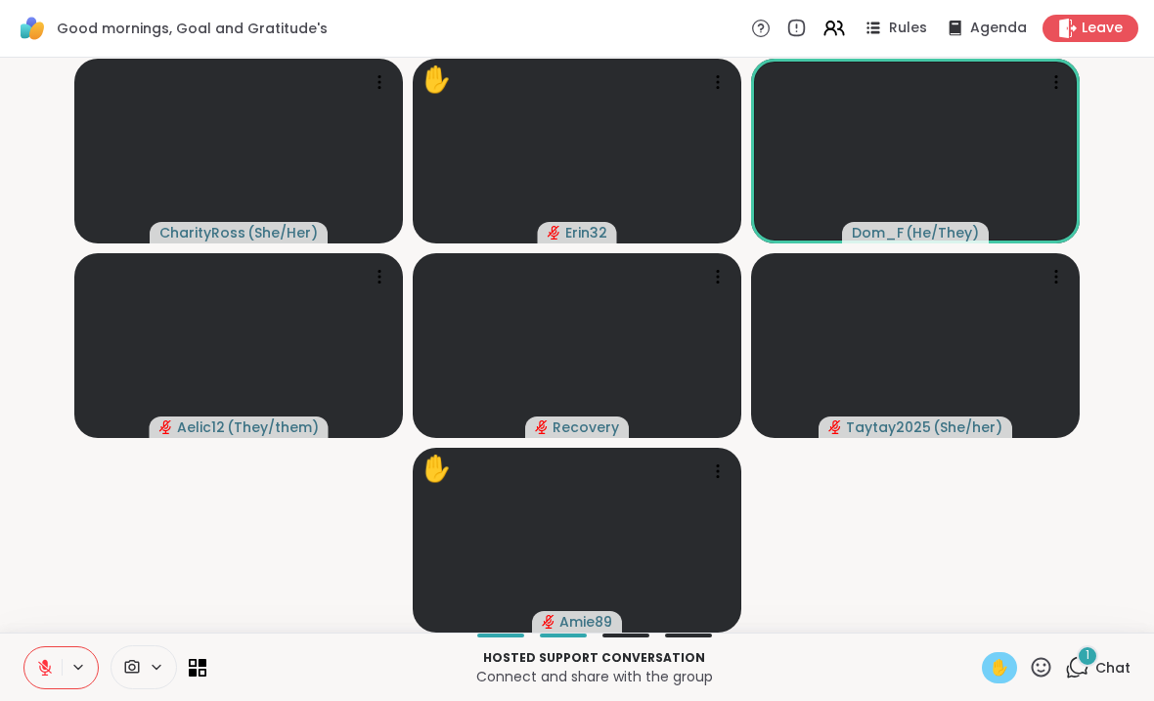
click at [1114, 668] on span "Chat" at bounding box center [1112, 668] width 35 height 20
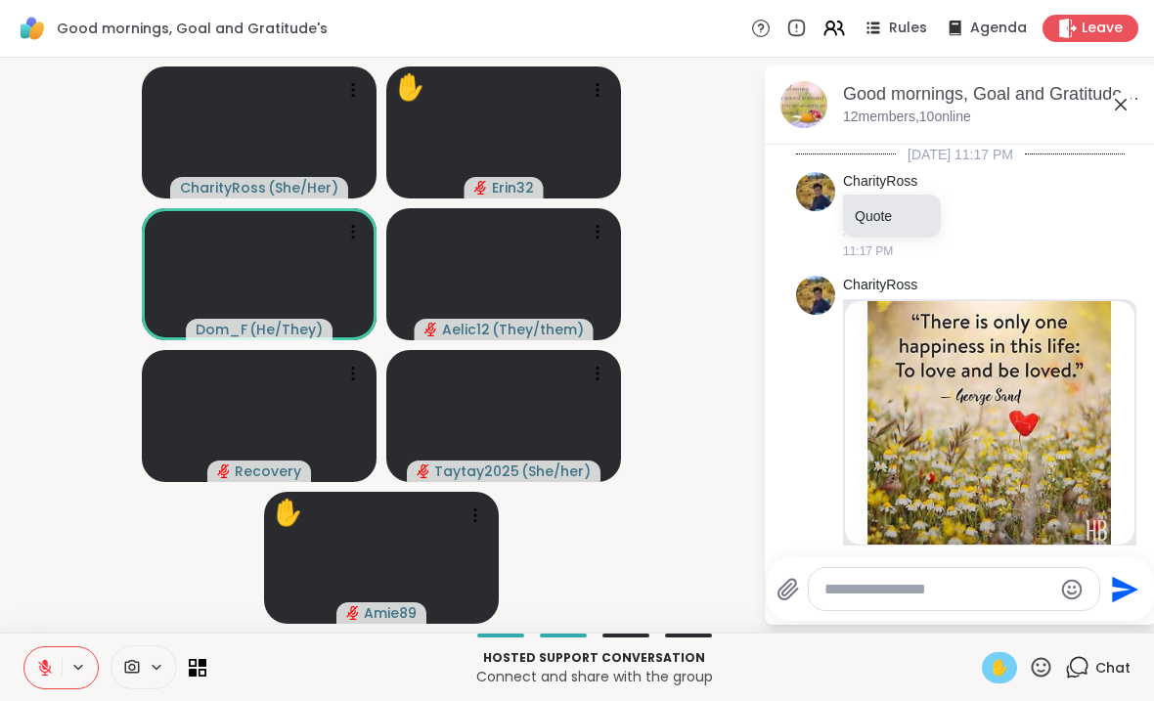
scroll to position [5007, 0]
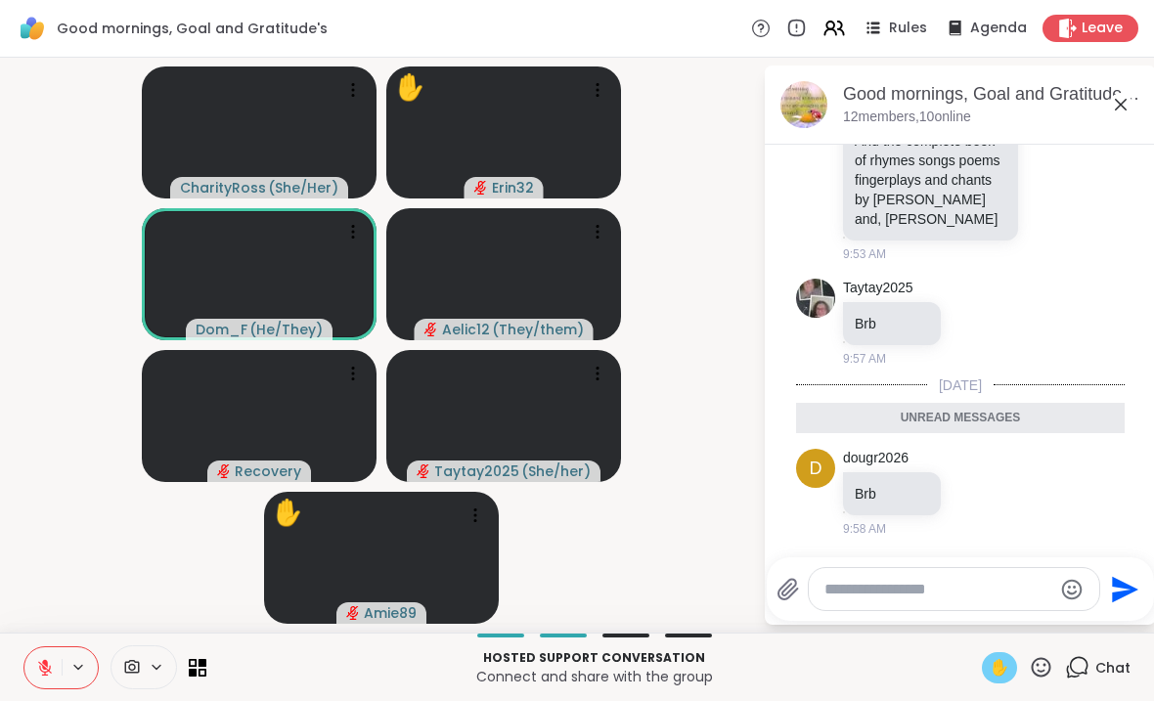
click at [1126, 96] on icon at bounding box center [1120, 104] width 23 height 23
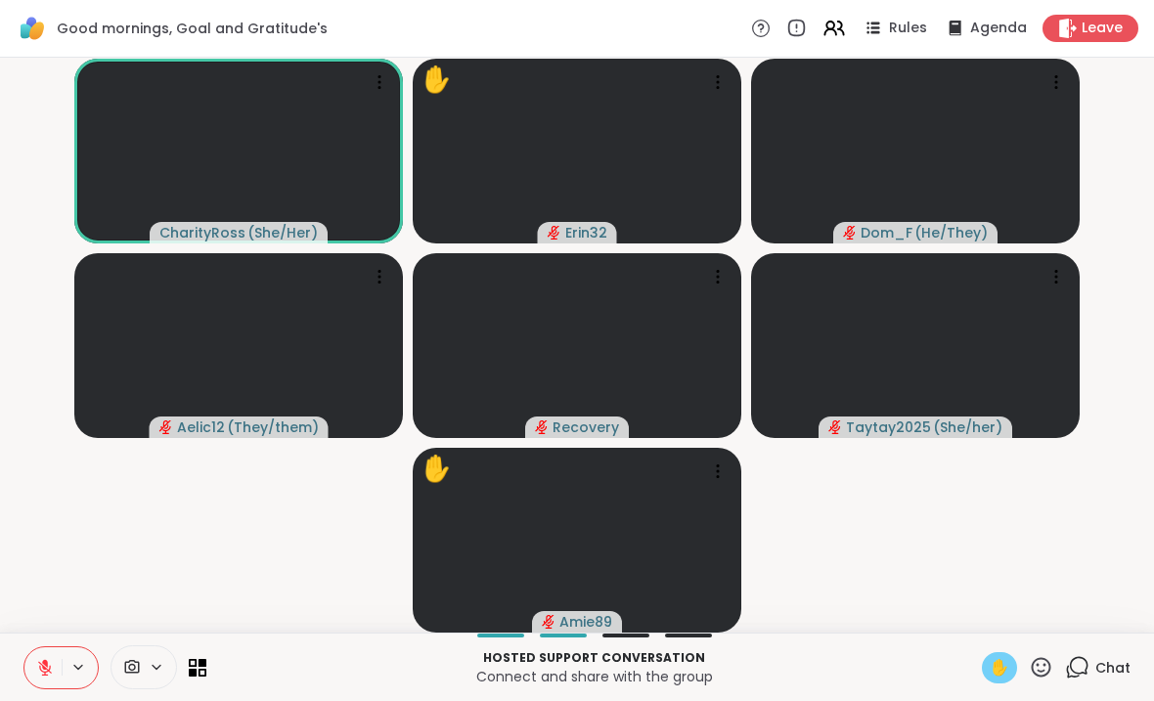
click at [999, 666] on span "✋" at bounding box center [999, 667] width 20 height 23
click at [62, 668] on button at bounding box center [80, 667] width 36 height 17
click at [37, 668] on button at bounding box center [42, 667] width 37 height 41
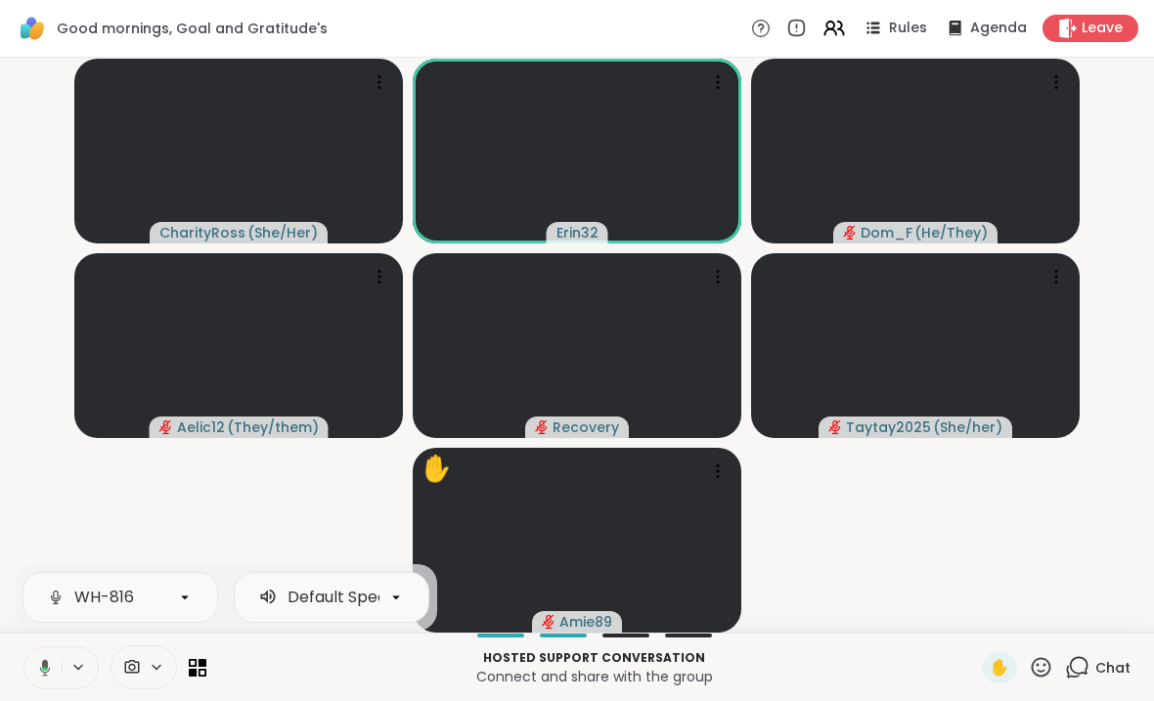
click at [67, 507] on video-player-container "CharityRoss ( She/Her ) Erin32 Dom_F ( He/They ) Aelic12 ( They/them ) Recovery…" at bounding box center [577, 344] width 1130 height 559
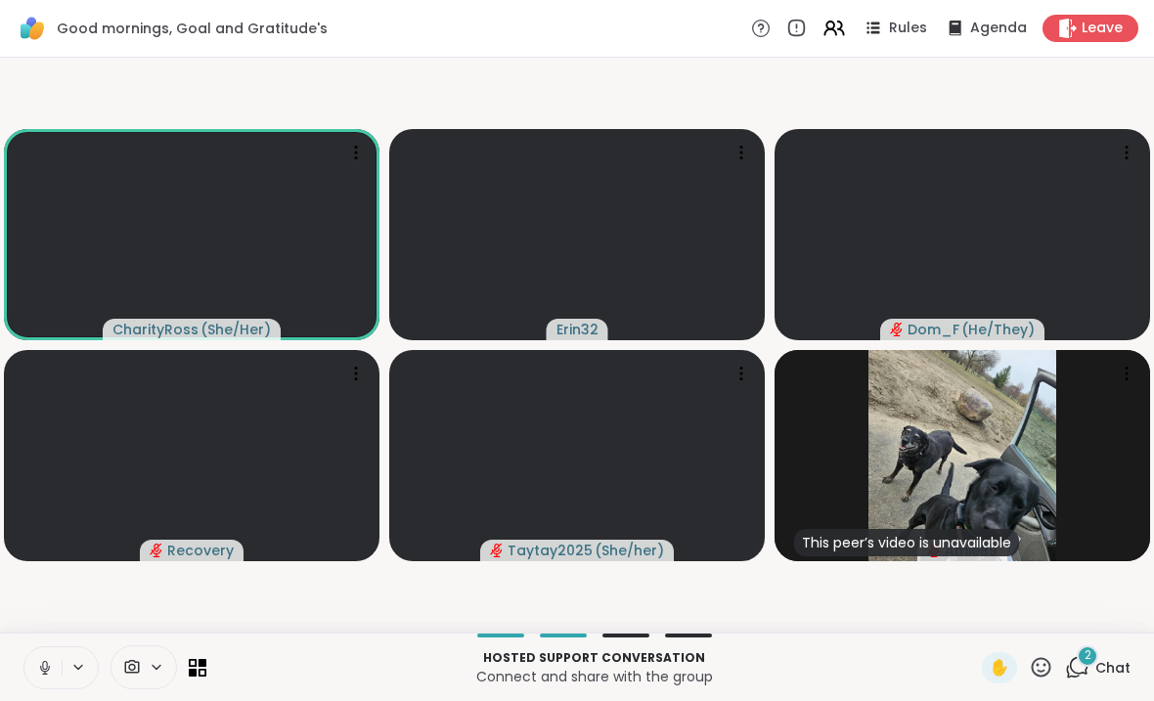
click at [25, 668] on button at bounding box center [42, 667] width 37 height 41
click at [1122, 652] on div "2 Chat" at bounding box center [1097, 667] width 65 height 31
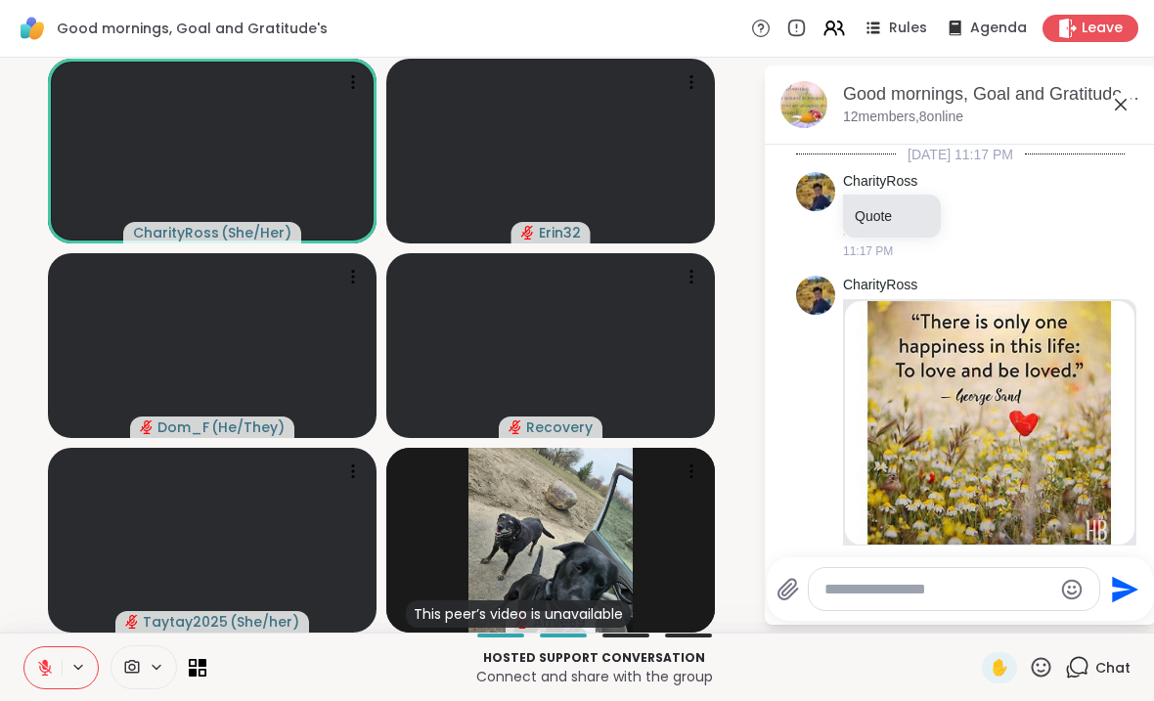
scroll to position [5437, 0]
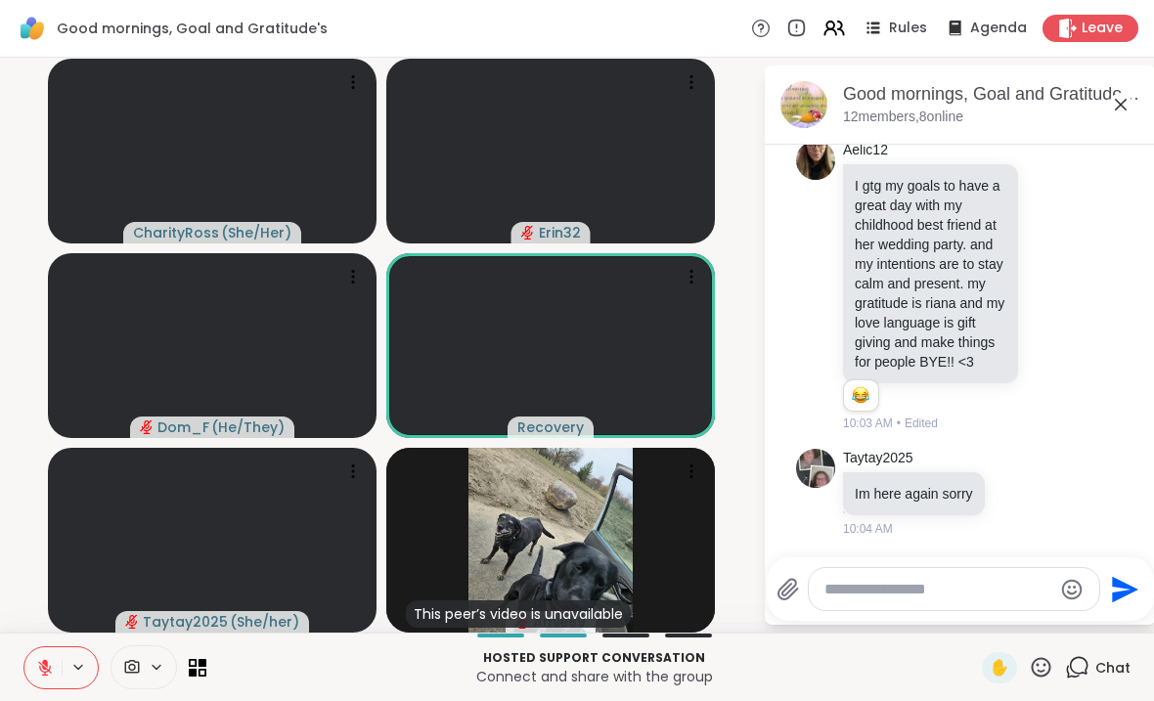
click at [1125, 114] on icon at bounding box center [1120, 104] width 23 height 23
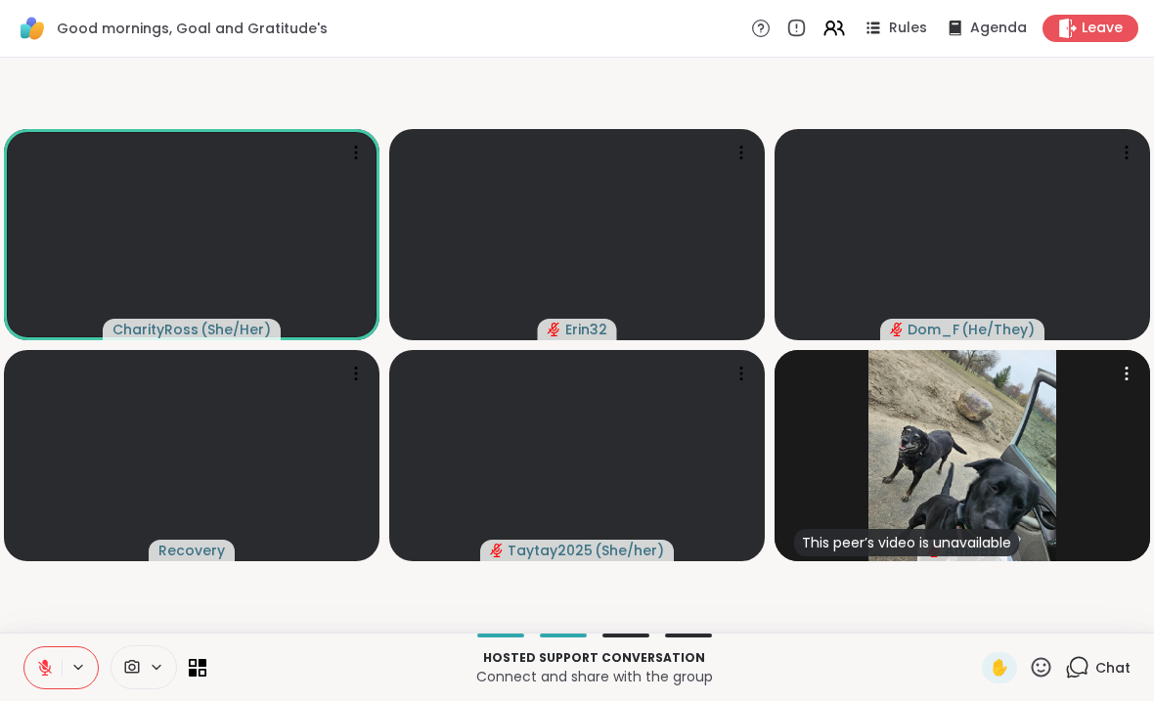
click at [963, 494] on img at bounding box center [962, 455] width 188 height 211
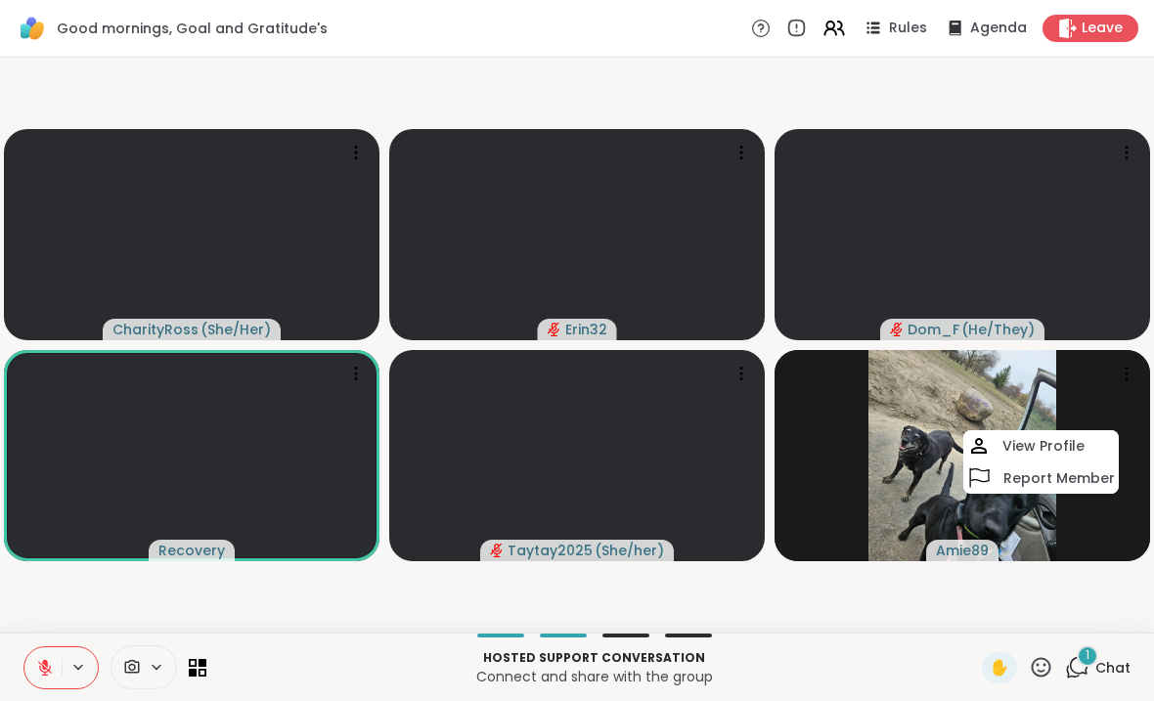
click at [1105, 32] on span "Leave" at bounding box center [1101, 29] width 41 height 20
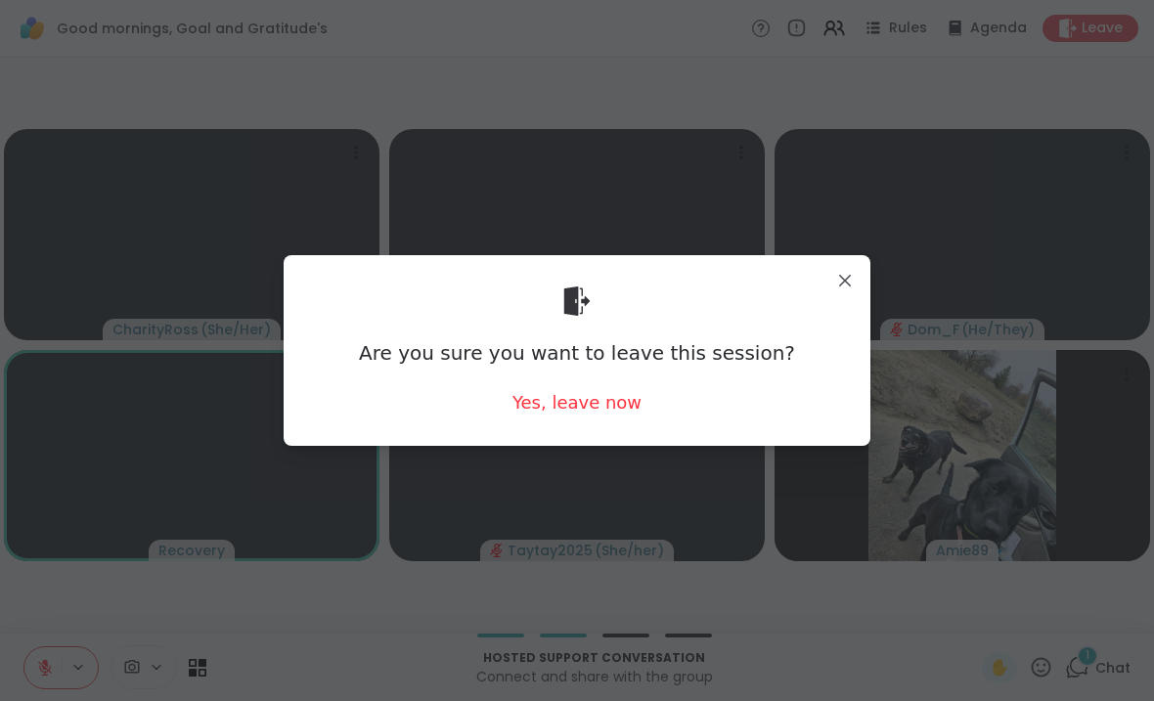
click at [612, 405] on div "Yes, leave now" at bounding box center [576, 402] width 129 height 24
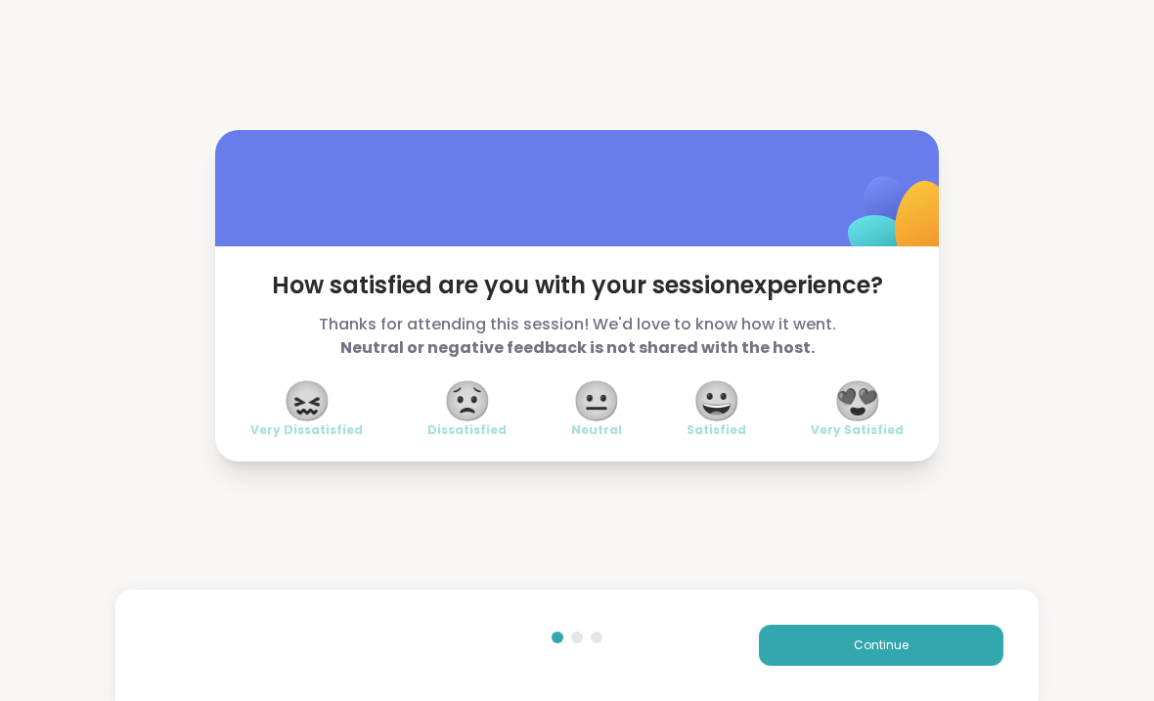
click at [866, 414] on span "😍" at bounding box center [857, 400] width 49 height 35
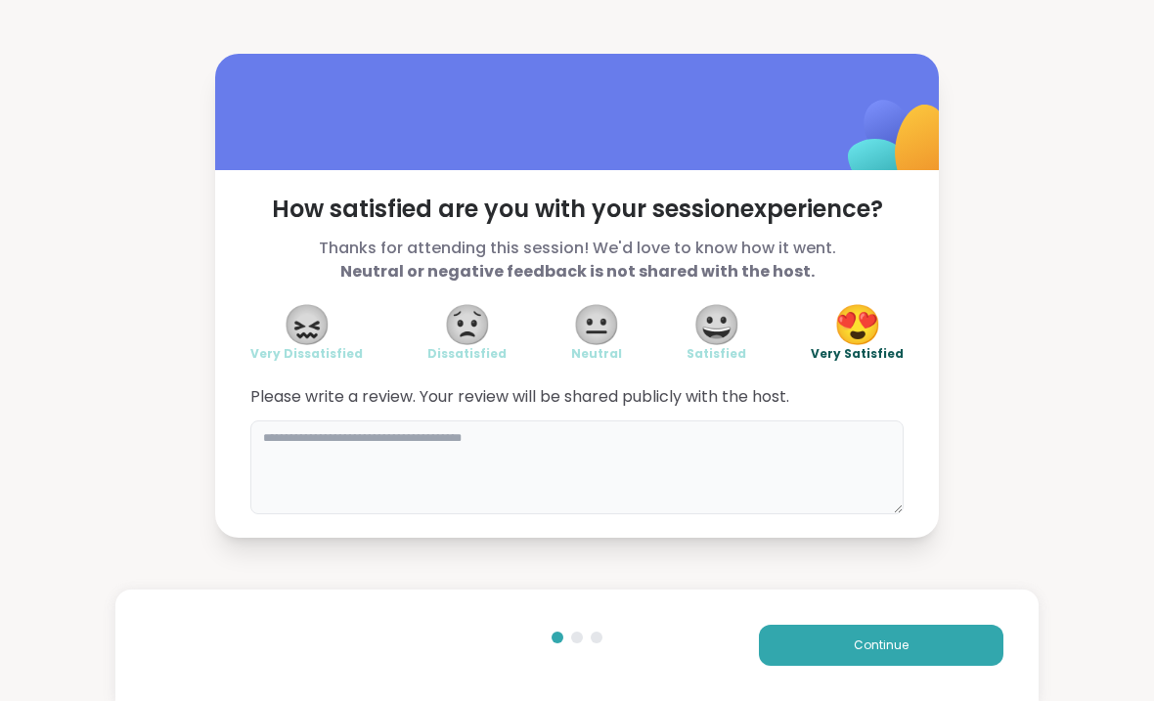
click at [861, 485] on textarea at bounding box center [576, 467] width 653 height 94
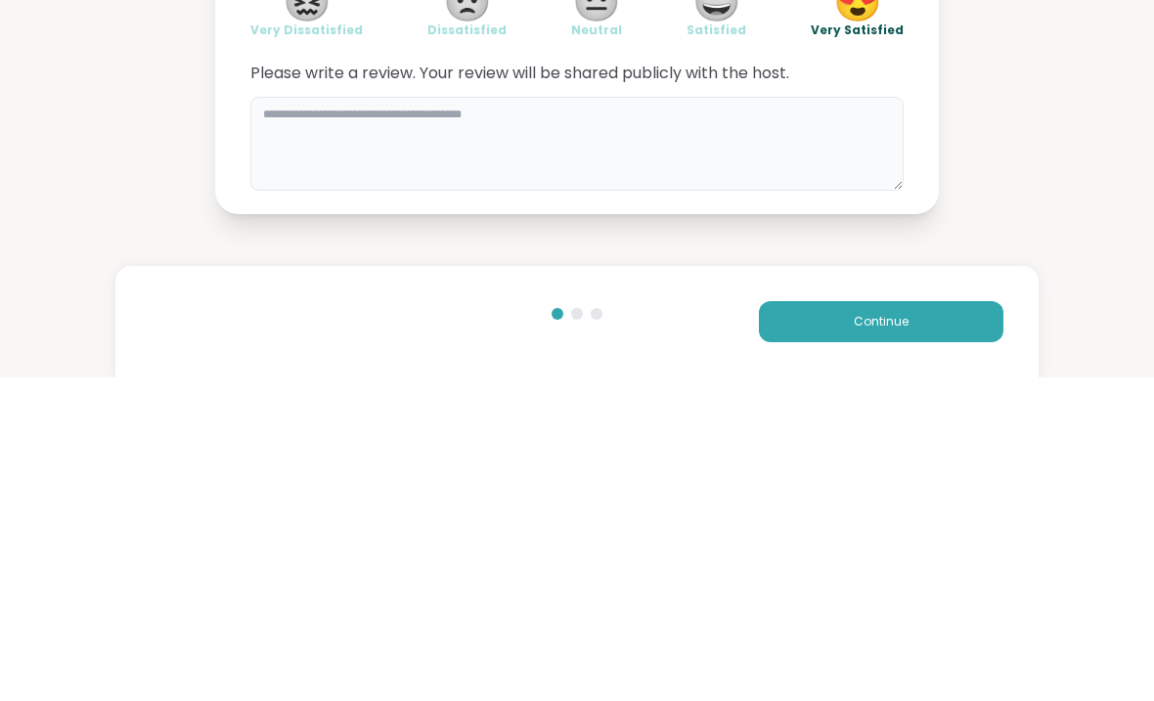
type textarea "*"
type textarea "**********"
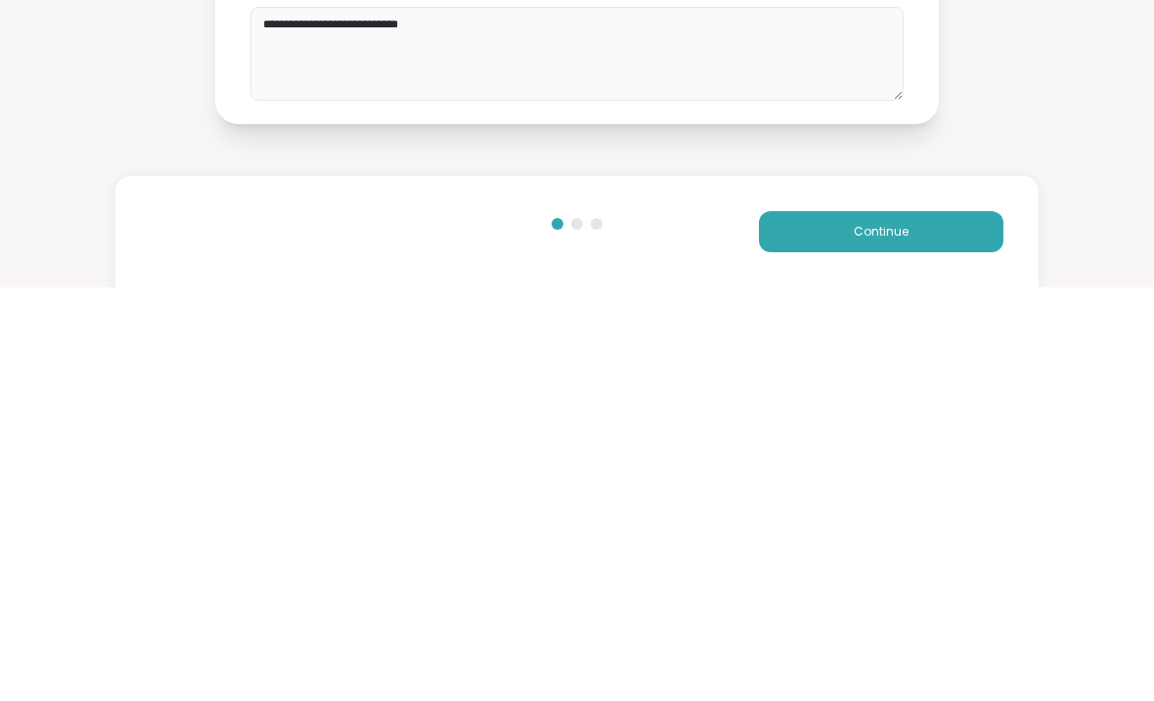
scroll to position [1, 0]
click at [948, 625] on button "Continue" at bounding box center [881, 645] width 244 height 41
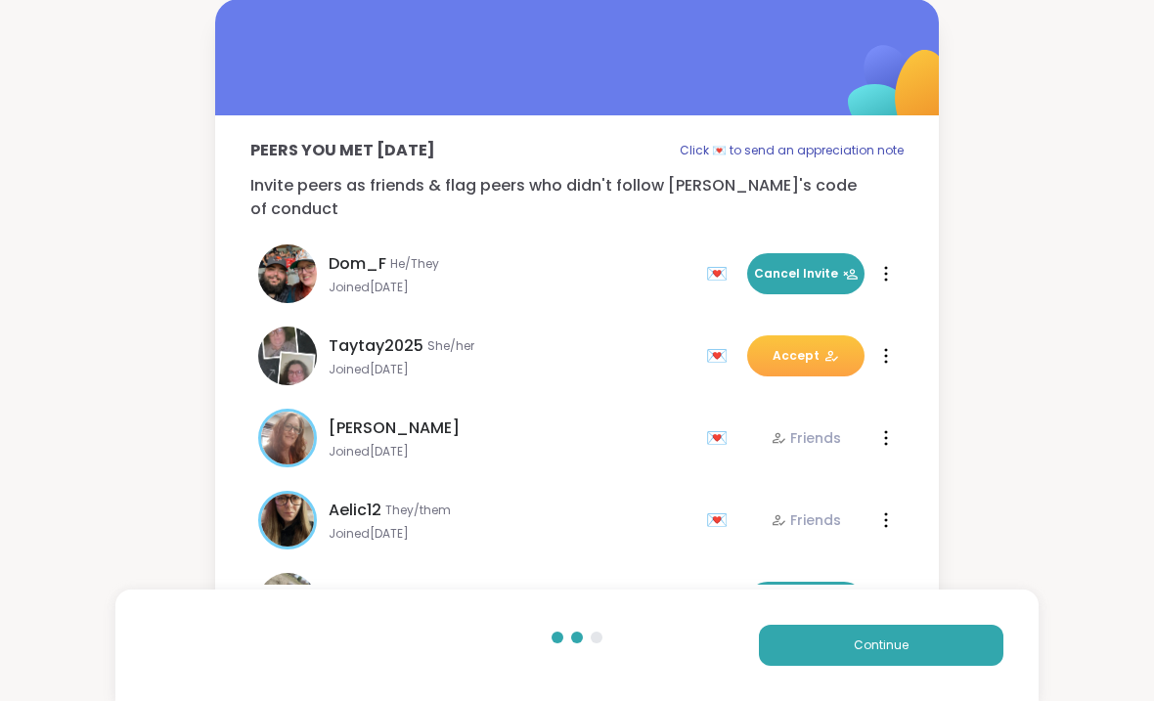
click at [835, 348] on icon at bounding box center [831, 356] width 16 height 16
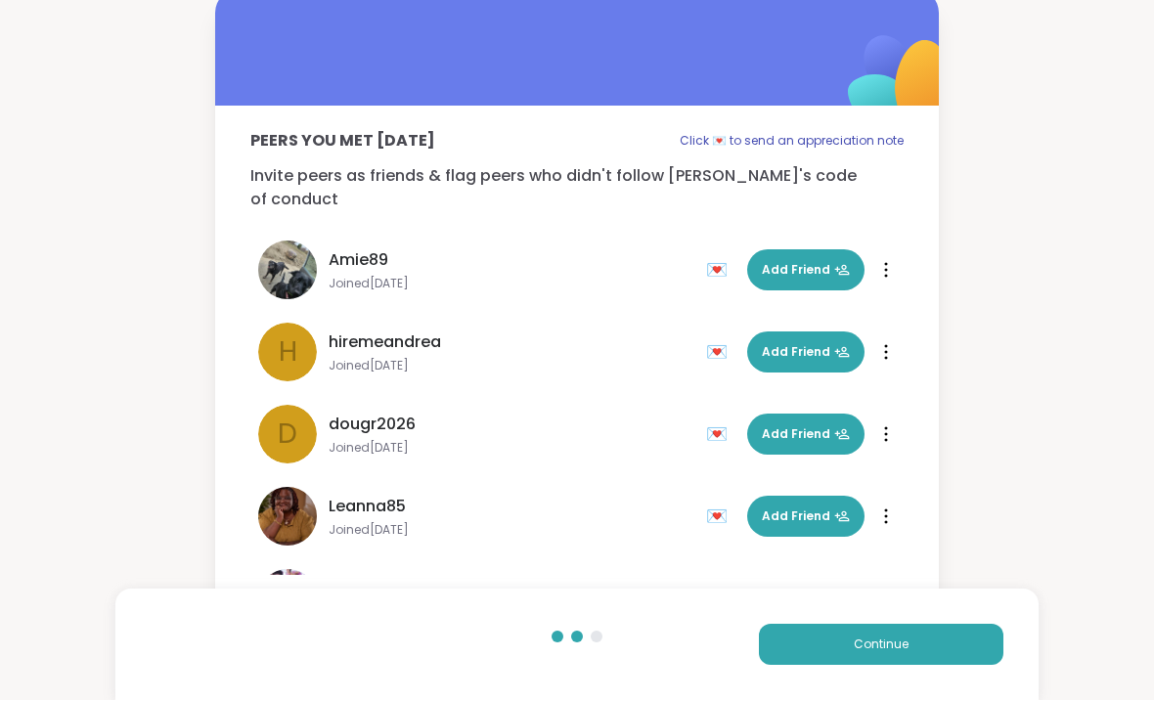
scroll to position [327, 0]
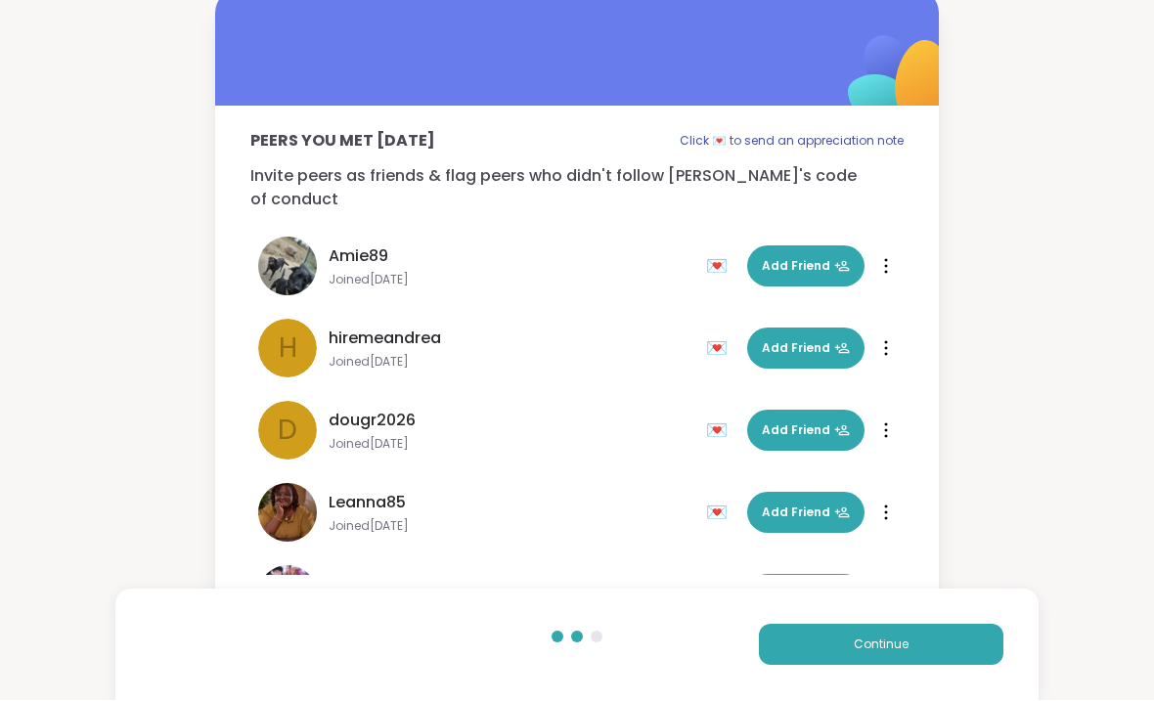
click at [834, 259] on icon at bounding box center [842, 267] width 16 height 16
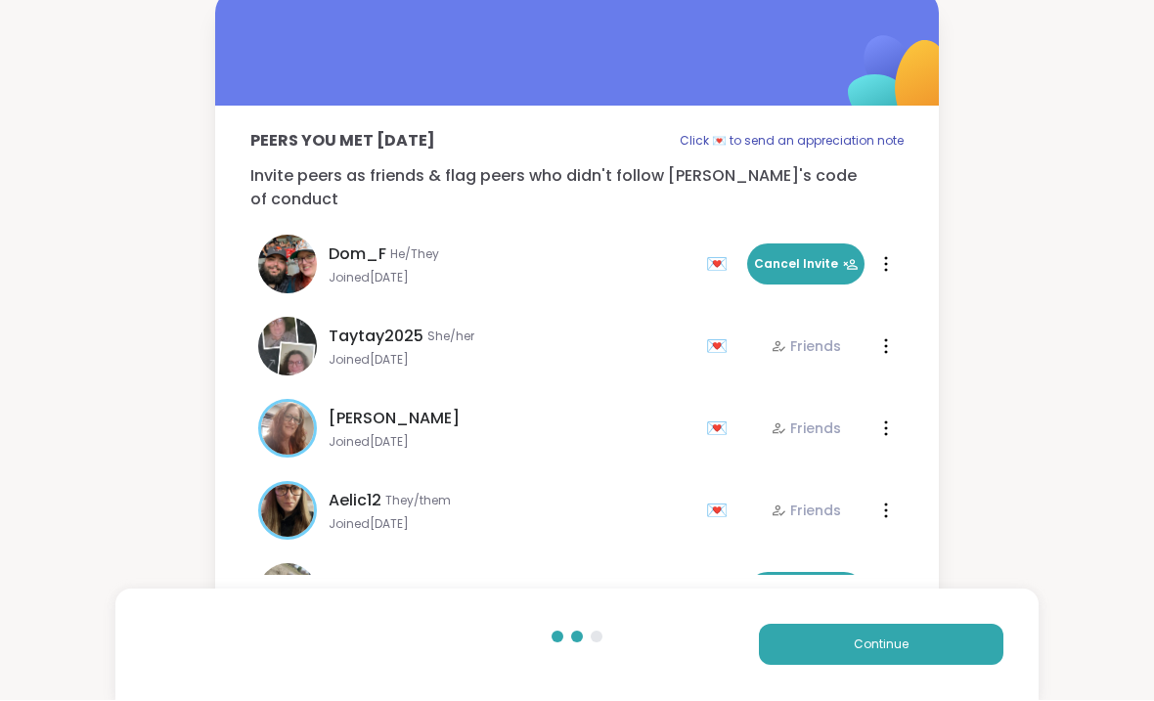
scroll to position [0, 0]
click at [980, 241] on div "Peers you met [DATE] Click 💌 to send an appreciation note Invite peers as frien…" at bounding box center [577, 302] width 1154 height 625
click at [900, 639] on span "Continue" at bounding box center [880, 645] width 55 height 18
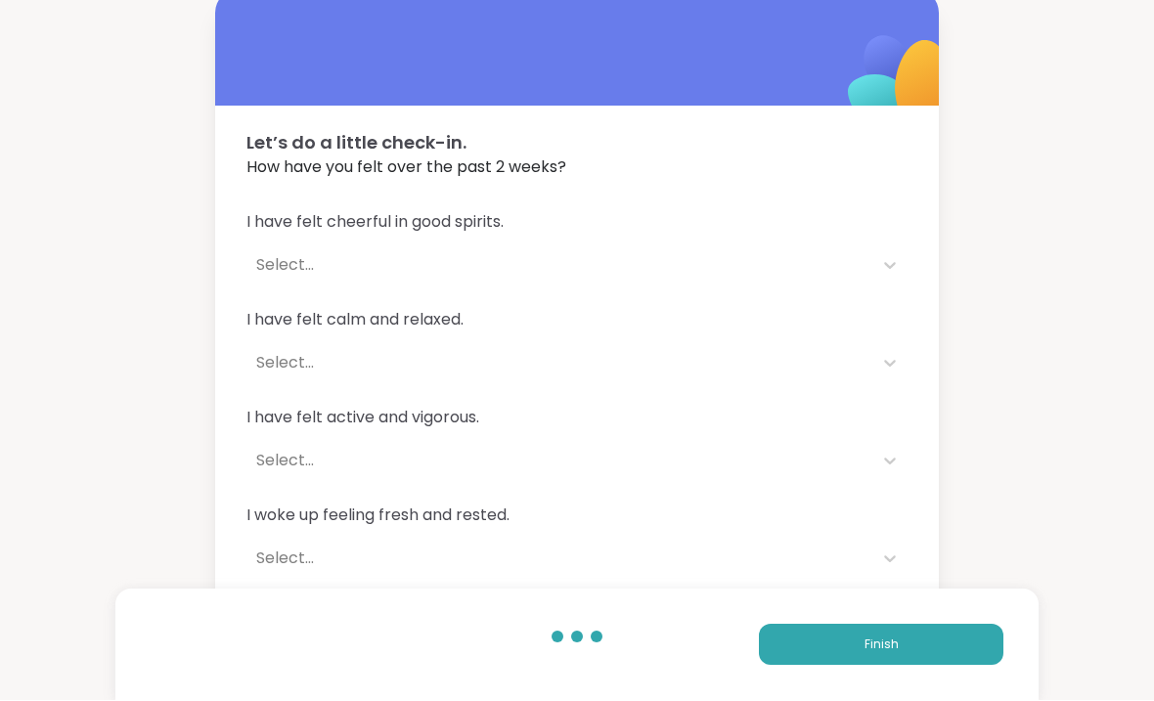
scroll to position [11, 0]
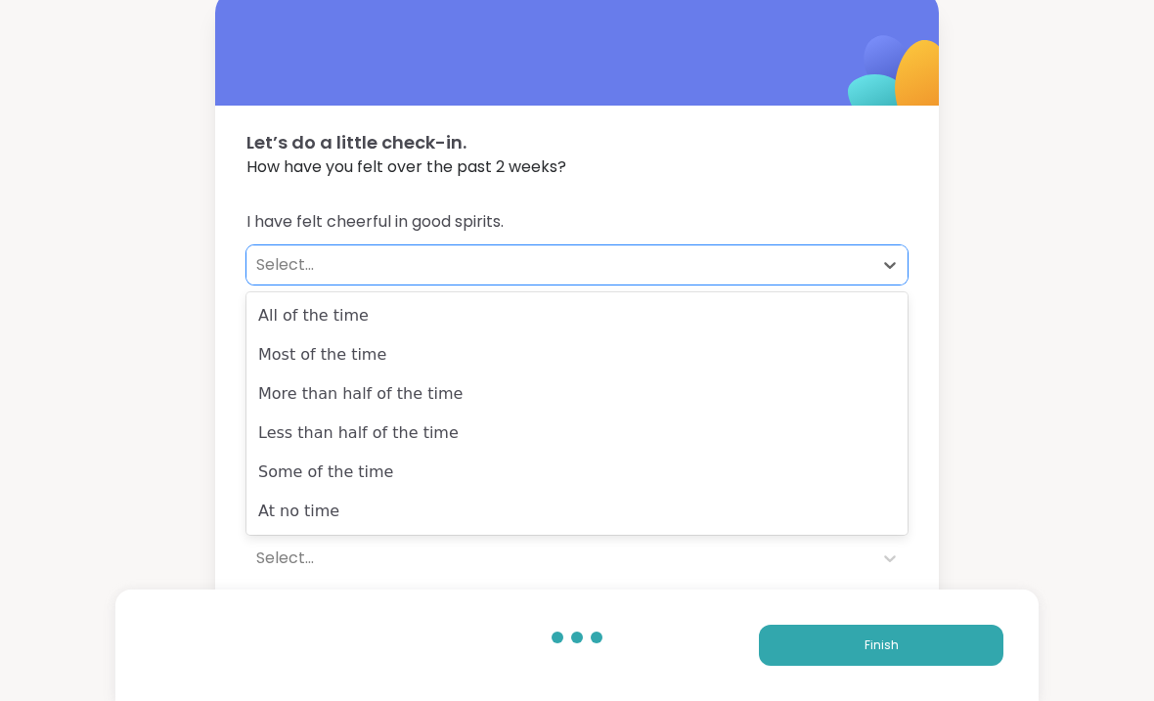
click at [796, 321] on div "All of the time" at bounding box center [576, 315] width 661 height 39
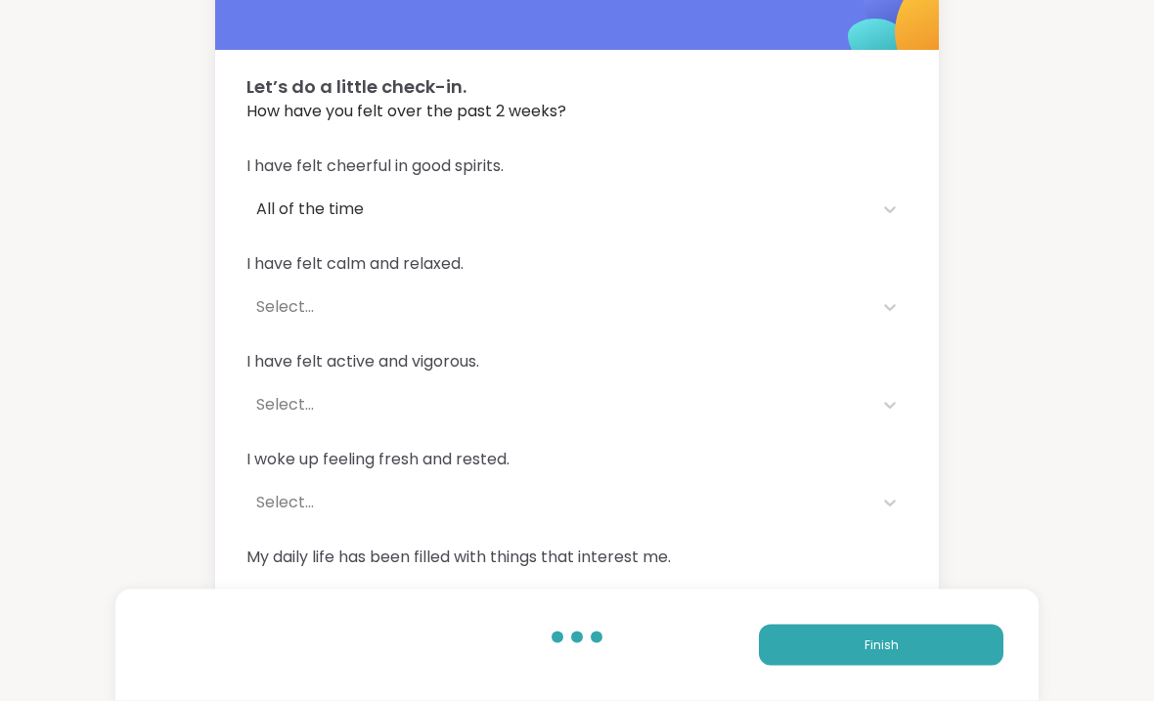
scroll to position [66, 0]
click at [920, 312] on div "I have felt cheerful in good spirits. All of the time I have felt calm and rela…" at bounding box center [576, 387] width 723 height 512
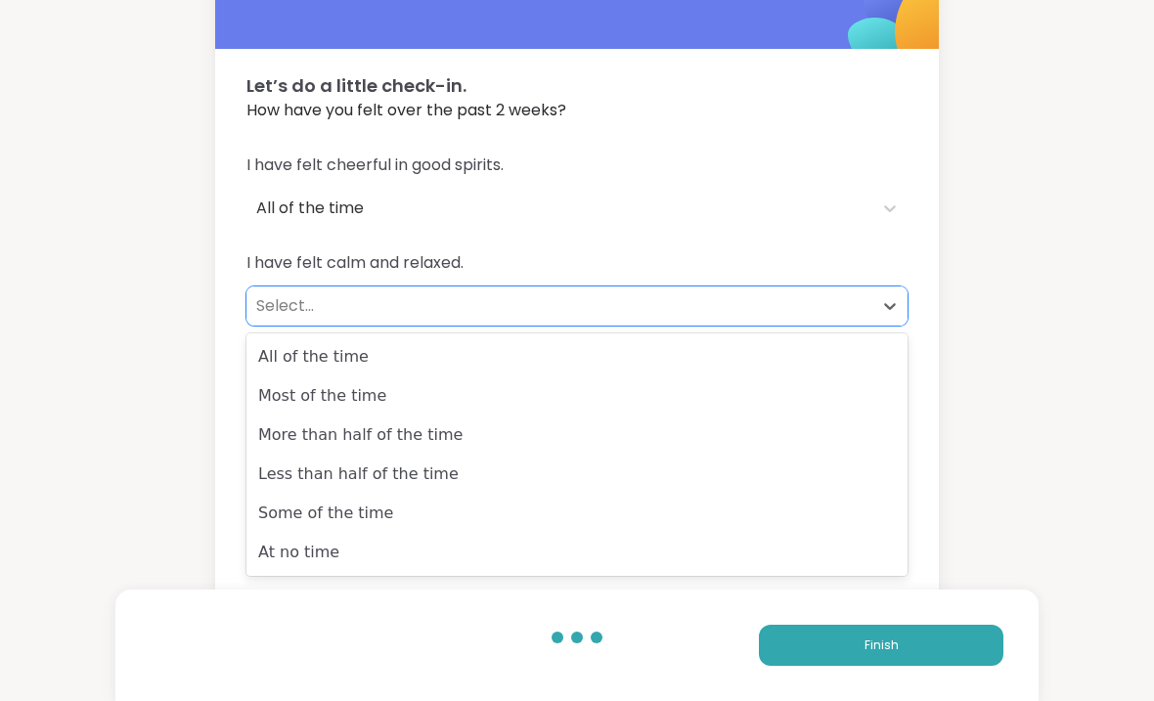
click at [826, 503] on div "Some of the time" at bounding box center [576, 513] width 661 height 39
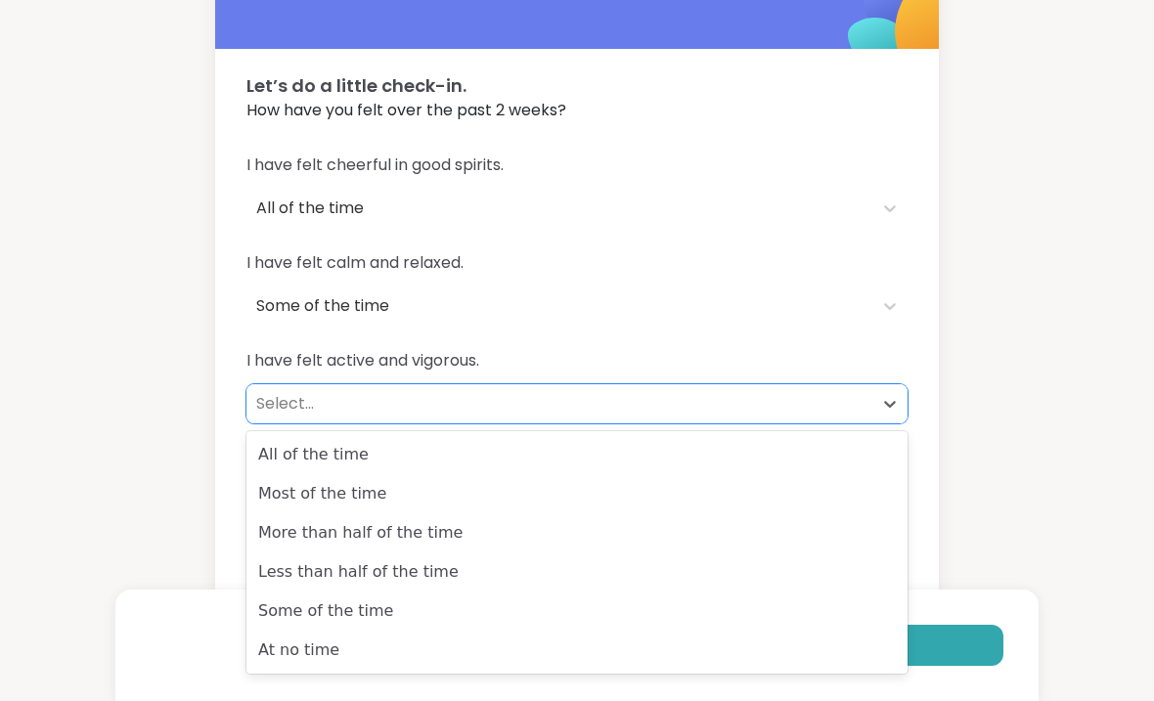
click at [825, 453] on div "All of the time" at bounding box center [576, 454] width 661 height 39
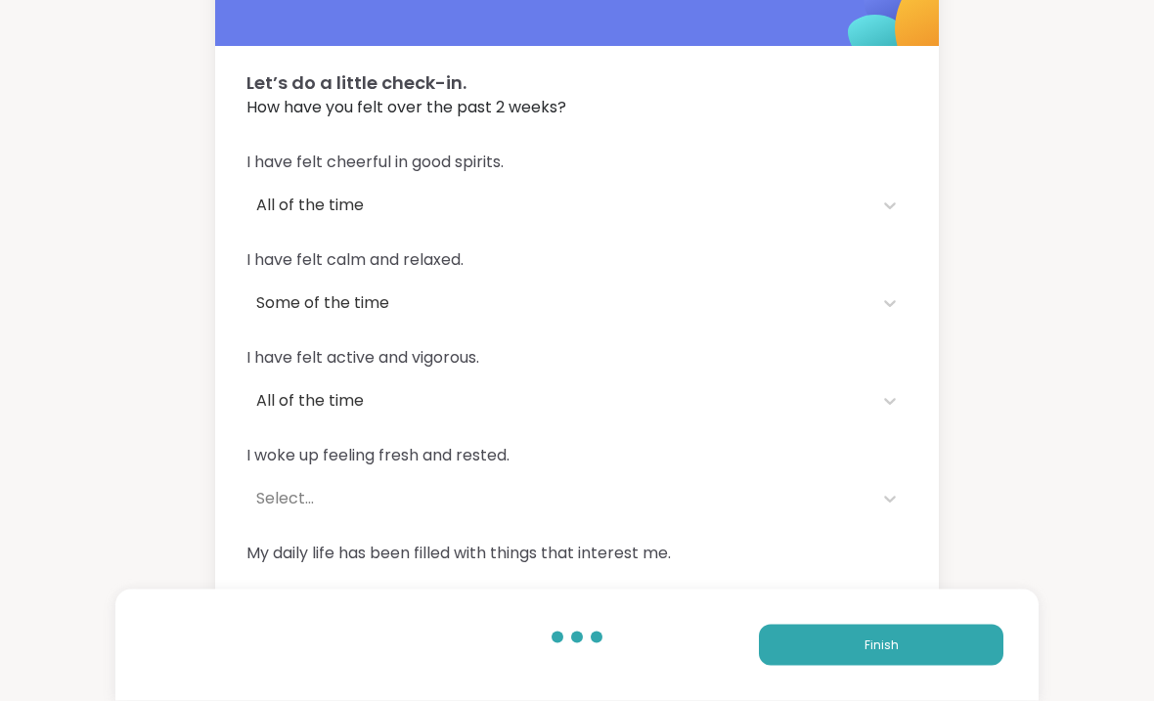
scroll to position [74, 0]
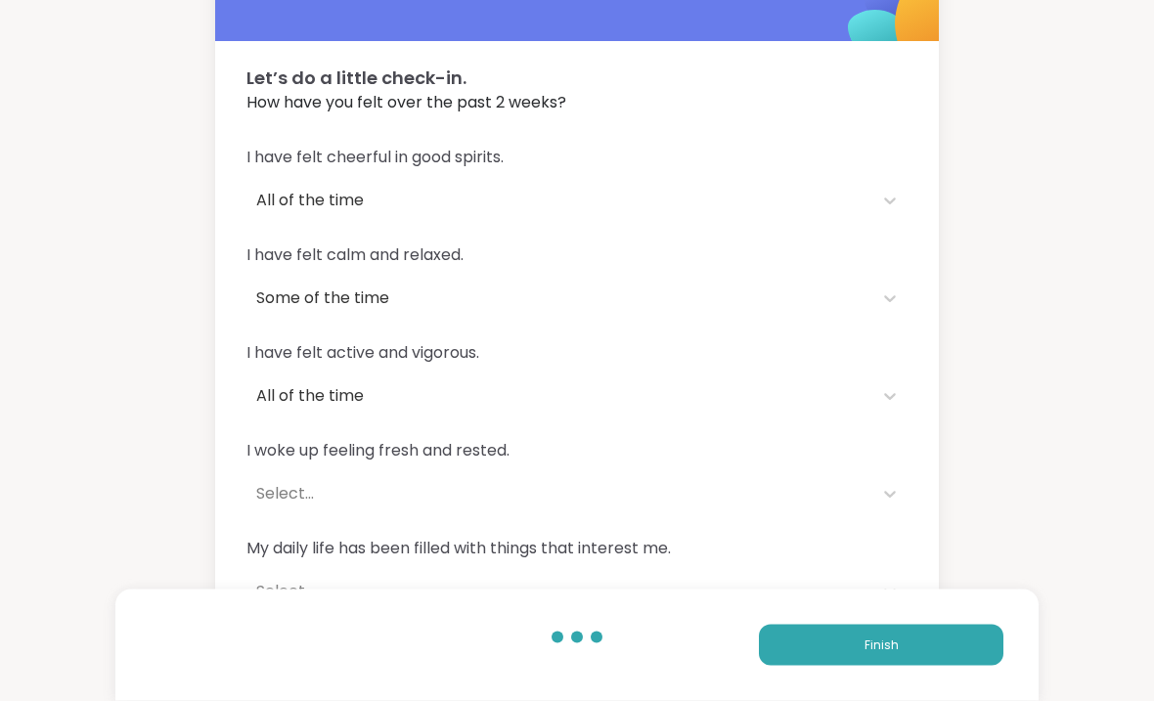
click at [875, 466] on div "I woke up feeling fresh and rested. Select..." at bounding box center [576, 477] width 661 height 74
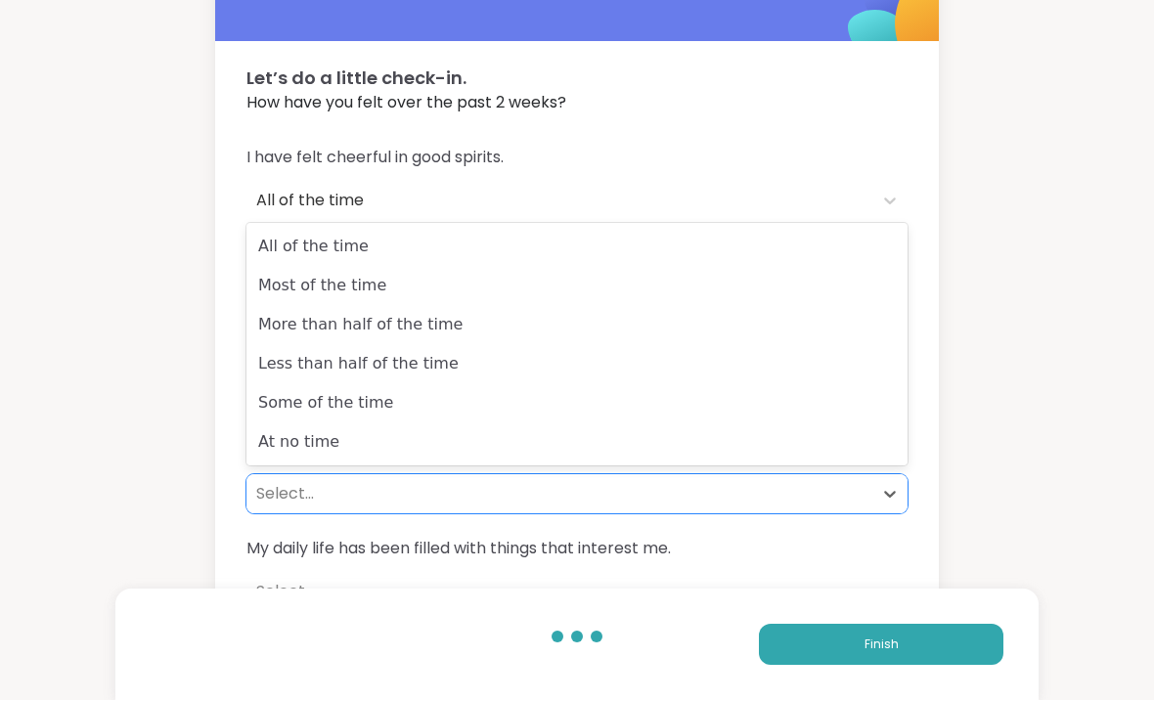
click at [818, 248] on div "All of the time" at bounding box center [576, 247] width 661 height 39
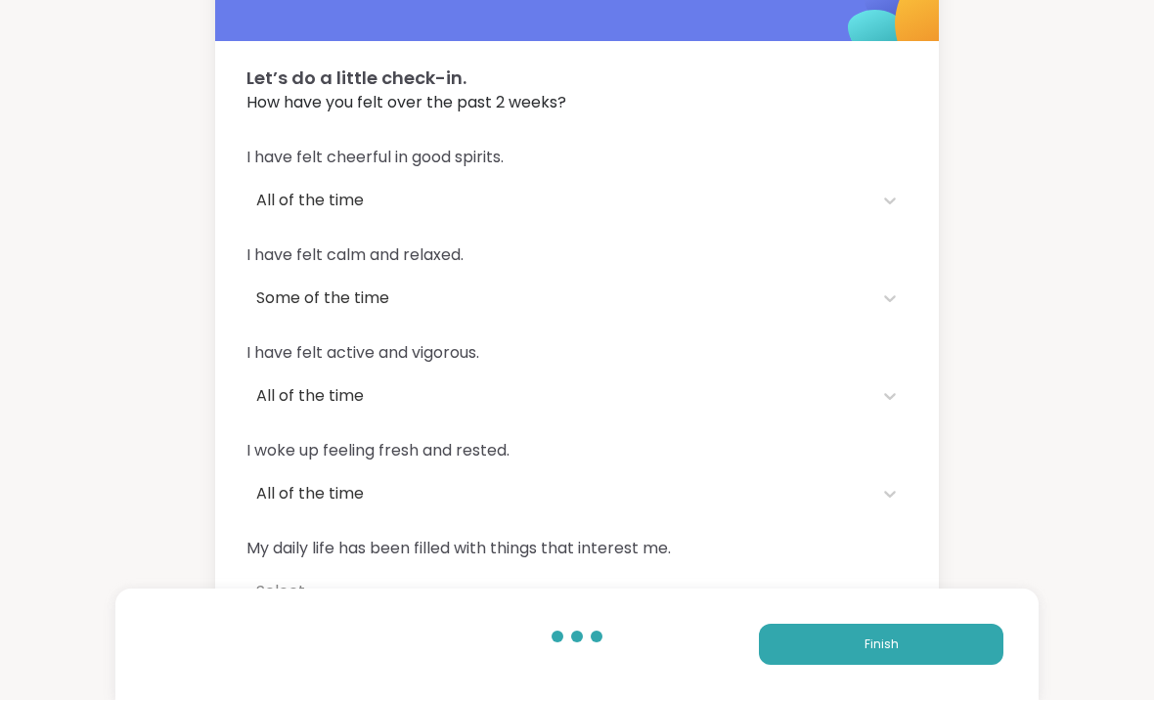
click at [903, 568] on div "My daily life has been filled with things that interest me. Select..." at bounding box center [576, 575] width 661 height 74
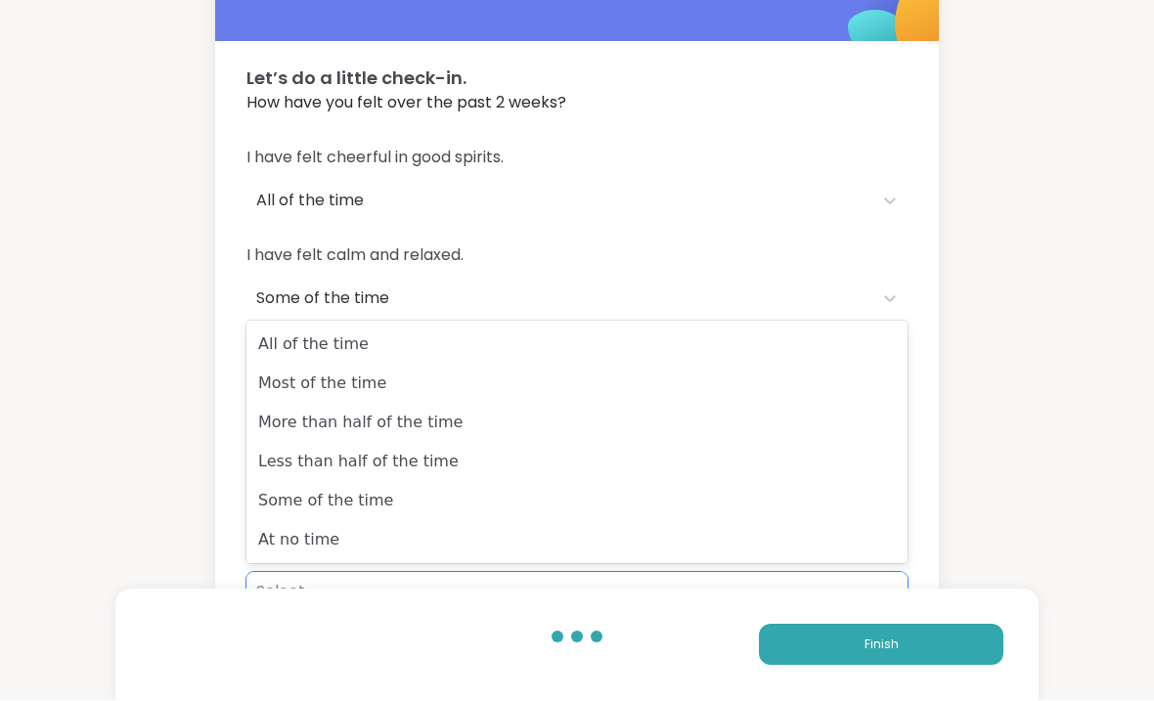
click at [817, 398] on div "Most of the time" at bounding box center [576, 384] width 661 height 39
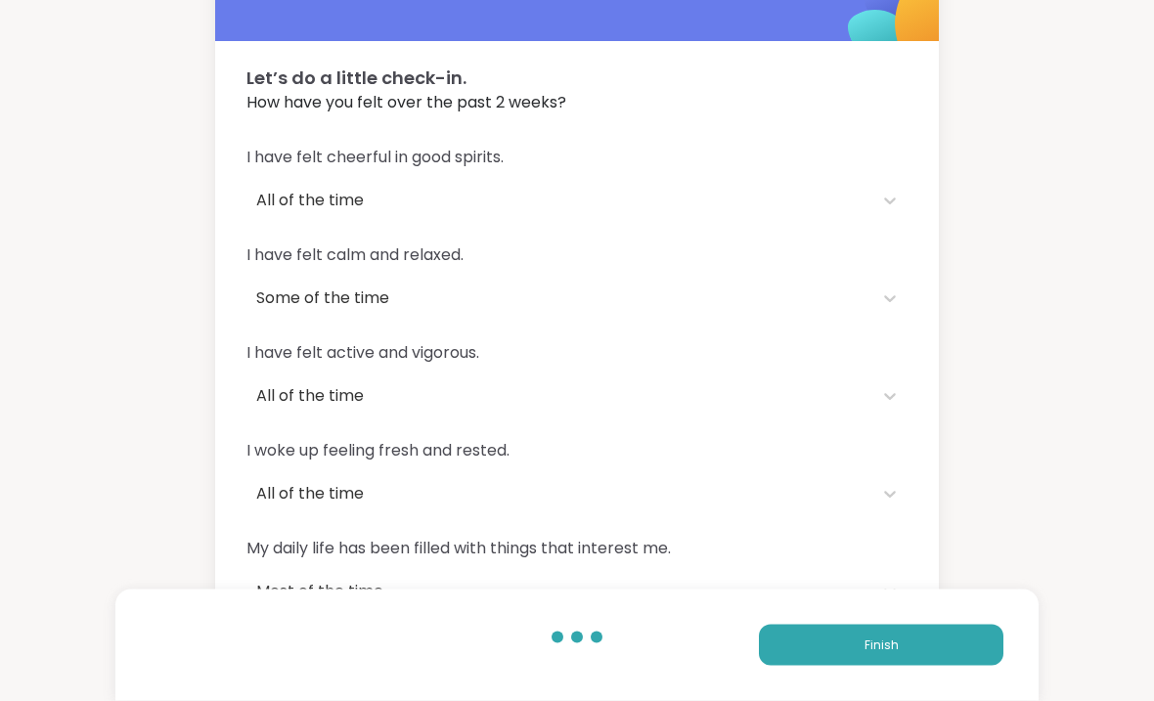
click at [852, 666] on button "Finish" at bounding box center [881, 645] width 244 height 41
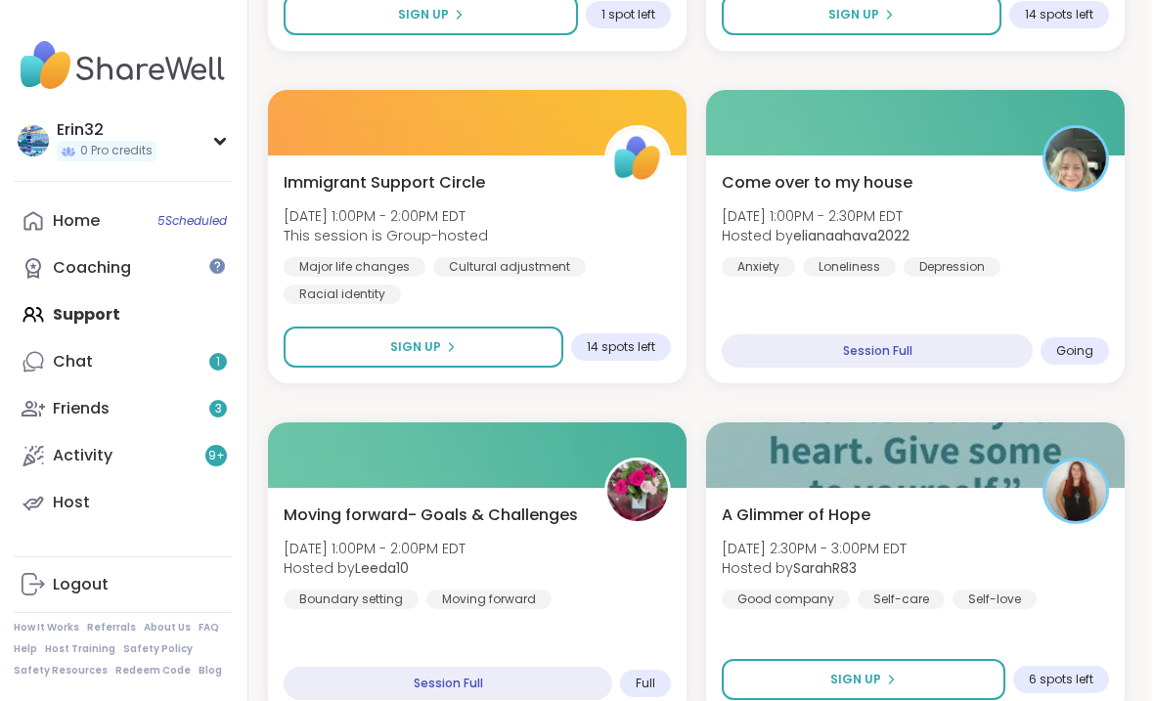
scroll to position [1791, 4]
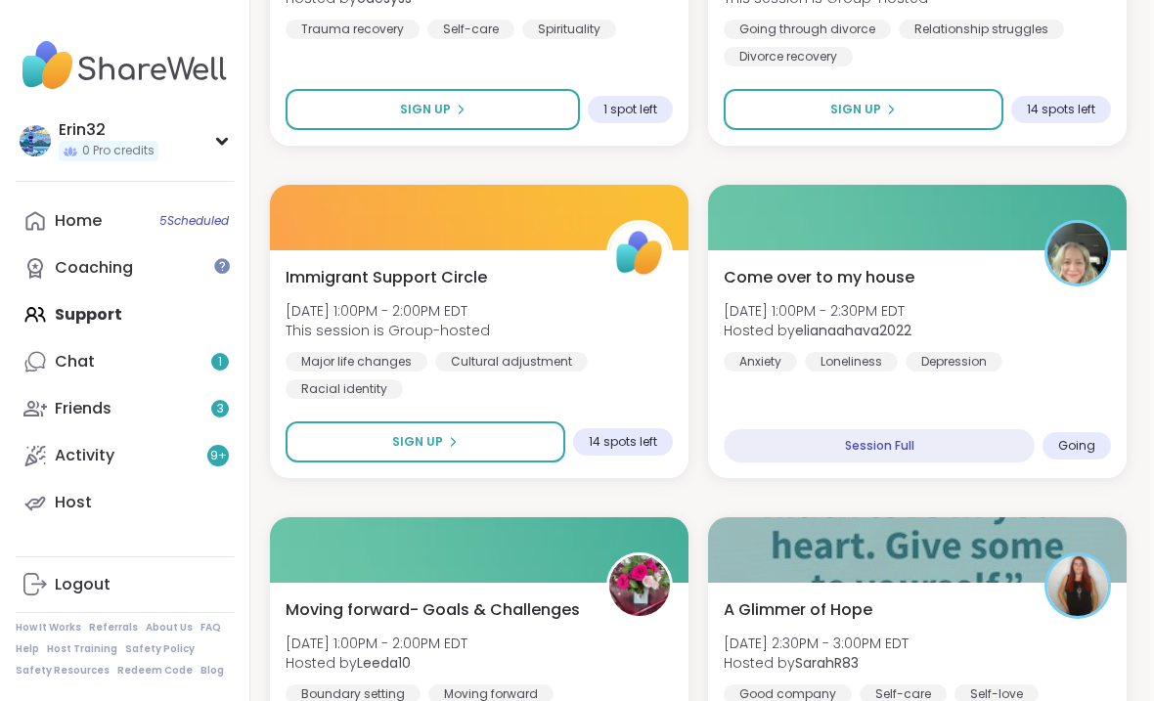
click at [1086, 339] on div "Come over to my house [DATE] 1:00PM - 2:30PM EDT Hosted by elianaahava2022 Anxi…" at bounding box center [916, 319] width 387 height 106
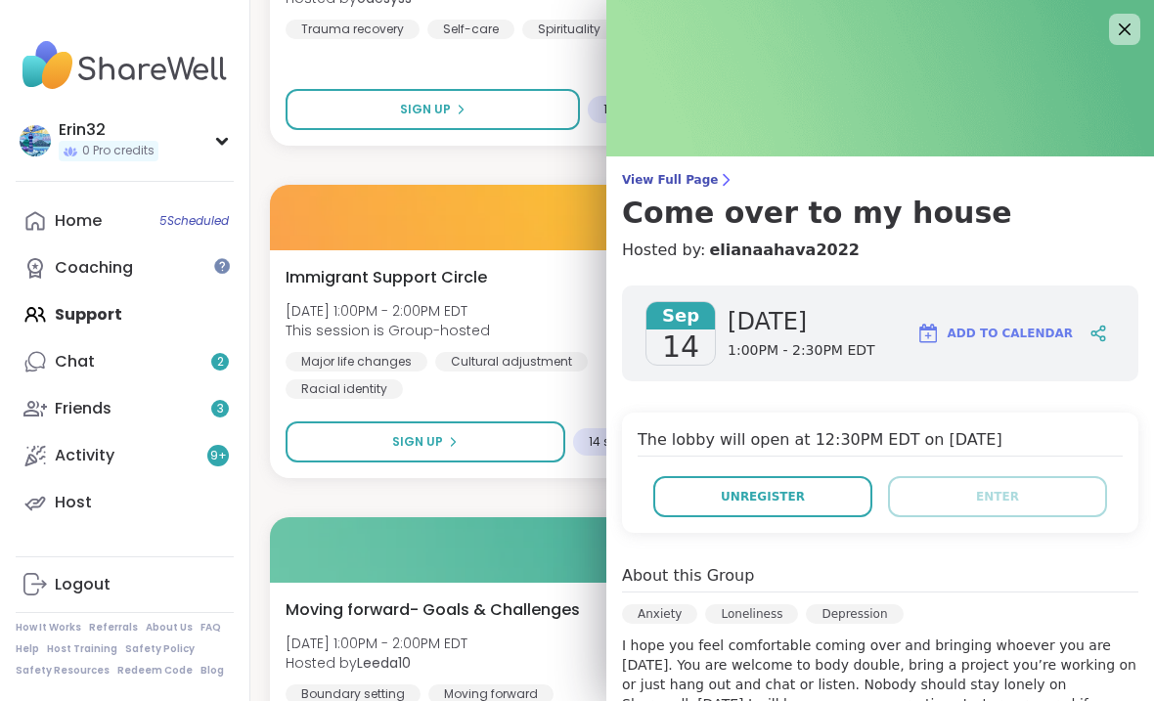
scroll to position [0, 0]
click at [1114, 25] on icon at bounding box center [1123, 29] width 23 height 23
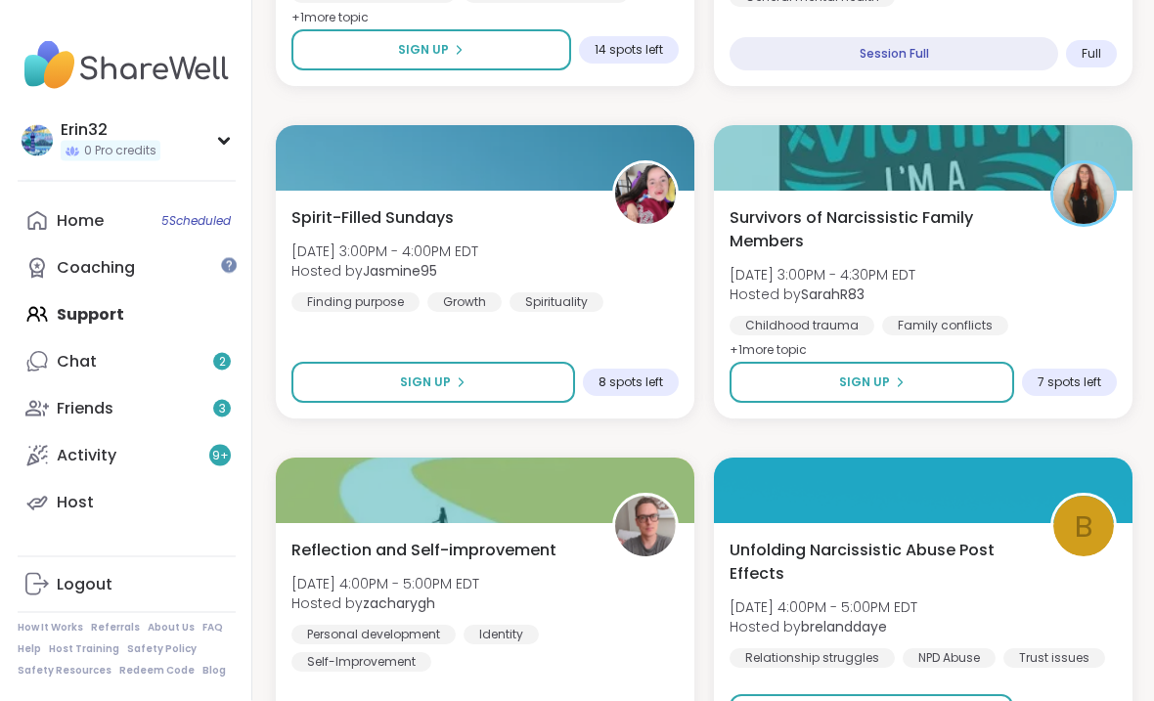
scroll to position [2848, 0]
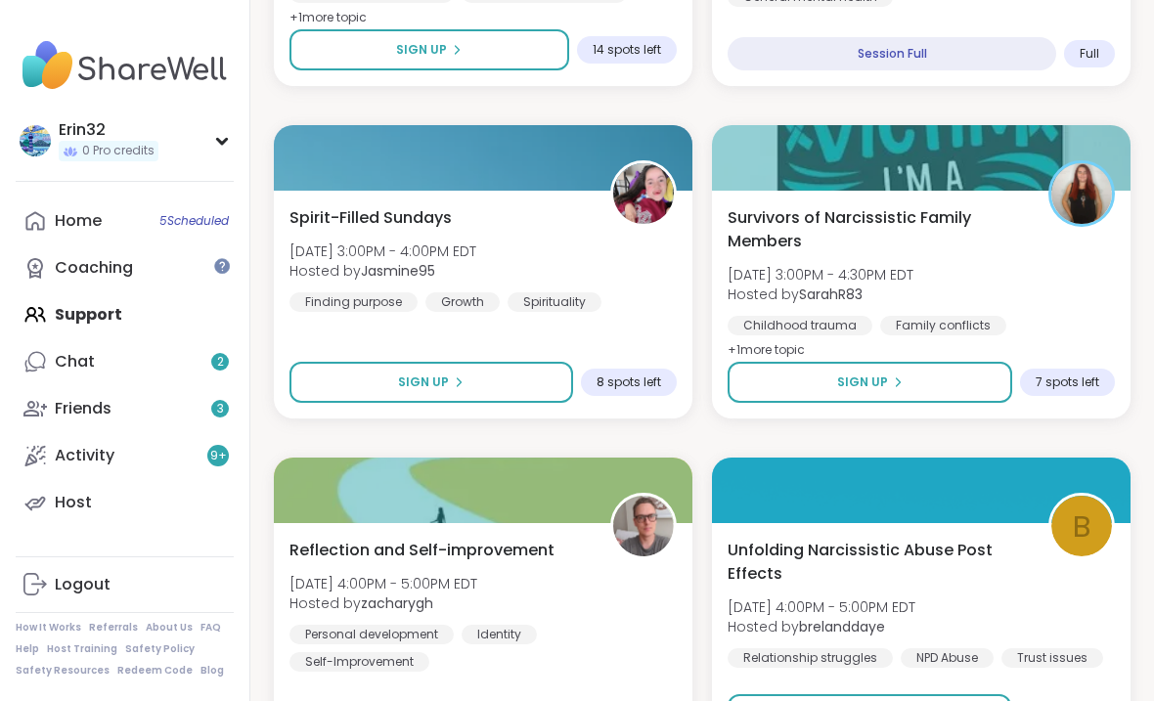
click at [522, 376] on button "Sign Up" at bounding box center [430, 382] width 283 height 41
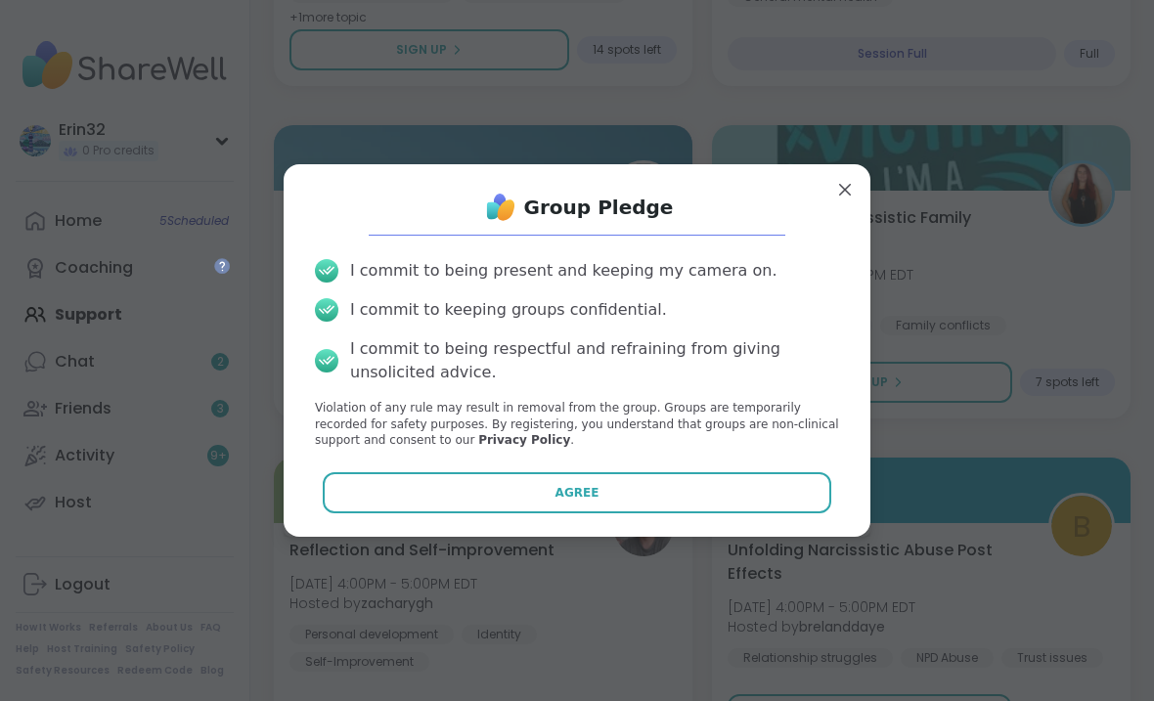
click at [695, 513] on button "Agree" at bounding box center [577, 492] width 509 height 41
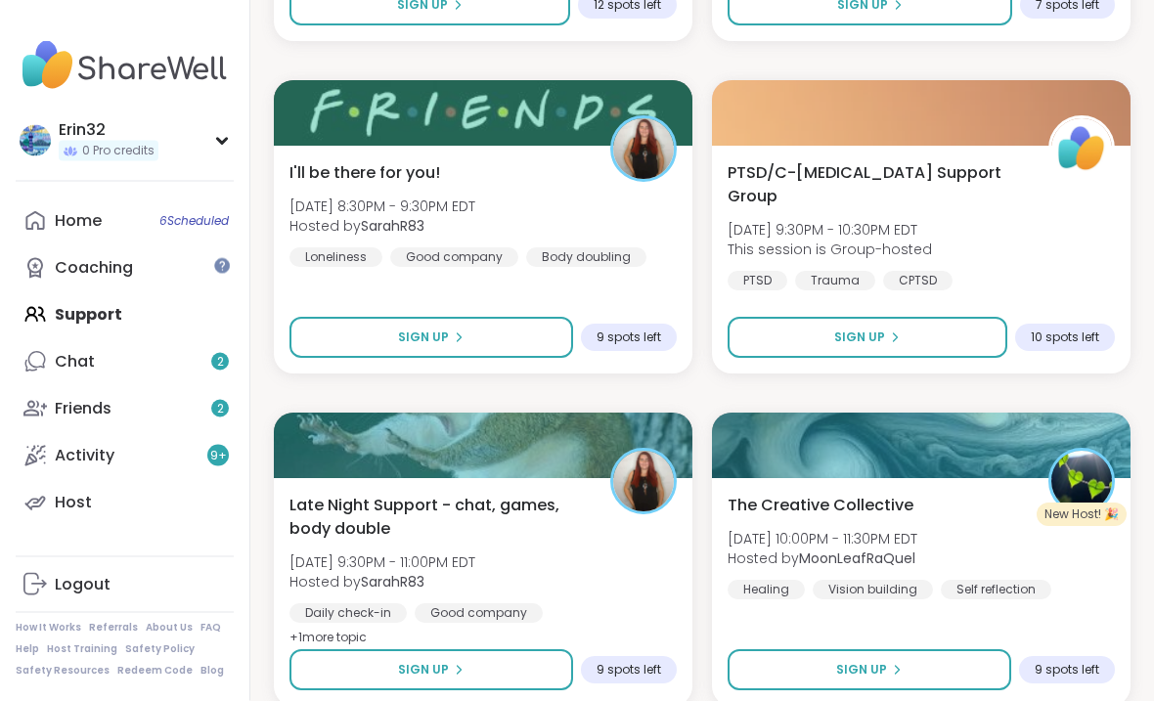
scroll to position [5592, 0]
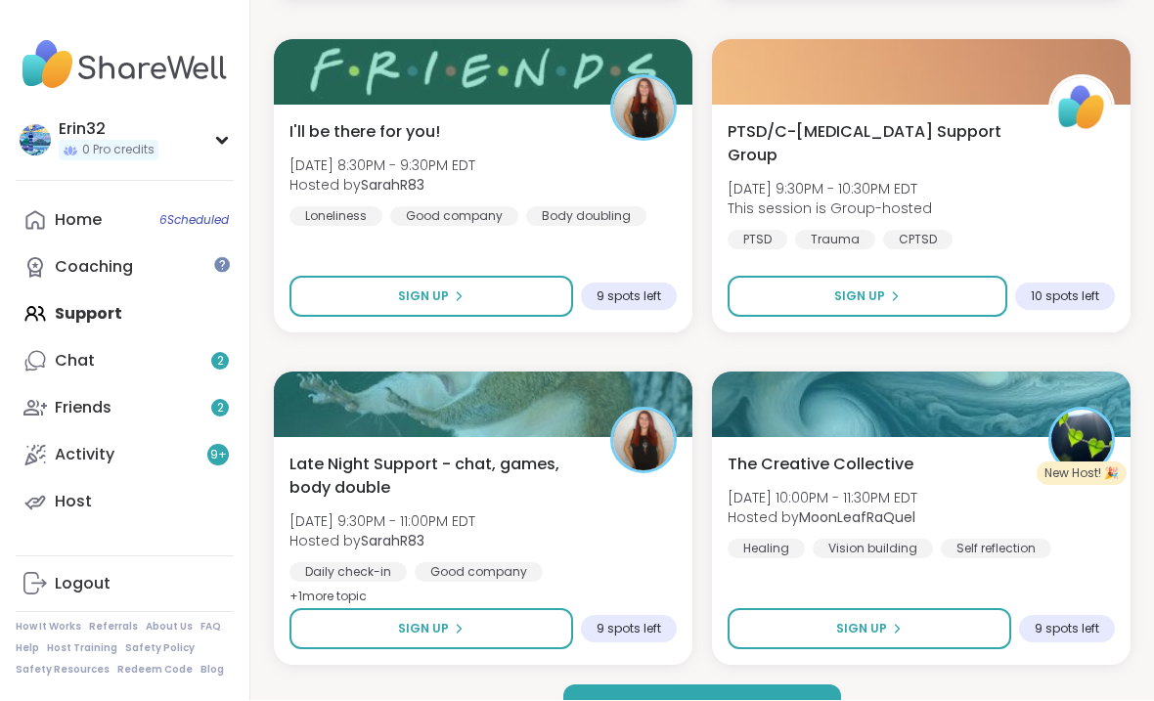
click at [776, 668] on button "Load more groups" at bounding box center [702, 705] width 278 height 41
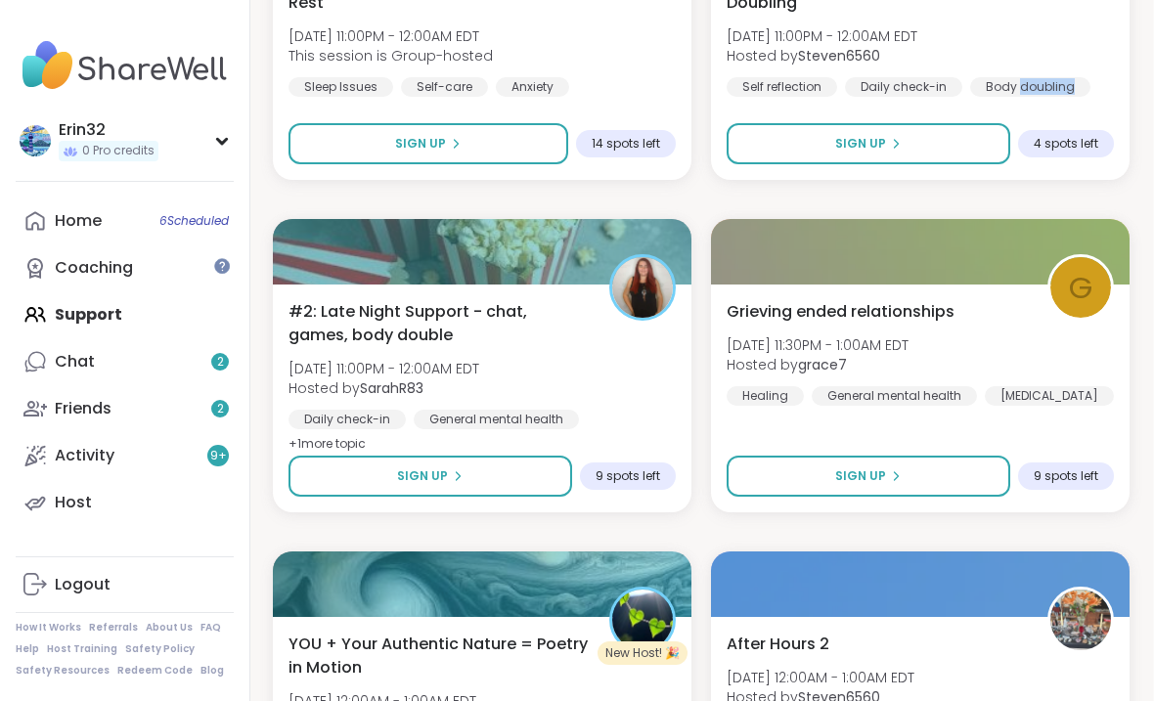
scroll to position [6742, 3]
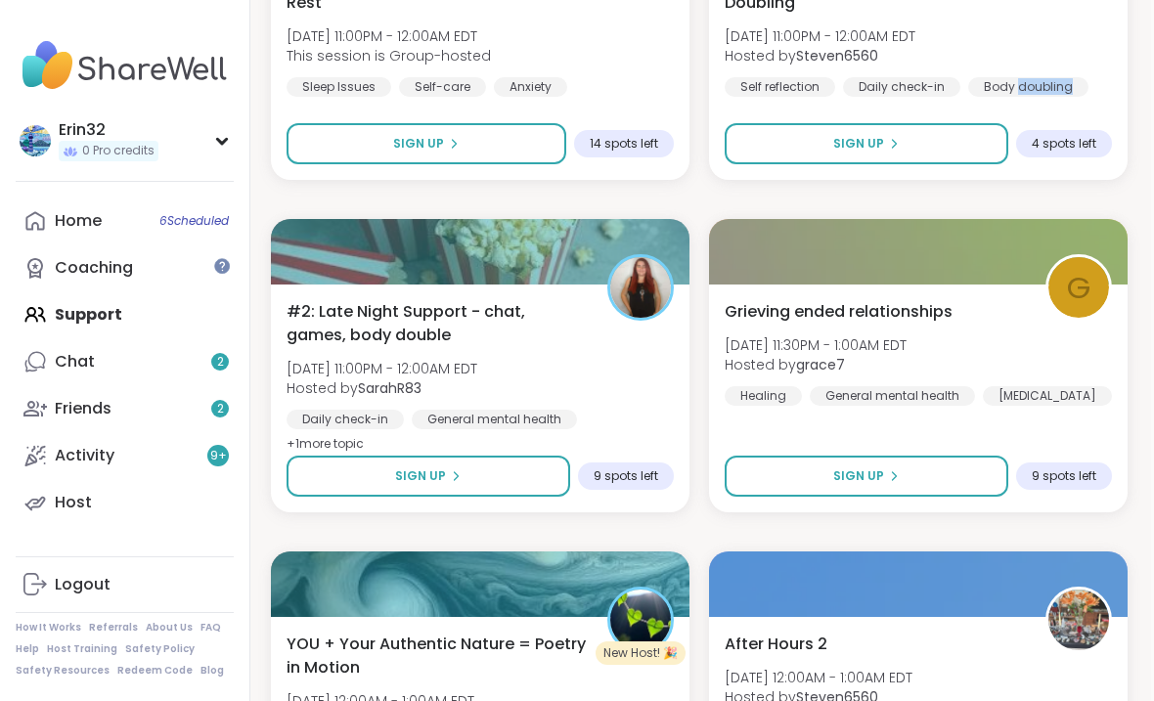
click at [492, 481] on button "Sign Up" at bounding box center [427, 476] width 283 height 41
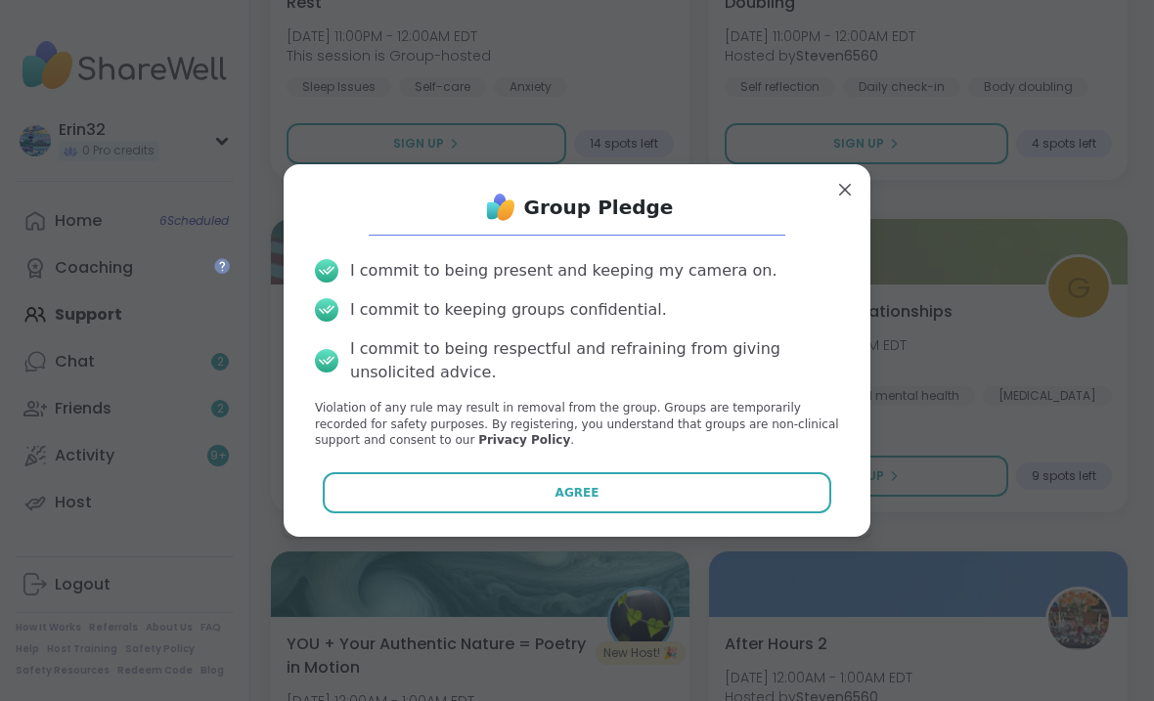
click at [687, 512] on button "Agree" at bounding box center [577, 492] width 509 height 41
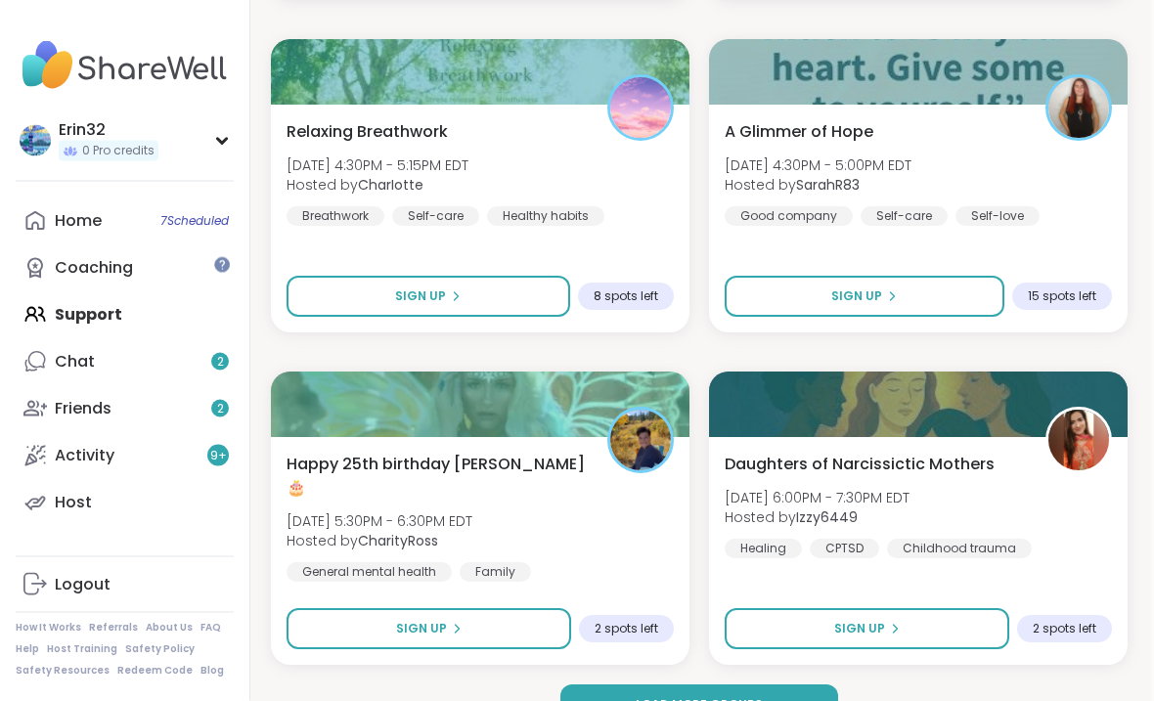
scroll to position [11575, 3]
click at [488, 628] on button "Sign Up" at bounding box center [428, 629] width 284 height 41
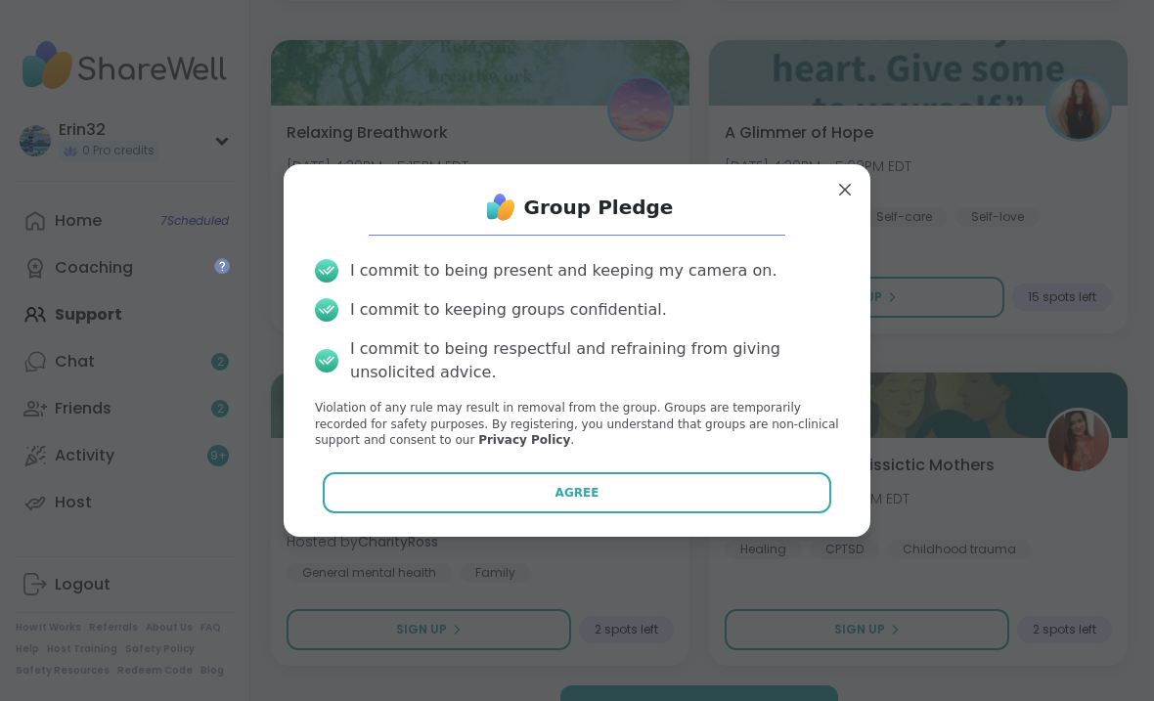
click at [665, 507] on button "Agree" at bounding box center [577, 492] width 509 height 41
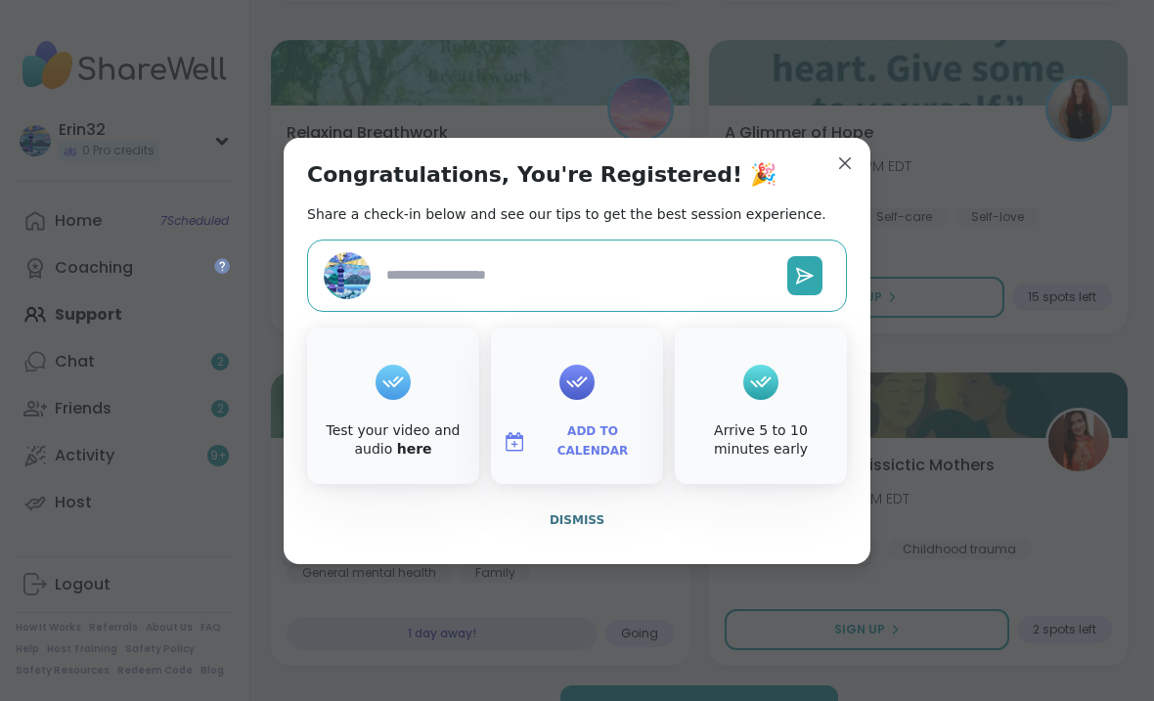
type textarea "*"
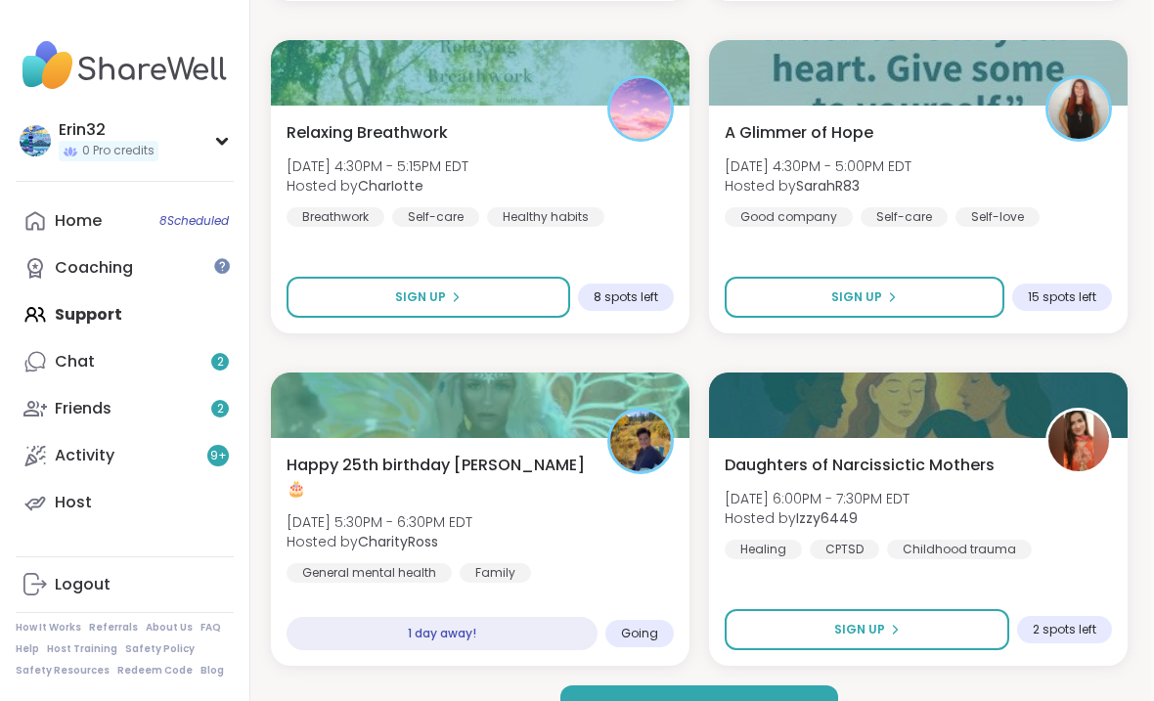
click at [820, 668] on button "Load more groups" at bounding box center [699, 705] width 278 height 41
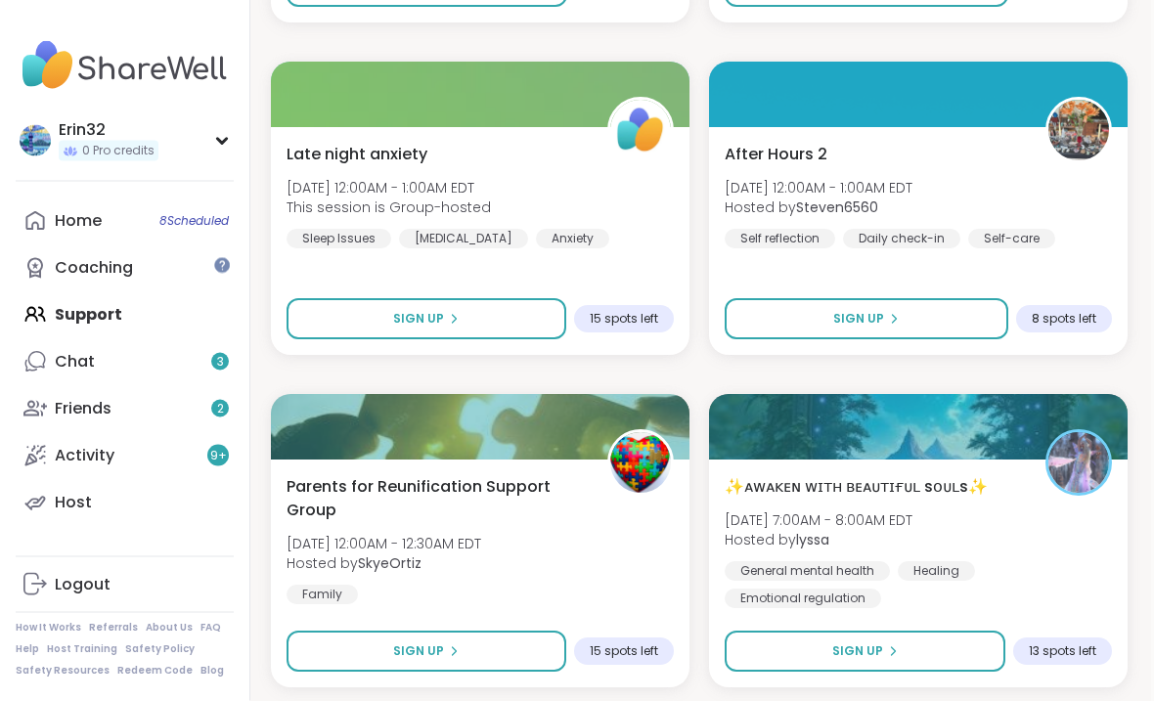
scroll to position [15209, 3]
